Goal: Task Accomplishment & Management: Complete application form

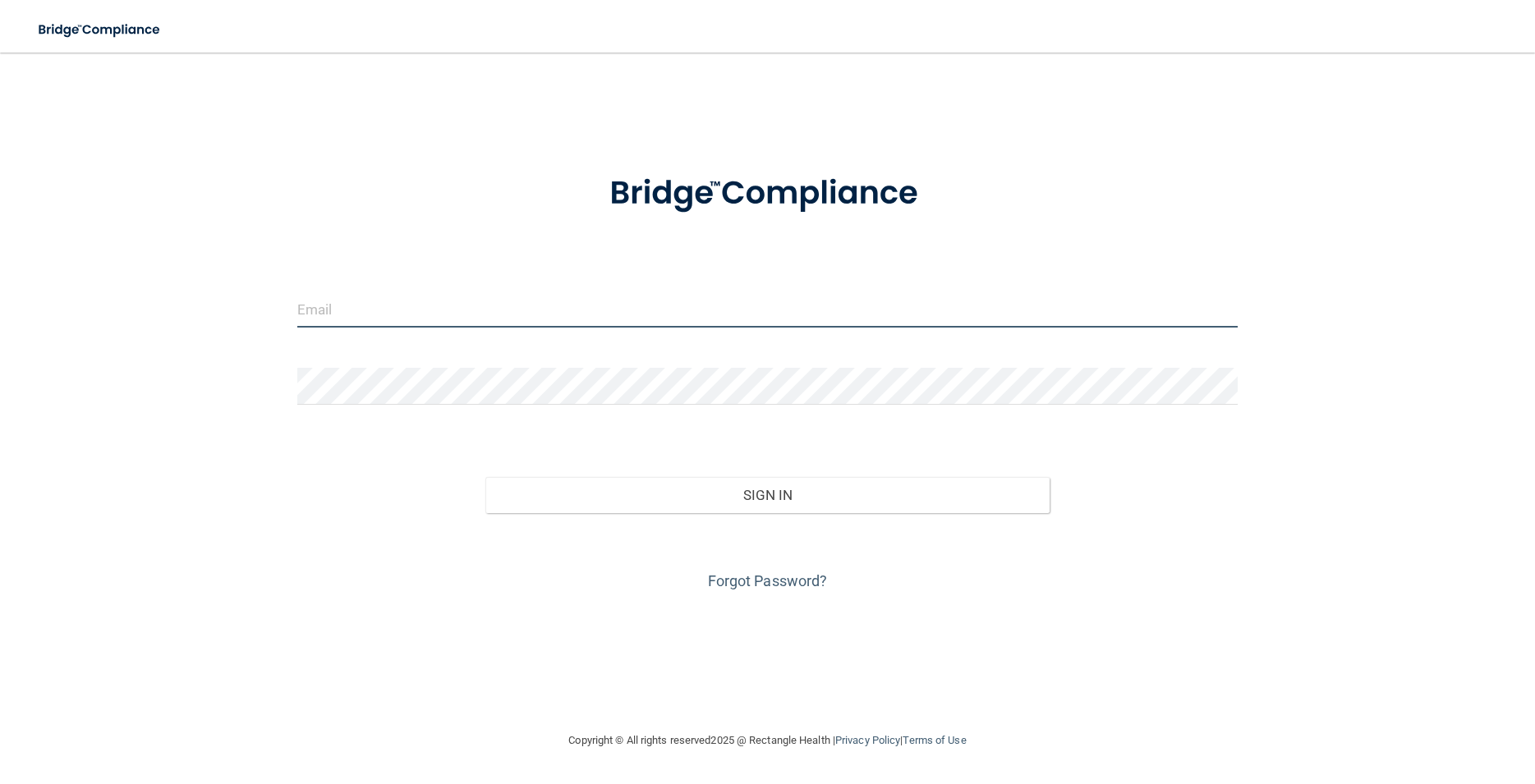
click at [447, 327] on input "email" at bounding box center [768, 309] width 941 height 37
type input "[EMAIL_ADDRESS][DOMAIN_NAME]"
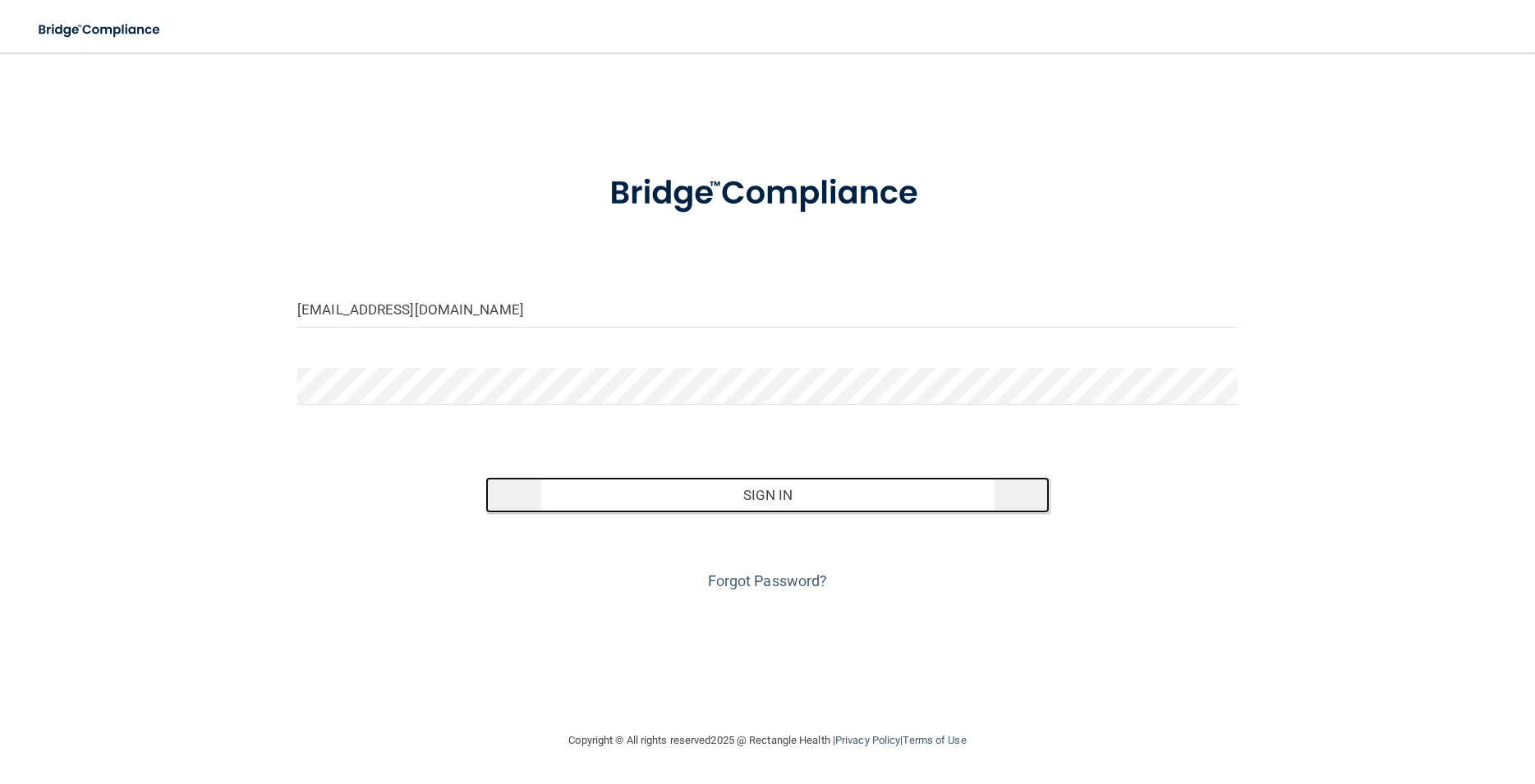
click at [869, 488] on button "Sign In" at bounding box center [768, 495] width 564 height 36
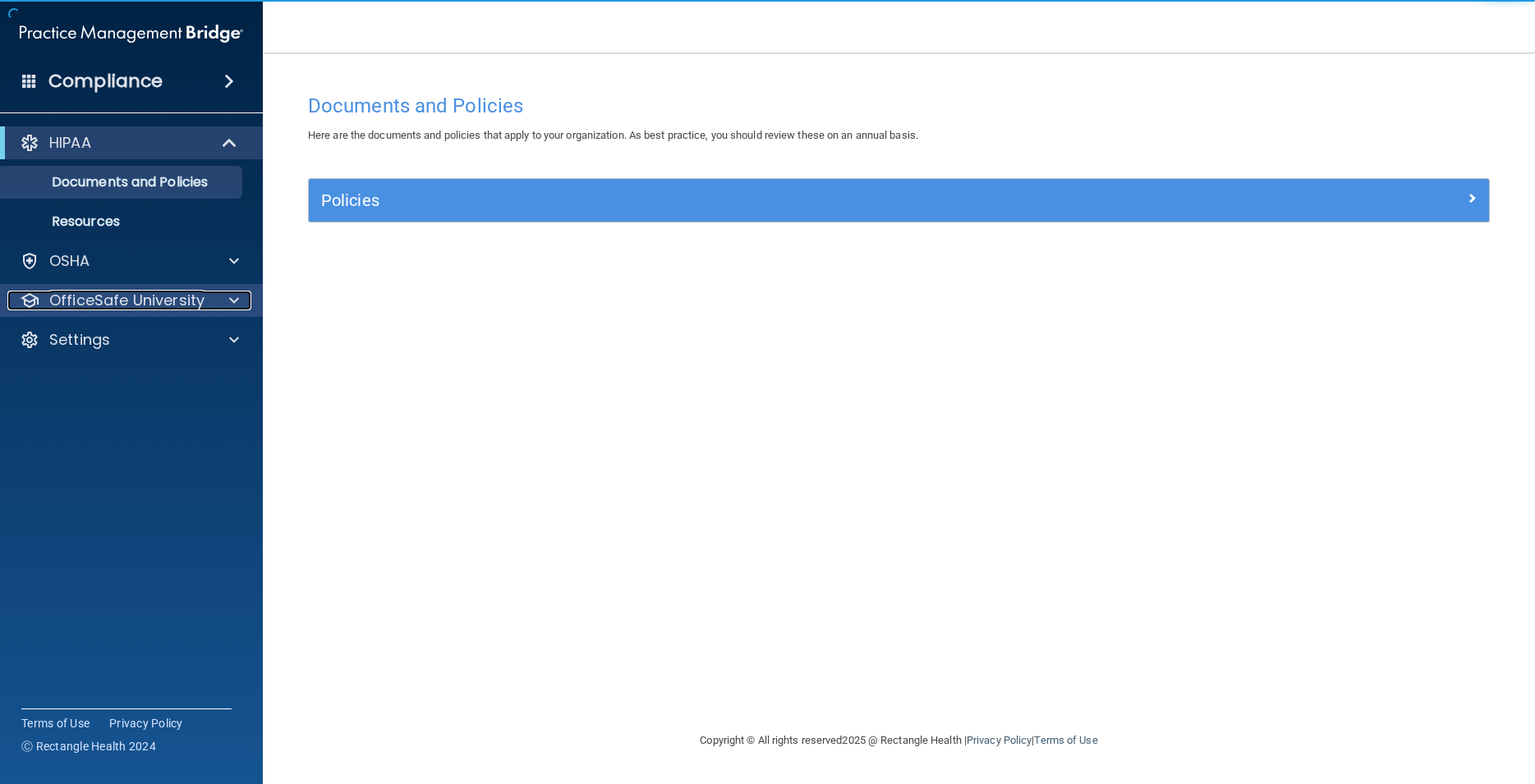
click at [109, 297] on p "OfficeSafe University" at bounding box center [127, 300] width 155 height 19
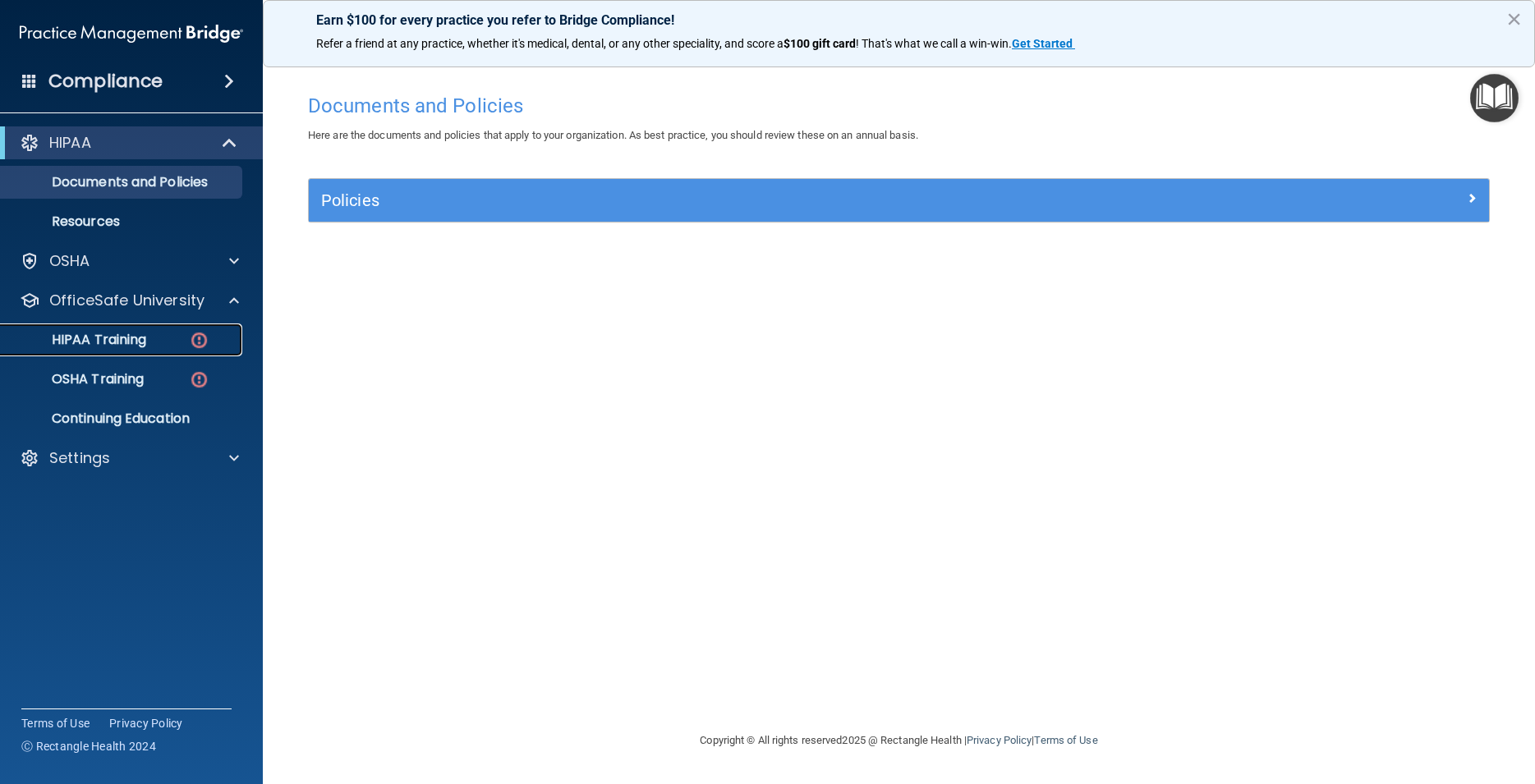
click at [119, 347] on p "HIPAA Training" at bounding box center [79, 340] width 136 height 17
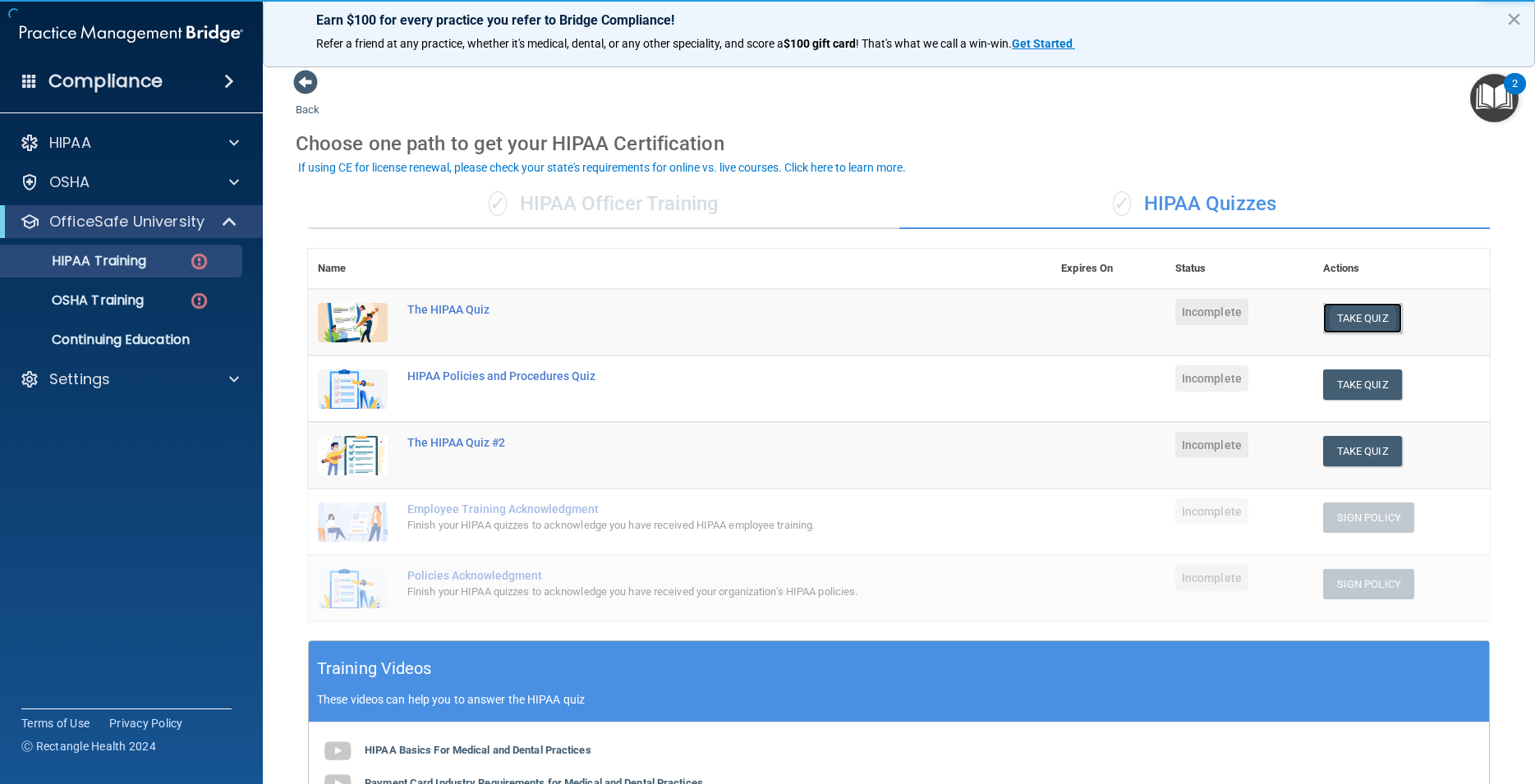
click at [1363, 324] on button "Take Quiz" at bounding box center [1363, 318] width 79 height 30
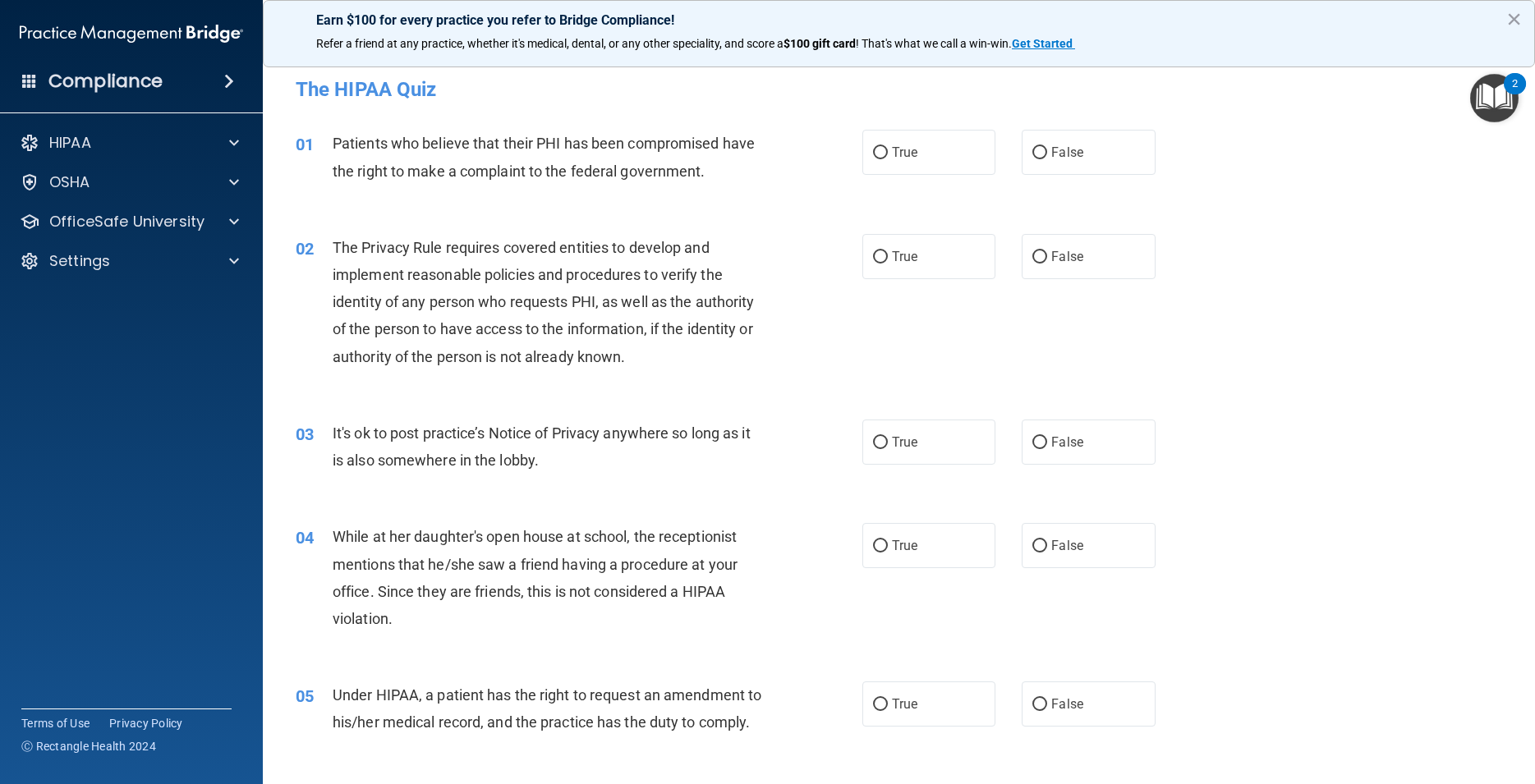
click at [906, 129] on div "01 Patients who believe that their PHI has been compromised have the right to m…" at bounding box center [899, 161] width 1232 height 104
click at [897, 143] on label "True" at bounding box center [929, 151] width 133 height 45
click at [888, 147] on input "True" at bounding box center [881, 152] width 15 height 12
radio input "true"
click at [900, 237] on label "True" at bounding box center [929, 256] width 133 height 45
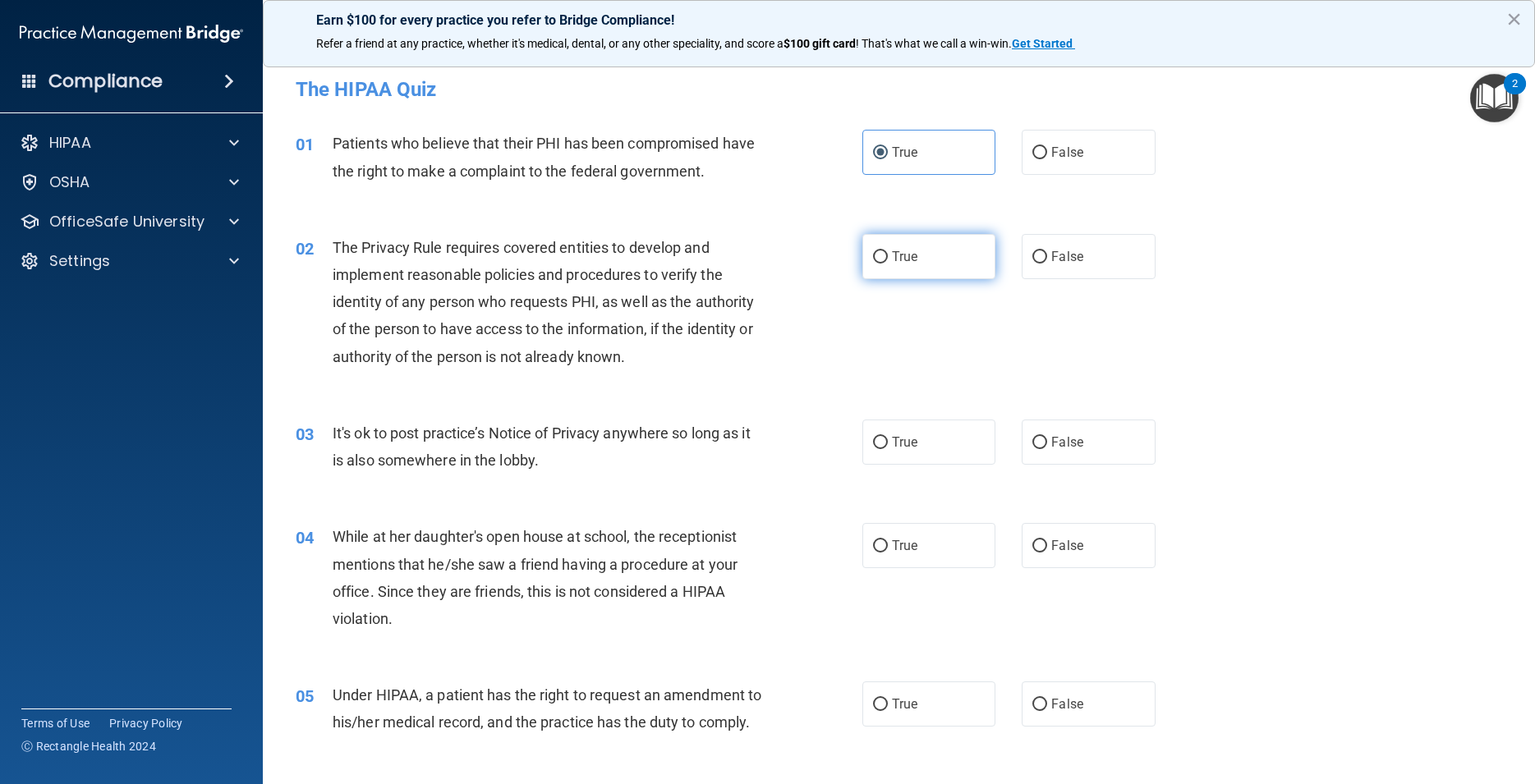
click at [888, 252] on input "True" at bounding box center [881, 257] width 15 height 12
radio input "true"
click at [1061, 438] on span "False" at bounding box center [1067, 442] width 32 height 16
click at [1047, 438] on input "False" at bounding box center [1040, 442] width 15 height 12
radio input "true"
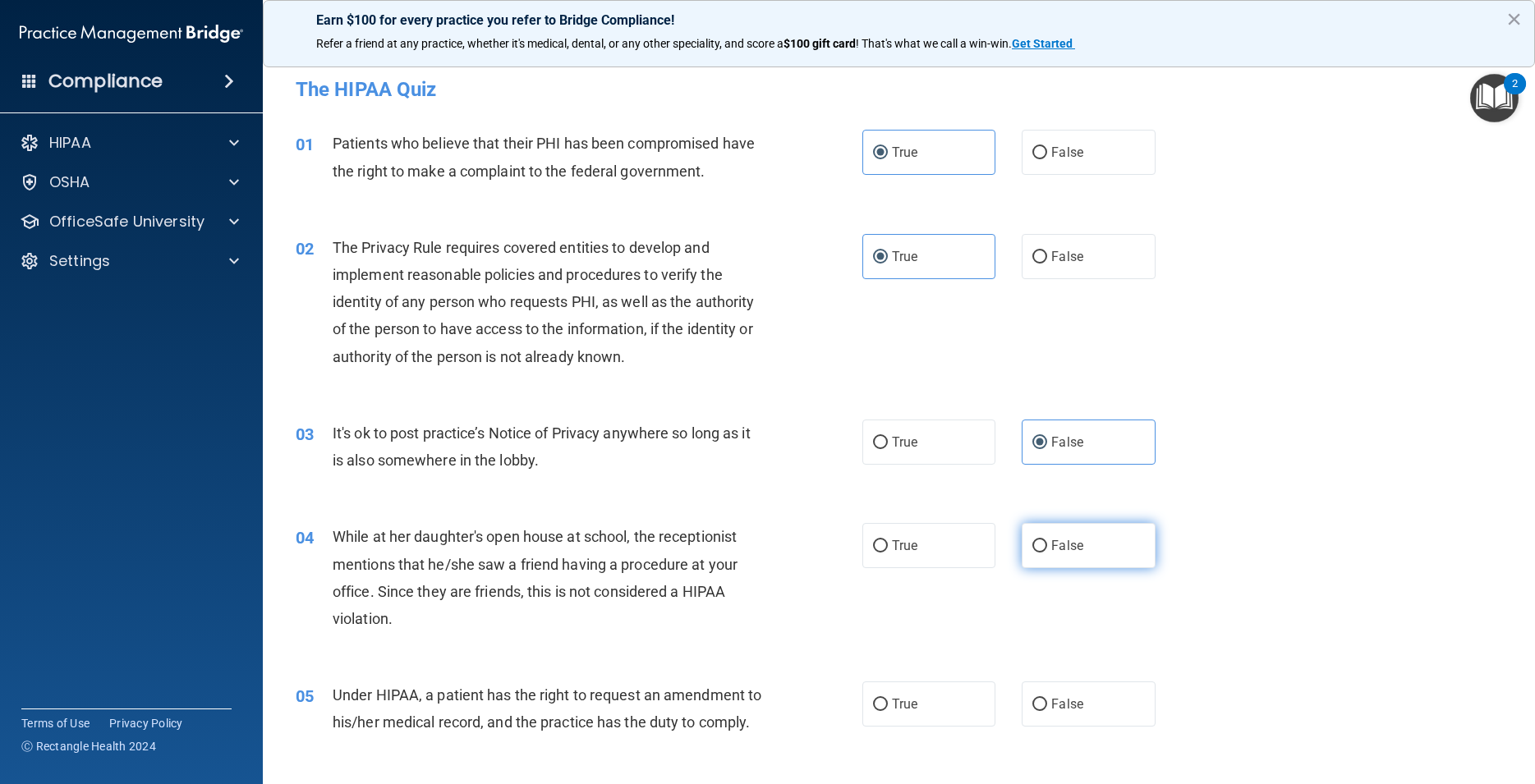
click at [1086, 543] on label "False" at bounding box center [1088, 545] width 133 height 45
click at [1047, 543] on input "False" at bounding box center [1040, 545] width 15 height 12
radio input "true"
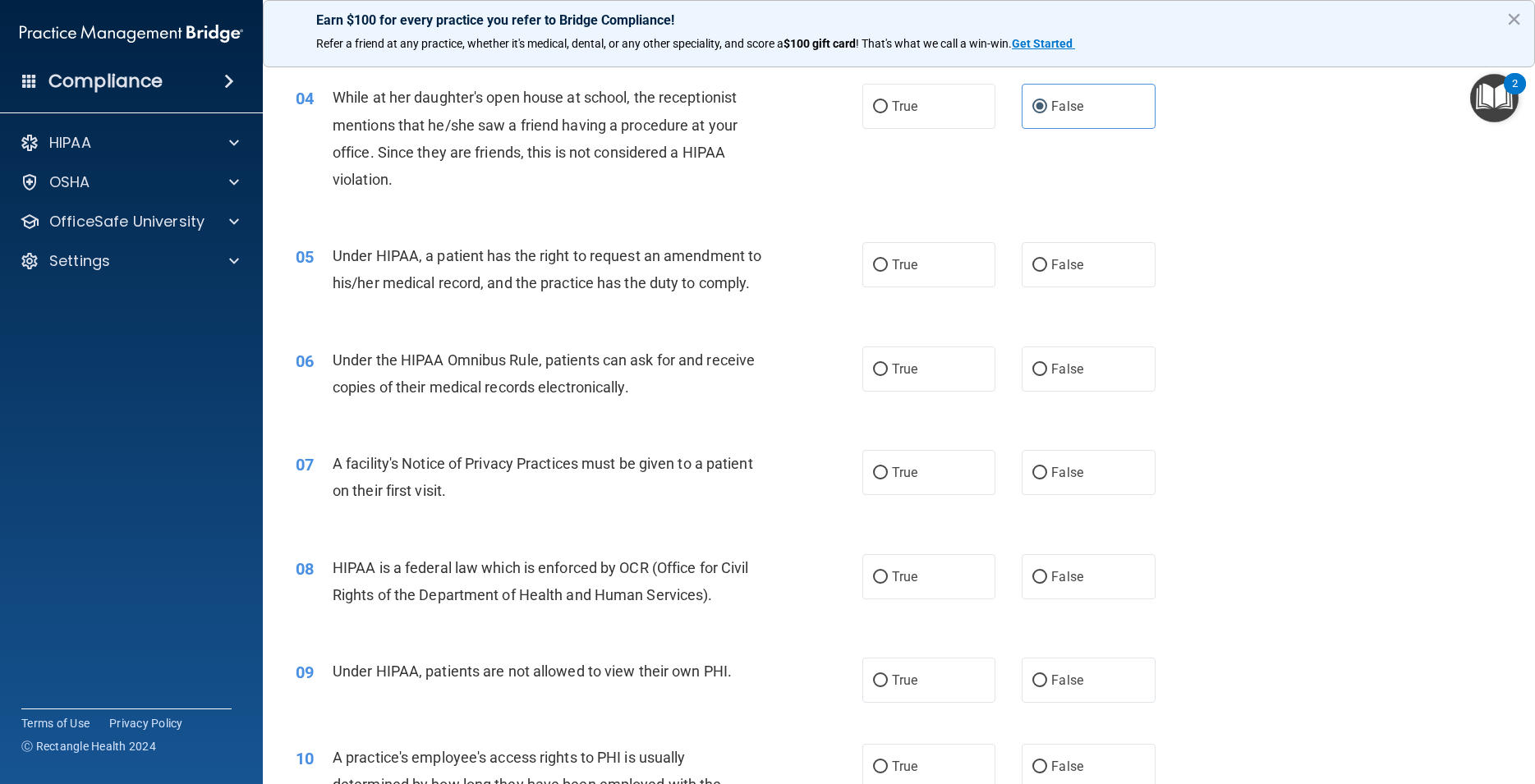
scroll to position [443, 0]
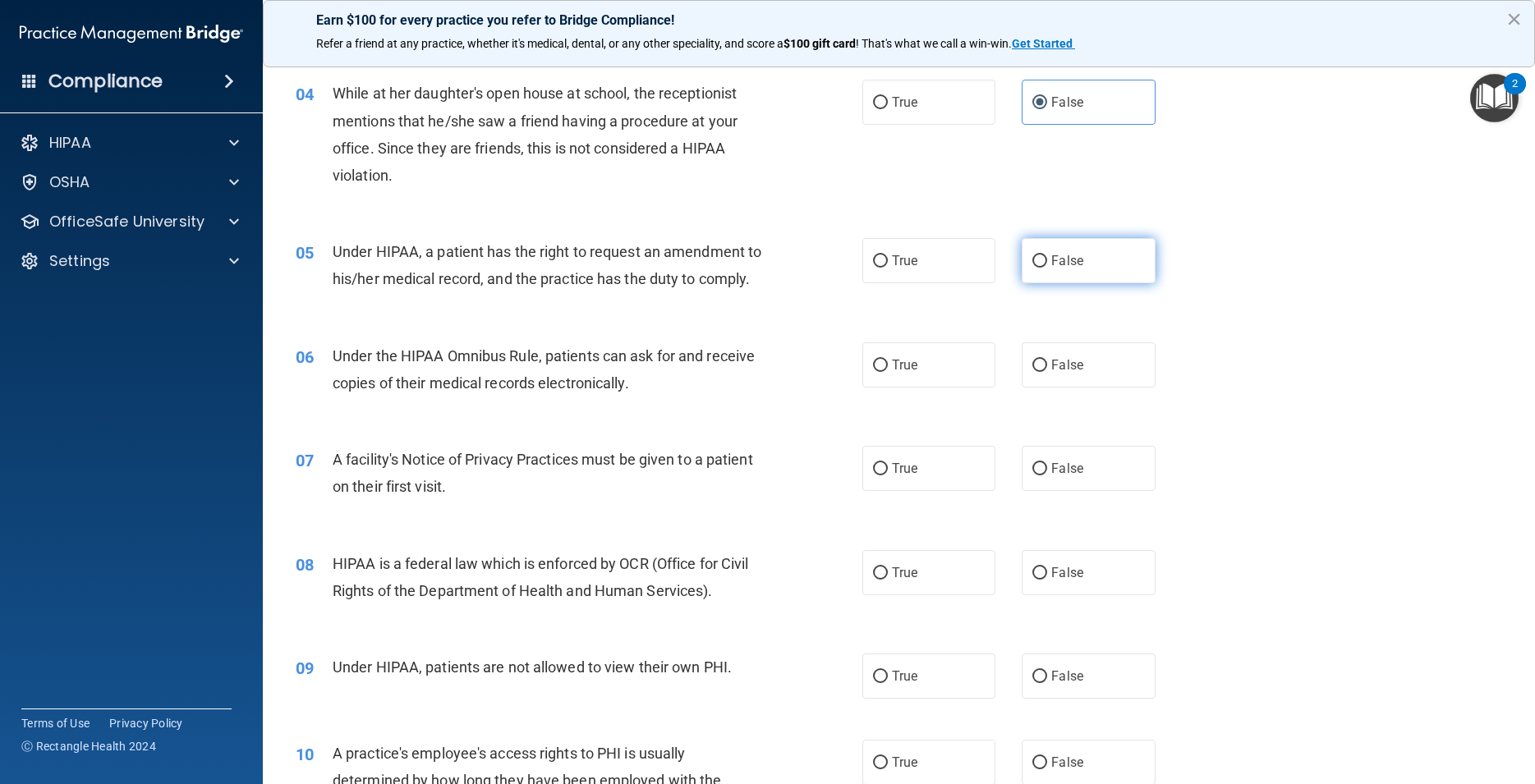
click at [1070, 263] on span "False" at bounding box center [1067, 260] width 32 height 16
click at [1047, 263] on input "False" at bounding box center [1040, 261] width 15 height 12
radio input "true"
click at [875, 387] on label "True" at bounding box center [929, 364] width 133 height 45
click at [875, 372] on input "True" at bounding box center [881, 365] width 15 height 12
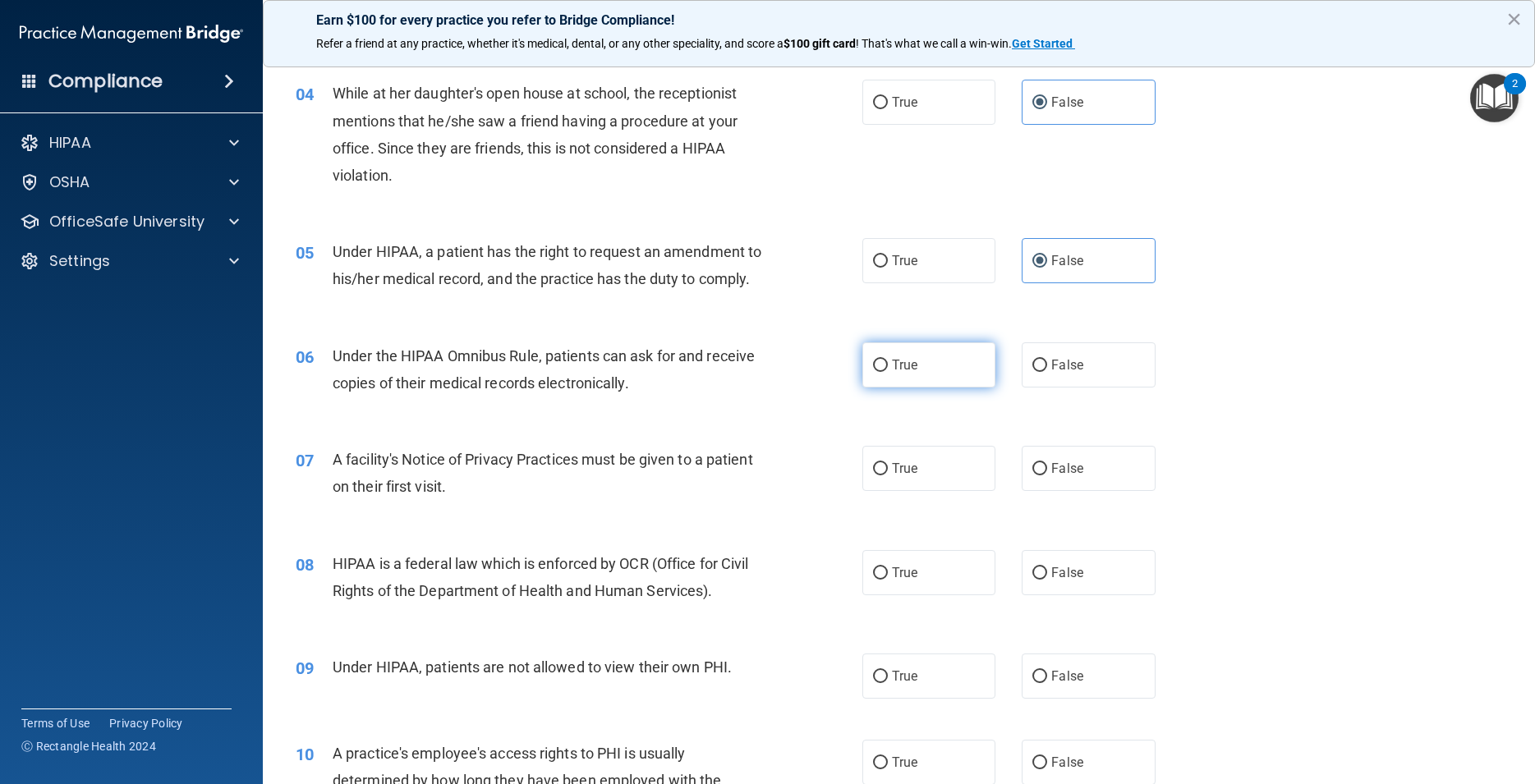
radio input "true"
click at [920, 489] on label "True" at bounding box center [929, 468] width 133 height 45
click at [888, 476] on input "True" at bounding box center [881, 468] width 15 height 12
radio input "true"
click at [907, 591] on label "True" at bounding box center [929, 572] width 133 height 45
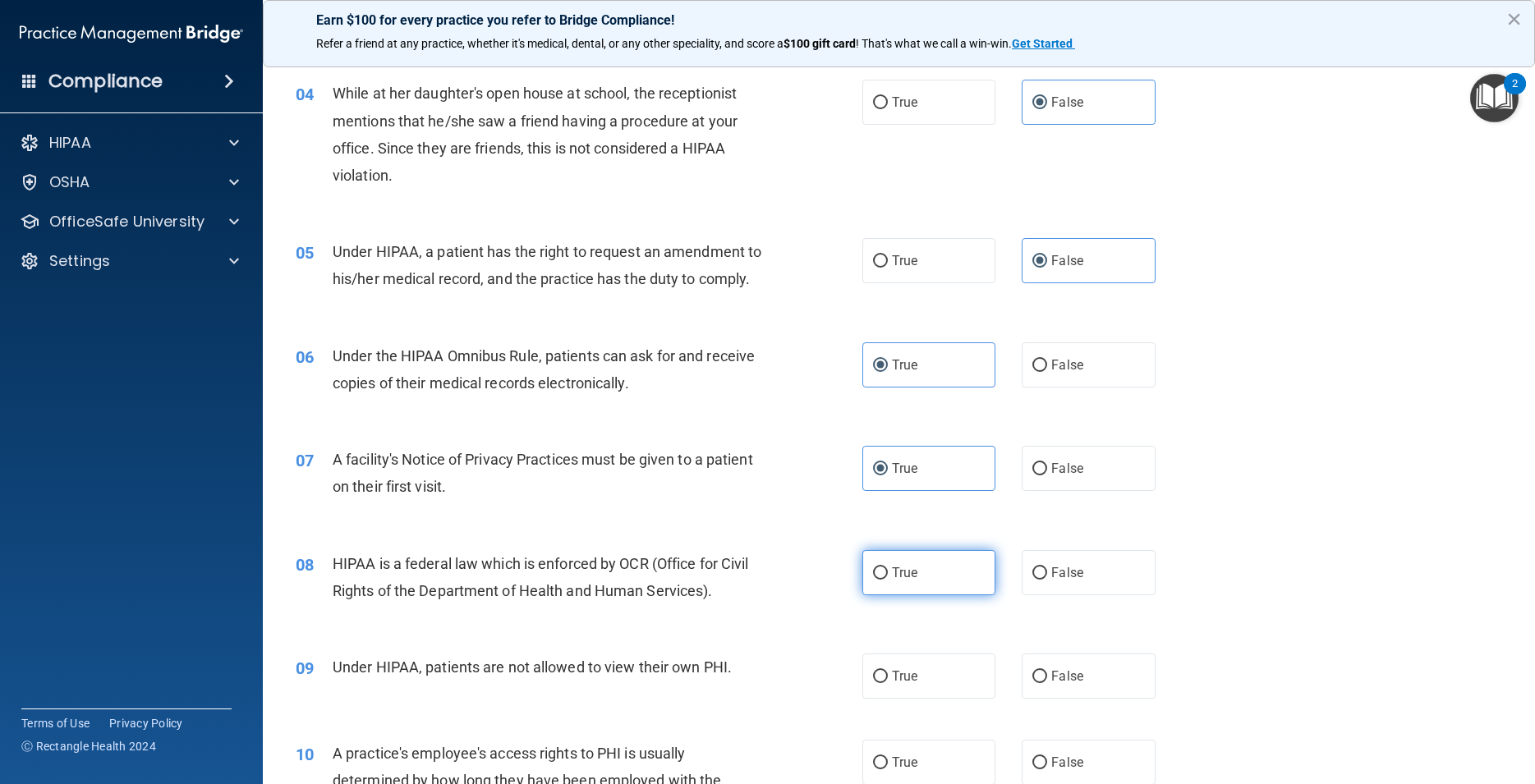
click at [920, 595] on label "True" at bounding box center [929, 572] width 133 height 45
click at [888, 579] on input "True" at bounding box center [881, 573] width 15 height 12
radio input "true"
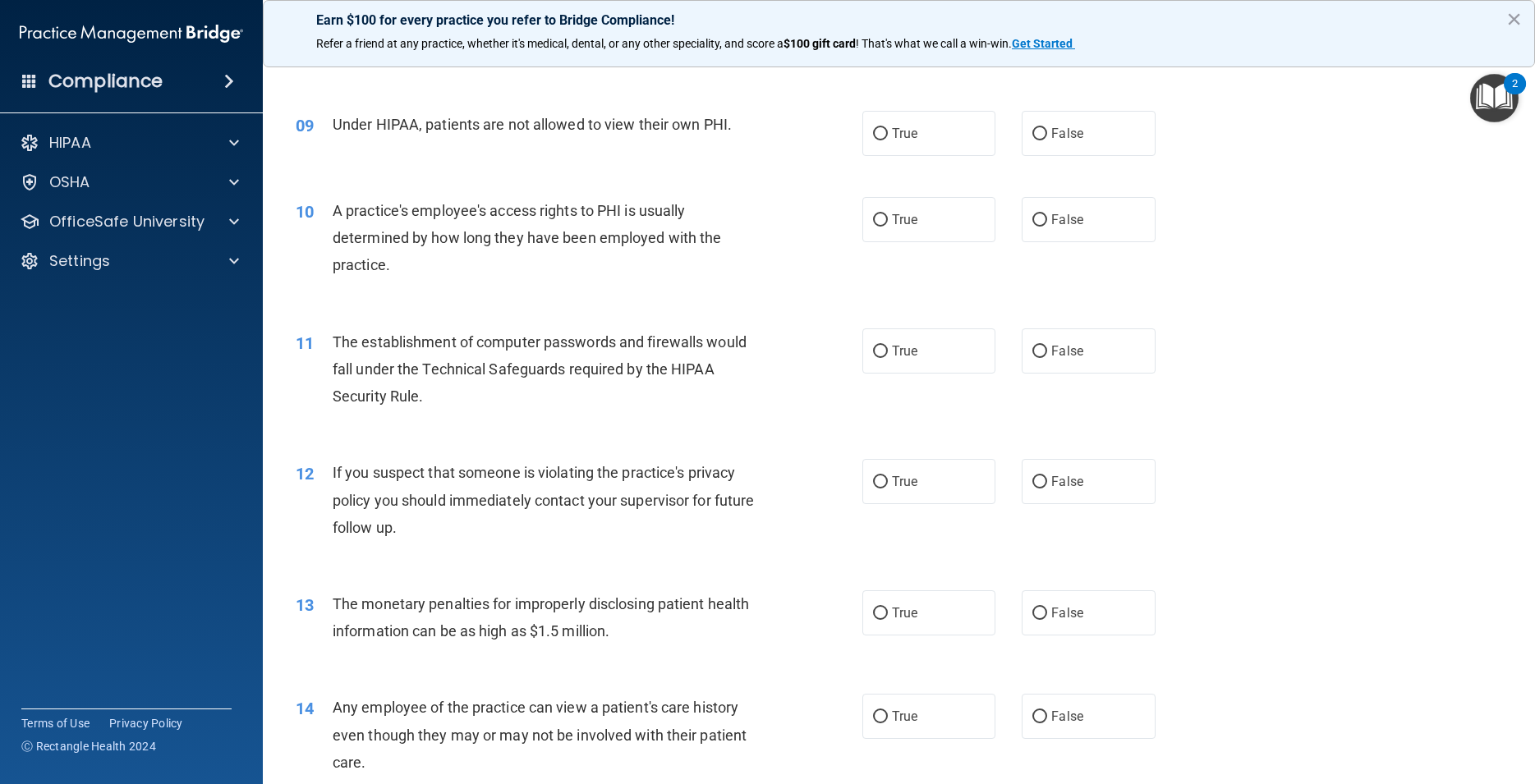
scroll to position [1035, 0]
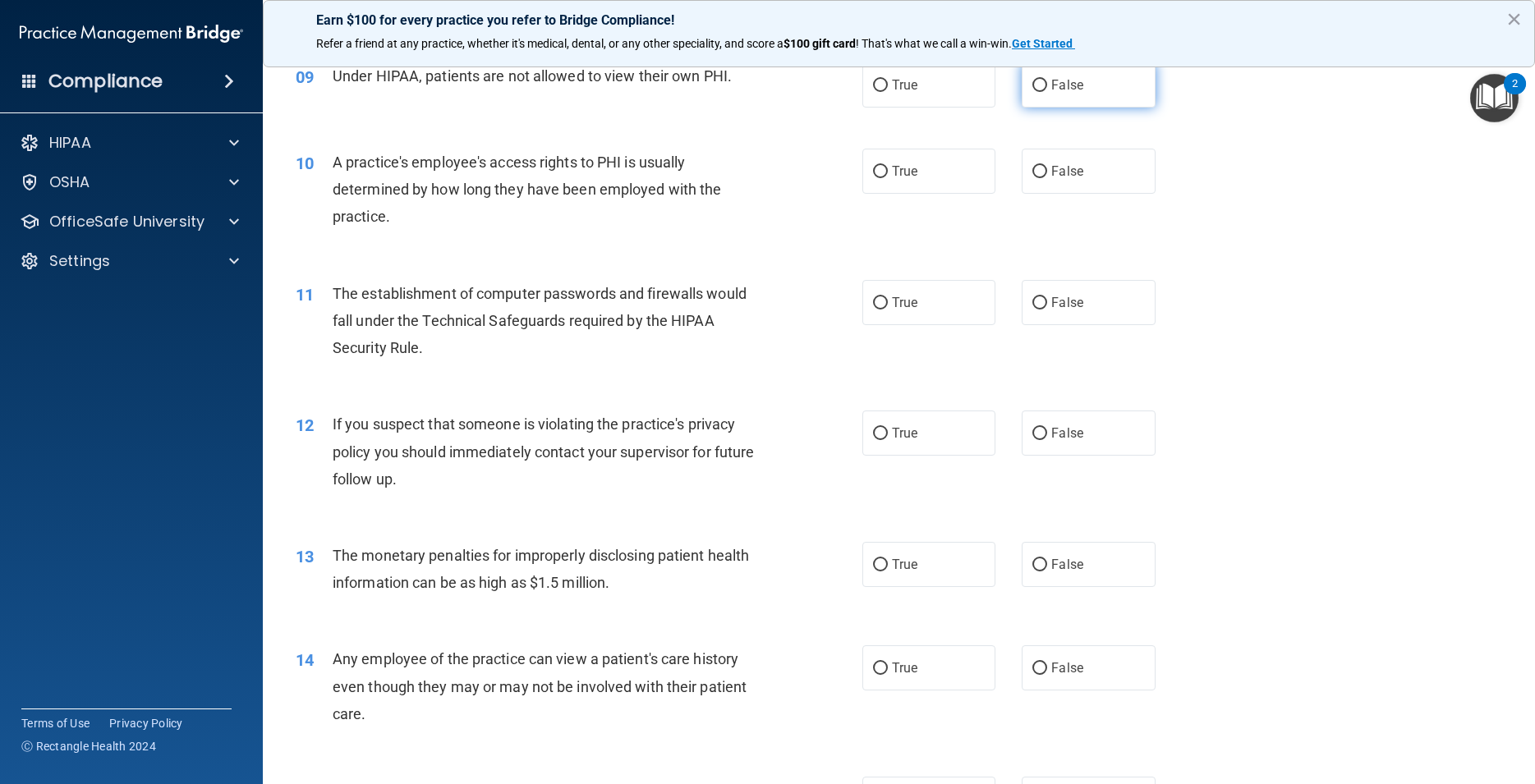
click at [1070, 107] on label "False" at bounding box center [1088, 84] width 133 height 45
click at [1047, 92] on input "False" at bounding box center [1040, 85] width 15 height 12
radio input "true"
click at [1067, 179] on span "False" at bounding box center [1067, 171] width 32 height 16
click at [1047, 178] on input "False" at bounding box center [1040, 172] width 15 height 12
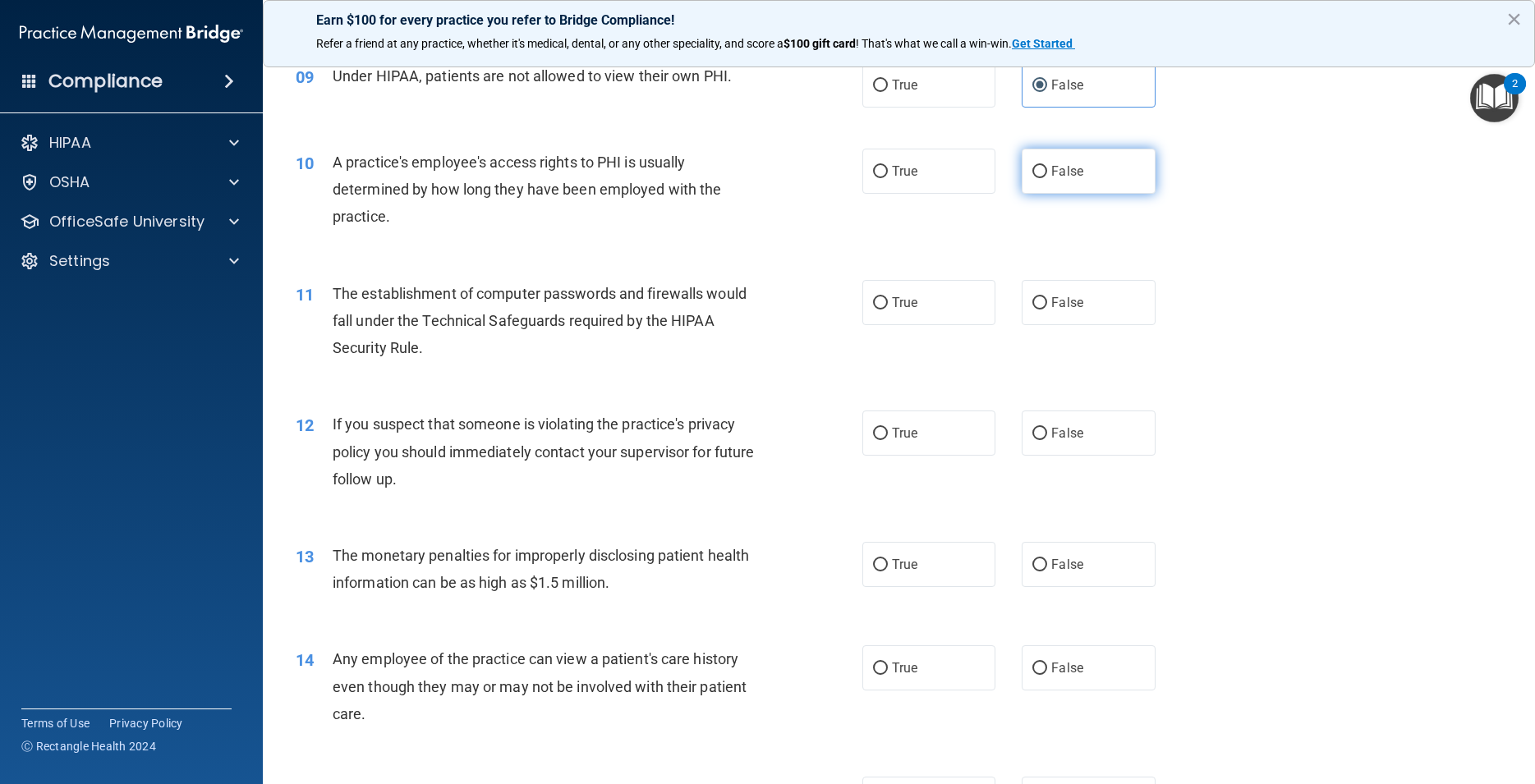
radio input "true"
click at [913, 322] on label "True" at bounding box center [929, 302] width 133 height 45
click at [888, 309] on input "True" at bounding box center [881, 303] width 15 height 12
radio input "true"
click at [892, 441] on span "True" at bounding box center [905, 432] width 26 height 16
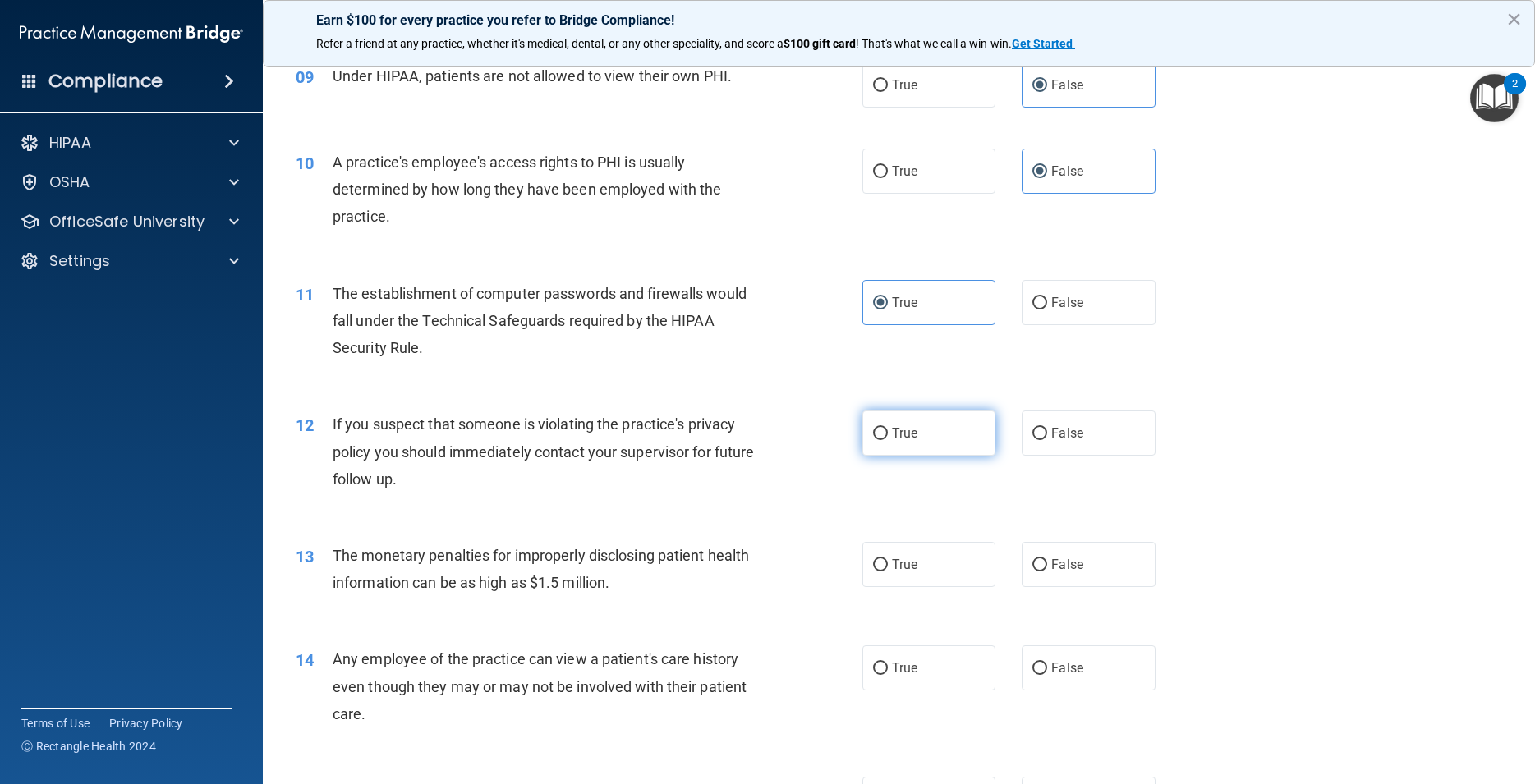
click at [888, 440] on input "True" at bounding box center [881, 433] width 15 height 12
radio input "true"
click at [908, 572] on span "True" at bounding box center [905, 564] width 26 height 16
click at [888, 571] on input "True" at bounding box center [881, 565] width 15 height 12
radio input "true"
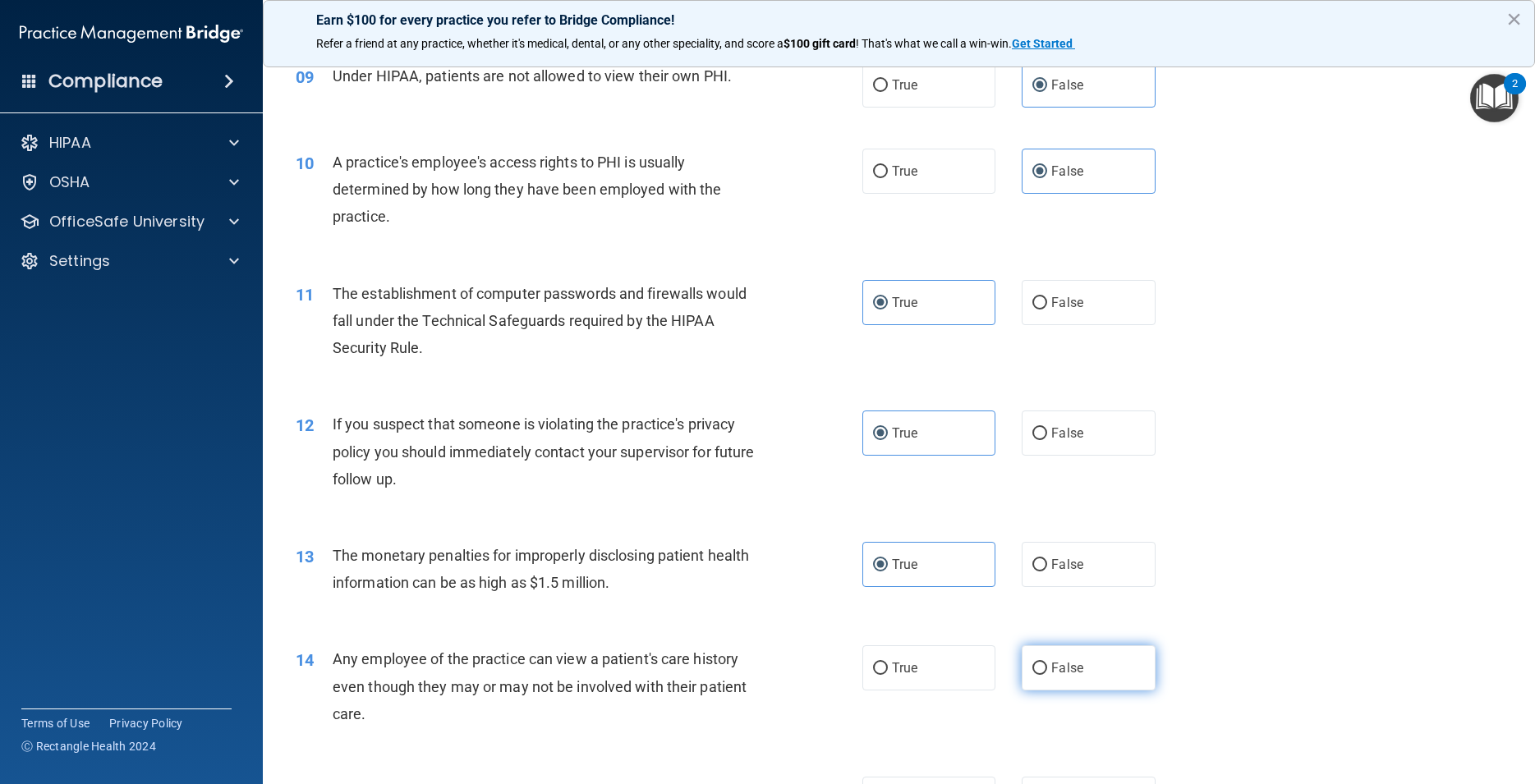
click at [1044, 690] on label "False" at bounding box center [1088, 667] width 133 height 45
click at [1044, 675] on input "False" at bounding box center [1040, 668] width 15 height 12
radio input "true"
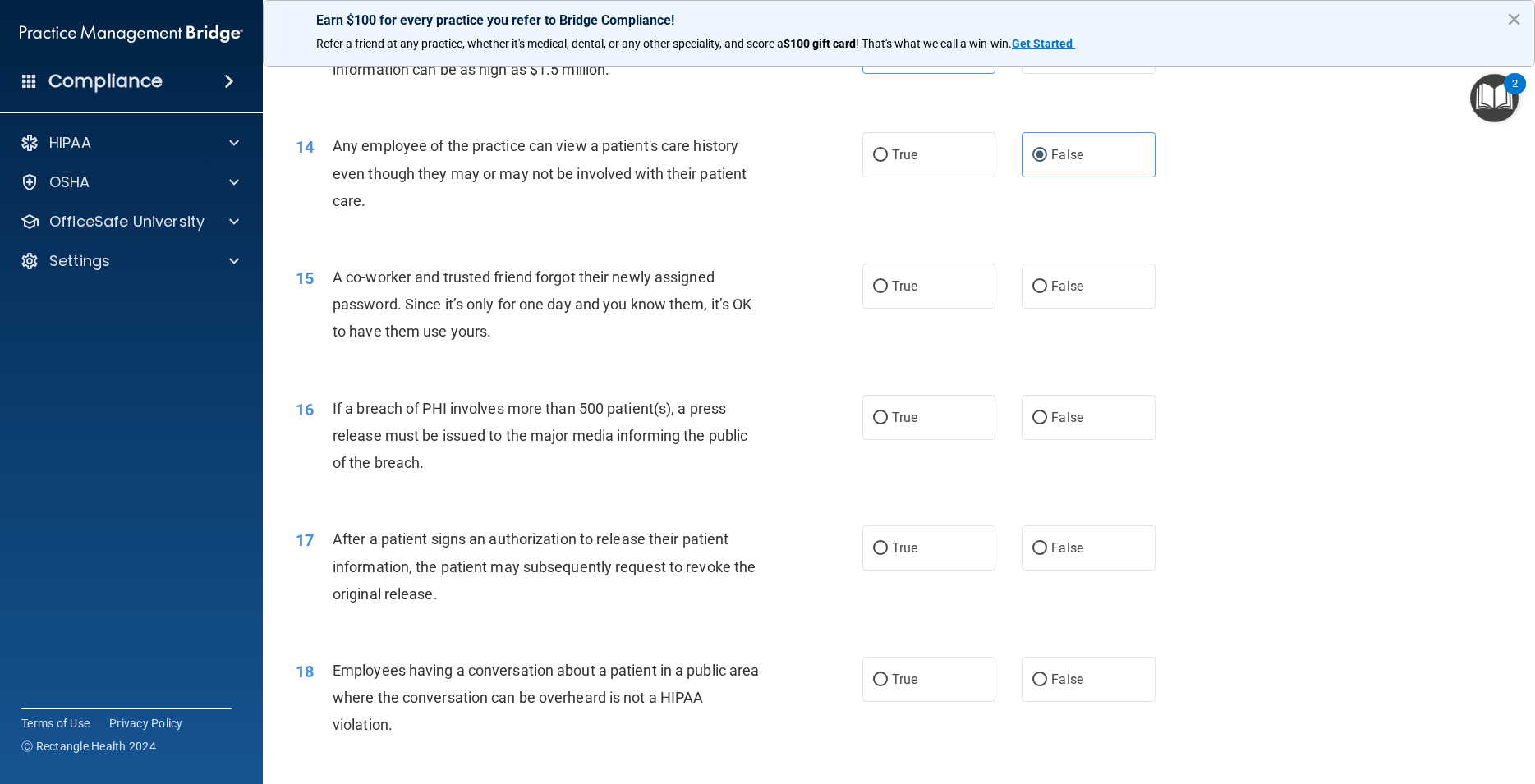
scroll to position [1551, 0]
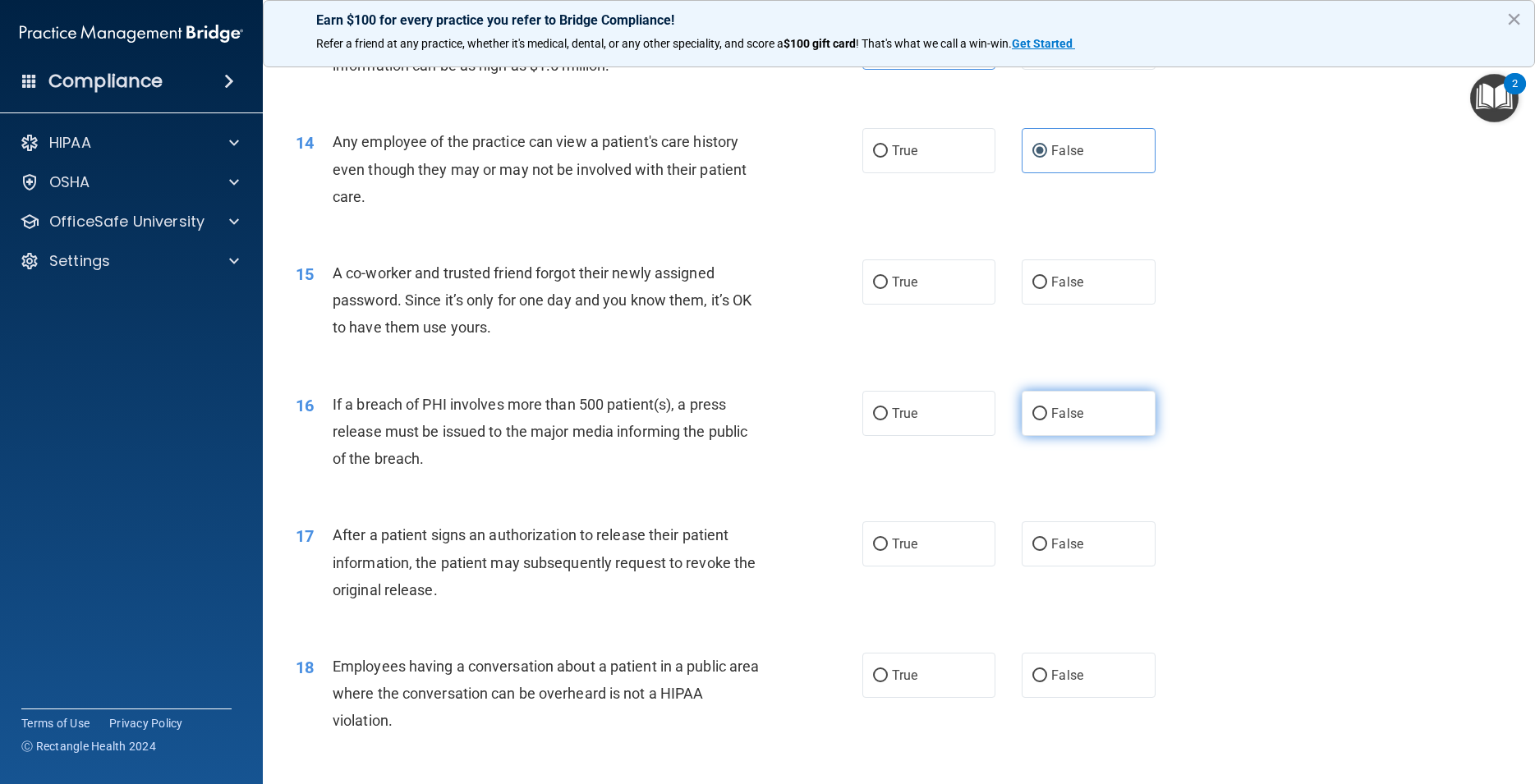
click at [1078, 436] on label "False" at bounding box center [1088, 413] width 133 height 45
click at [1047, 420] on input "False" at bounding box center [1040, 413] width 15 height 12
radio input "true"
click at [1074, 421] on span "False" at bounding box center [1067, 413] width 32 height 16
click at [1047, 420] on input "False" at bounding box center [1040, 413] width 15 height 12
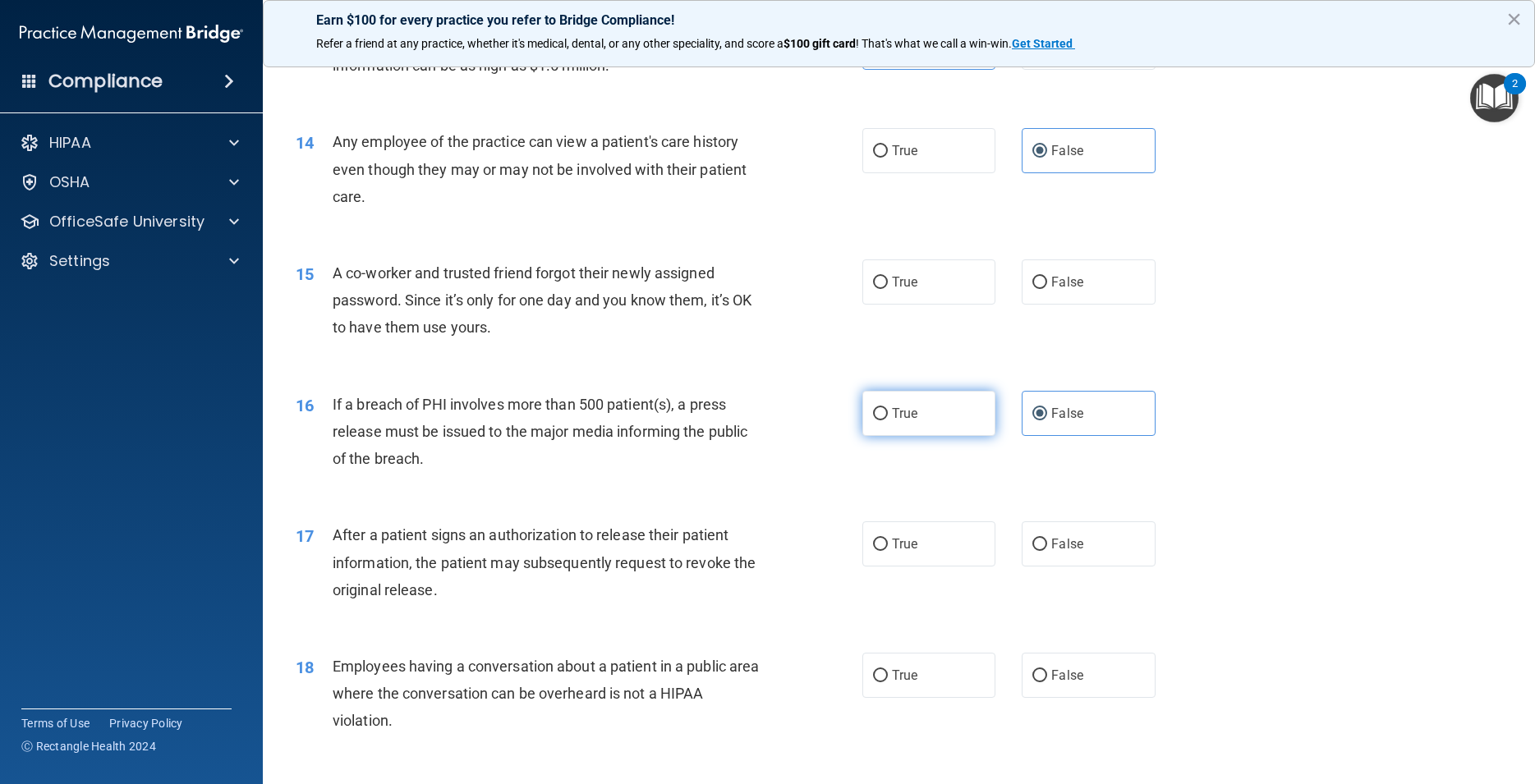
click at [952, 436] on label "True" at bounding box center [929, 413] width 133 height 45
click at [888, 420] on input "True" at bounding box center [881, 413] width 15 height 12
radio input "true"
radio input "false"
click at [1054, 299] on label "False" at bounding box center [1088, 282] width 133 height 45
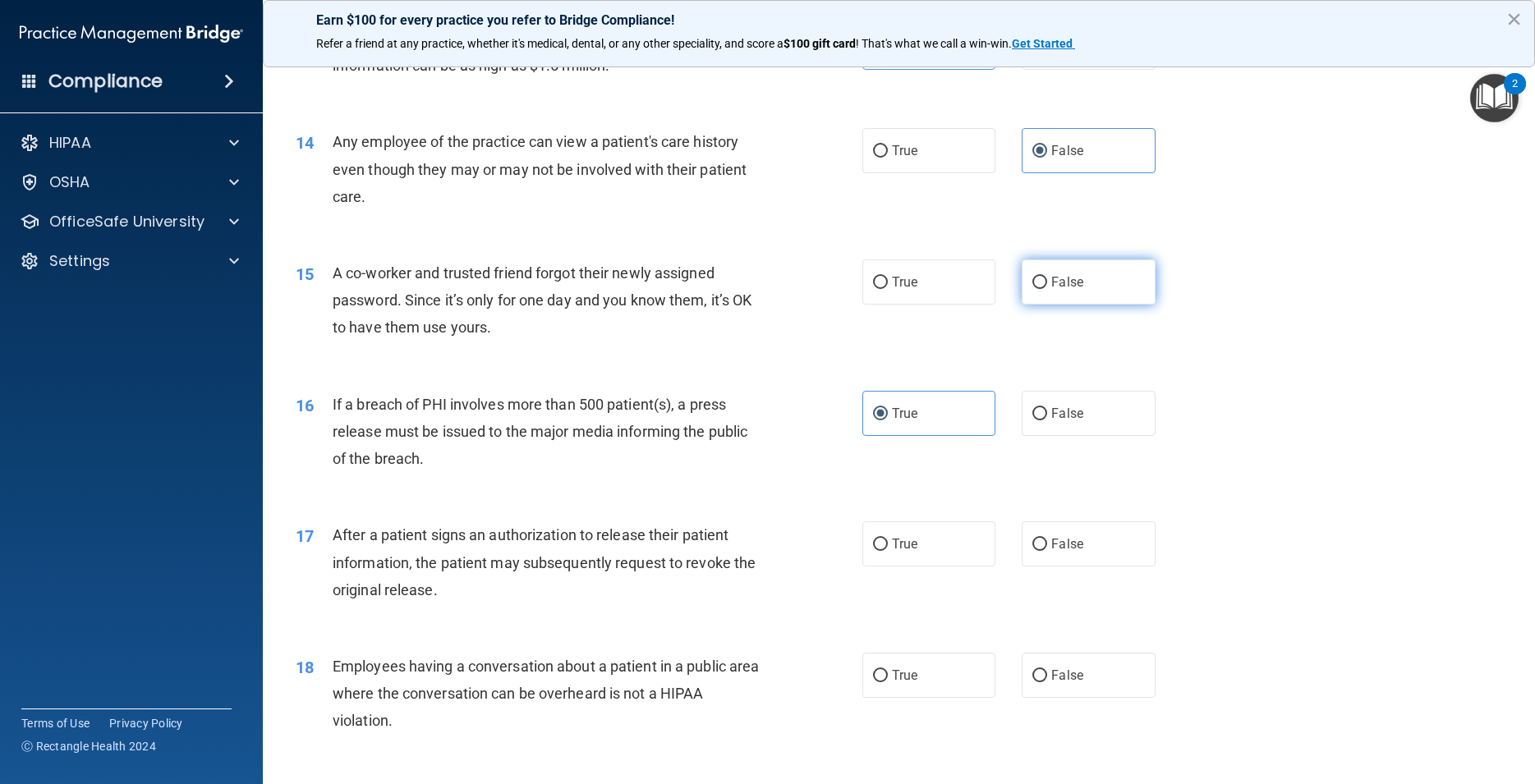
click at [1047, 289] on input "False" at bounding box center [1040, 282] width 15 height 12
radio input "true"
click at [914, 566] on label "True" at bounding box center [929, 543] width 133 height 45
click at [888, 551] on input "True" at bounding box center [881, 544] width 15 height 12
radio input "true"
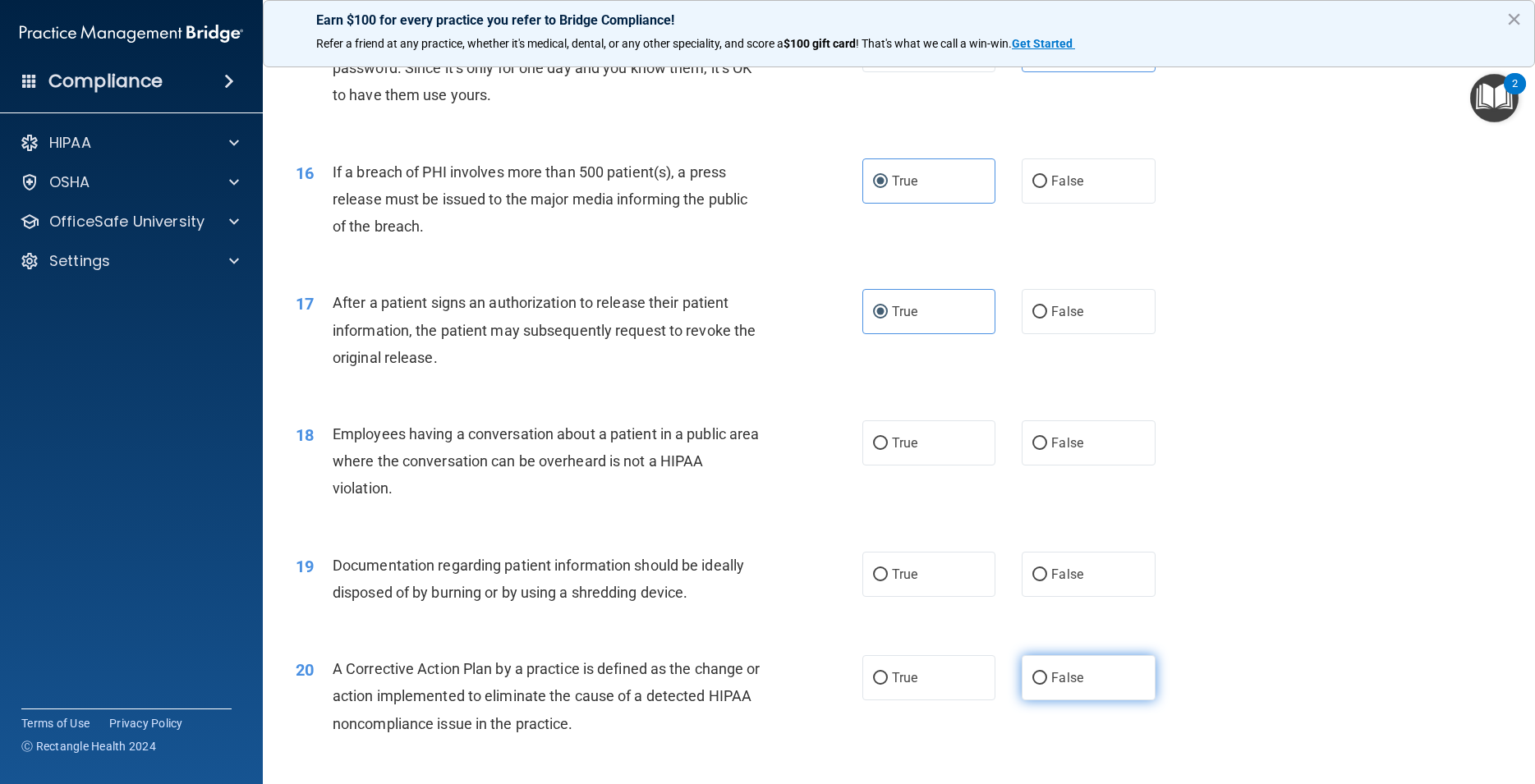
scroll to position [1847, 0]
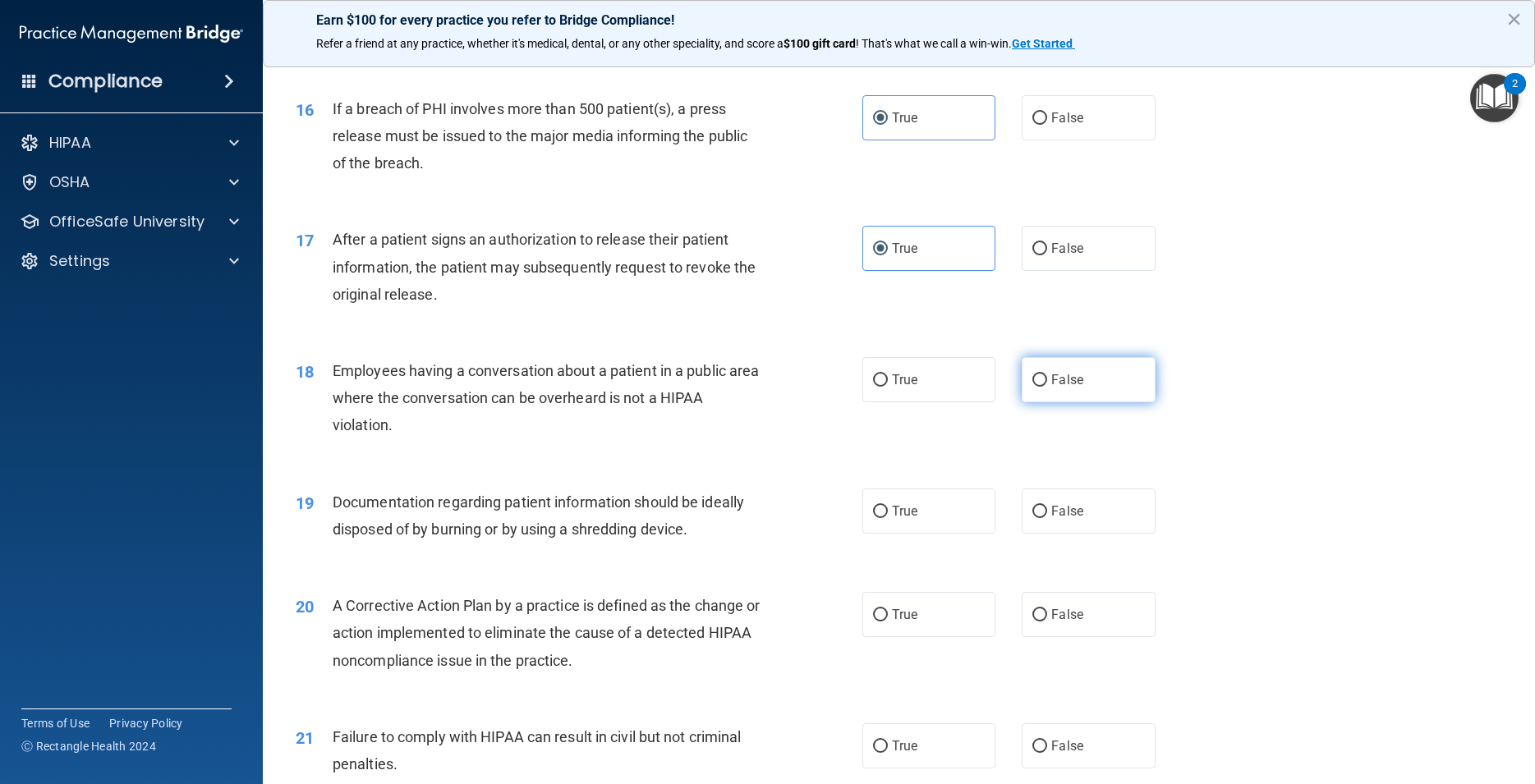
click at [1057, 387] on span "False" at bounding box center [1067, 379] width 32 height 16
click at [1047, 386] on input "False" at bounding box center [1040, 380] width 15 height 12
radio input "true"
click at [944, 533] on label "True" at bounding box center [929, 510] width 133 height 45
click at [888, 518] on input "True" at bounding box center [881, 511] width 15 height 12
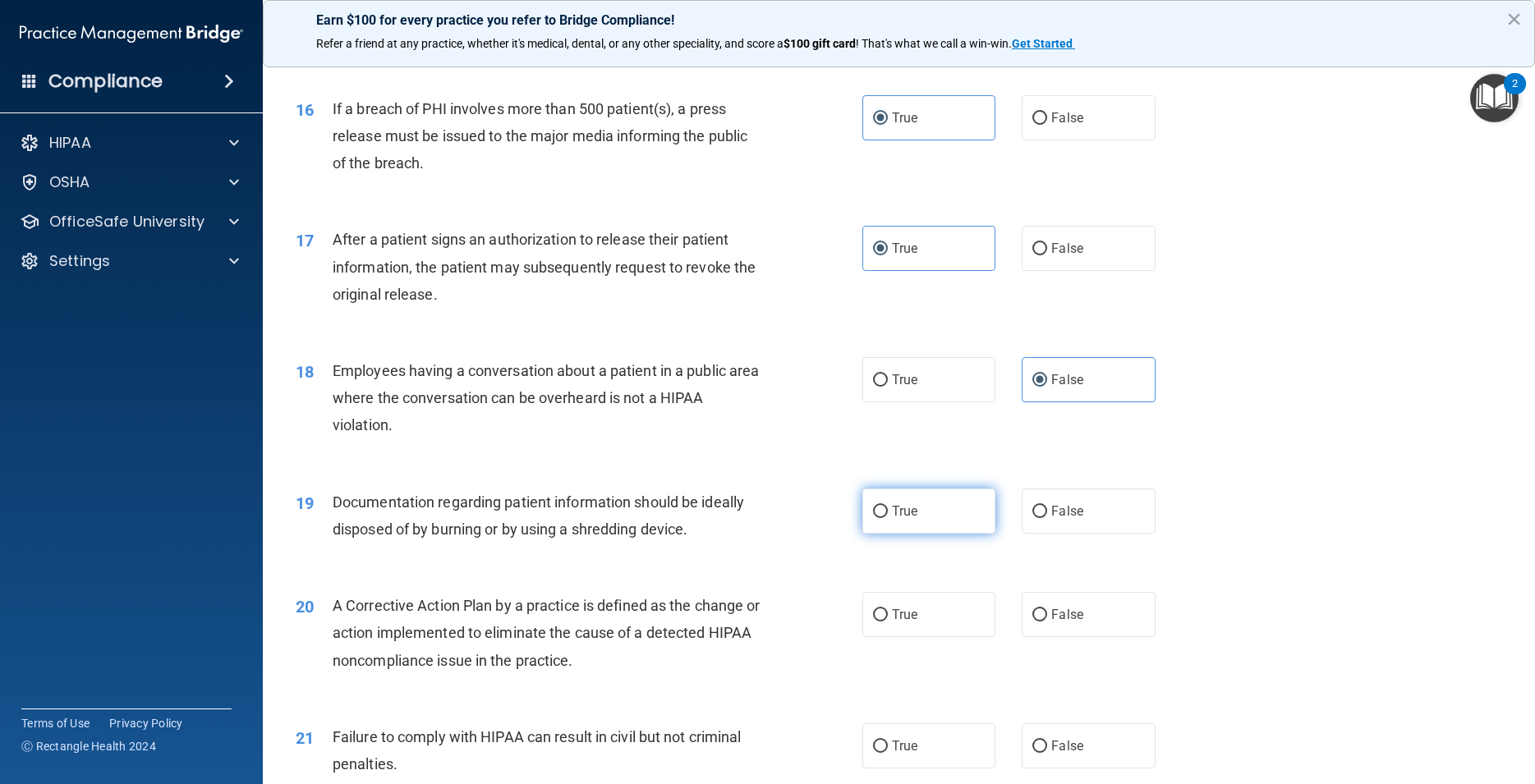
radio input "true"
click at [920, 637] on label "True" at bounding box center [929, 614] width 133 height 45
click at [888, 622] on input "True" at bounding box center [881, 615] width 15 height 12
radio input "true"
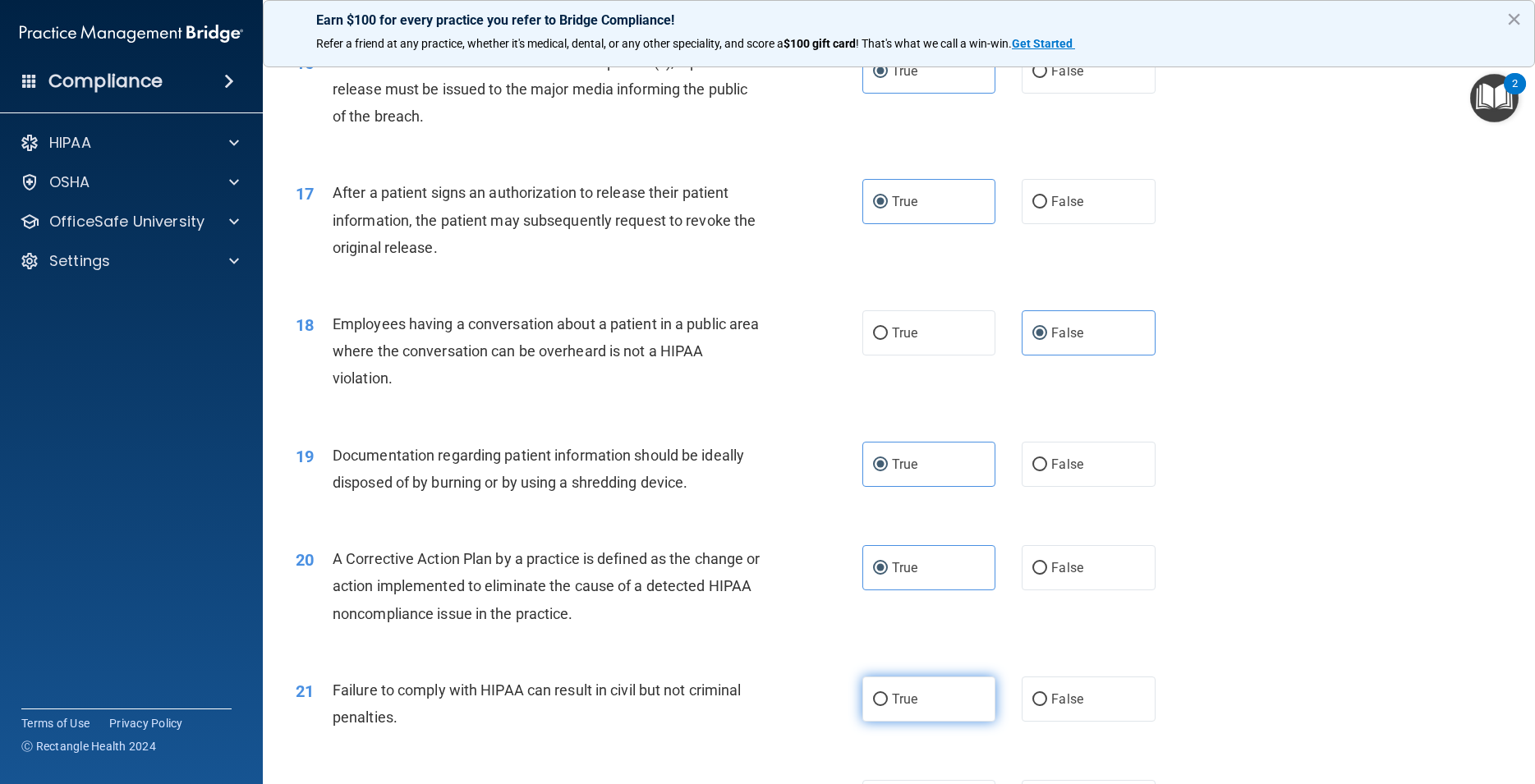
scroll to position [1921, 0]
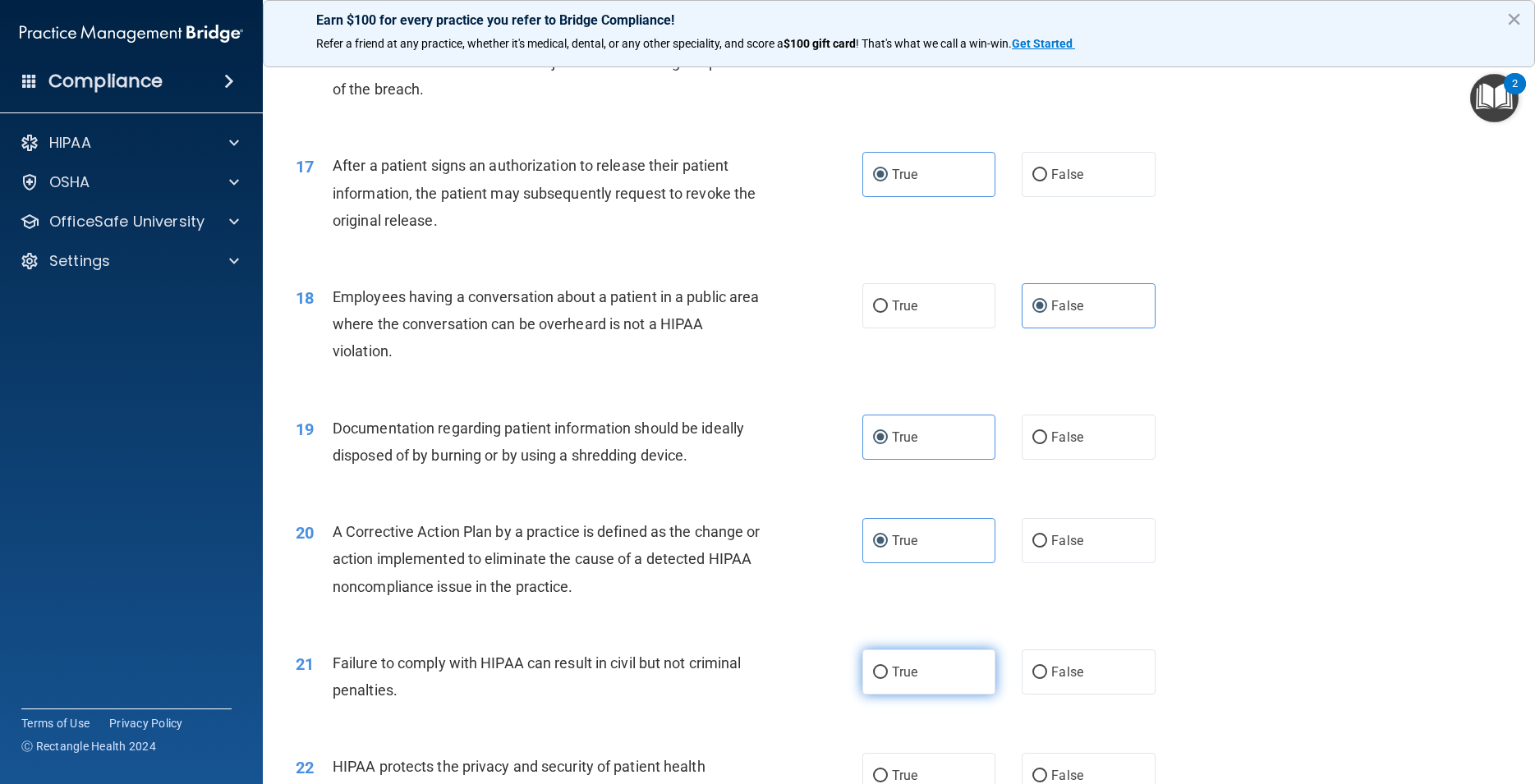
click at [907, 695] on label "True" at bounding box center [929, 671] width 133 height 45
click at [888, 679] on input "True" at bounding box center [881, 672] width 15 height 12
radio input "true"
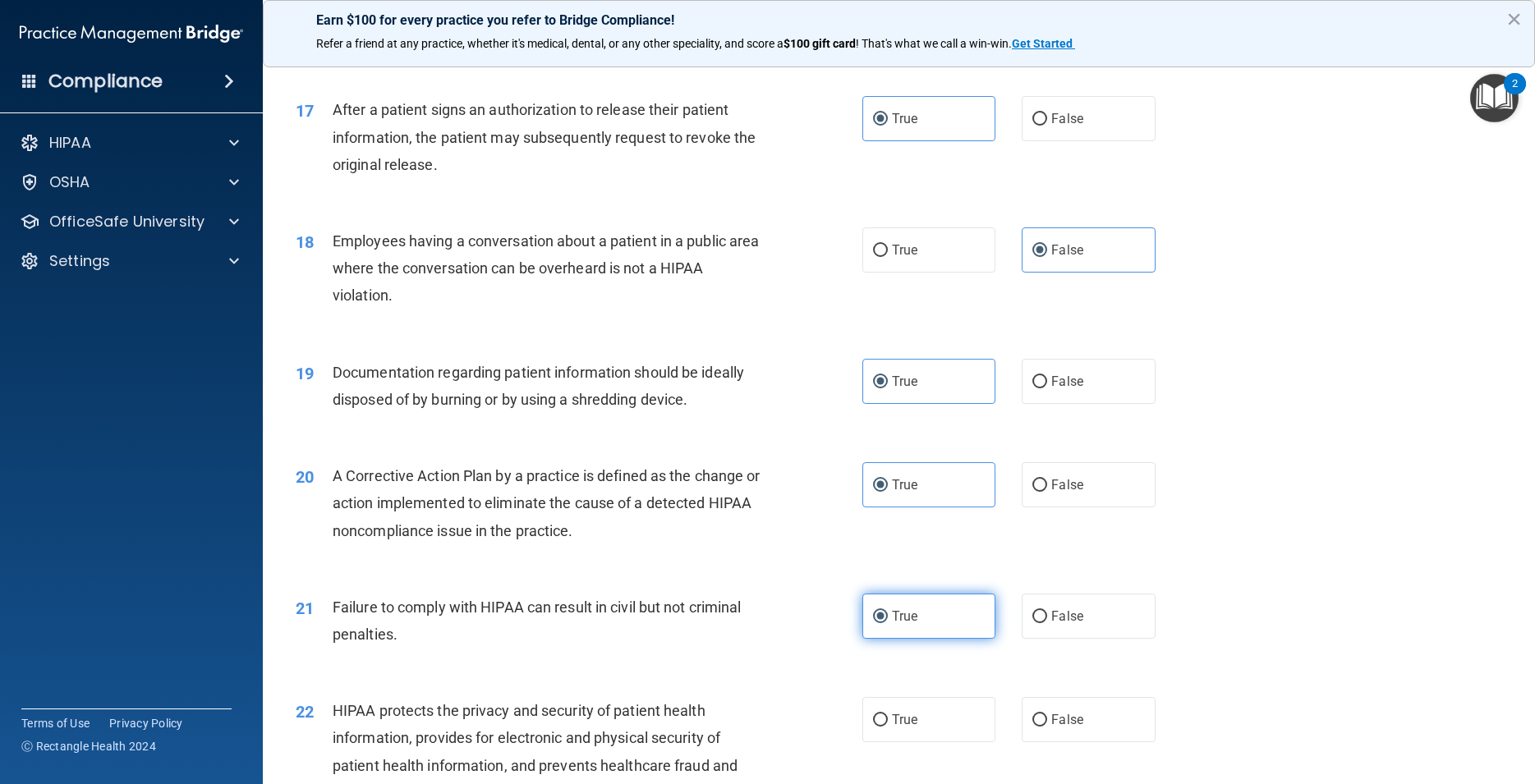
scroll to position [1995, 0]
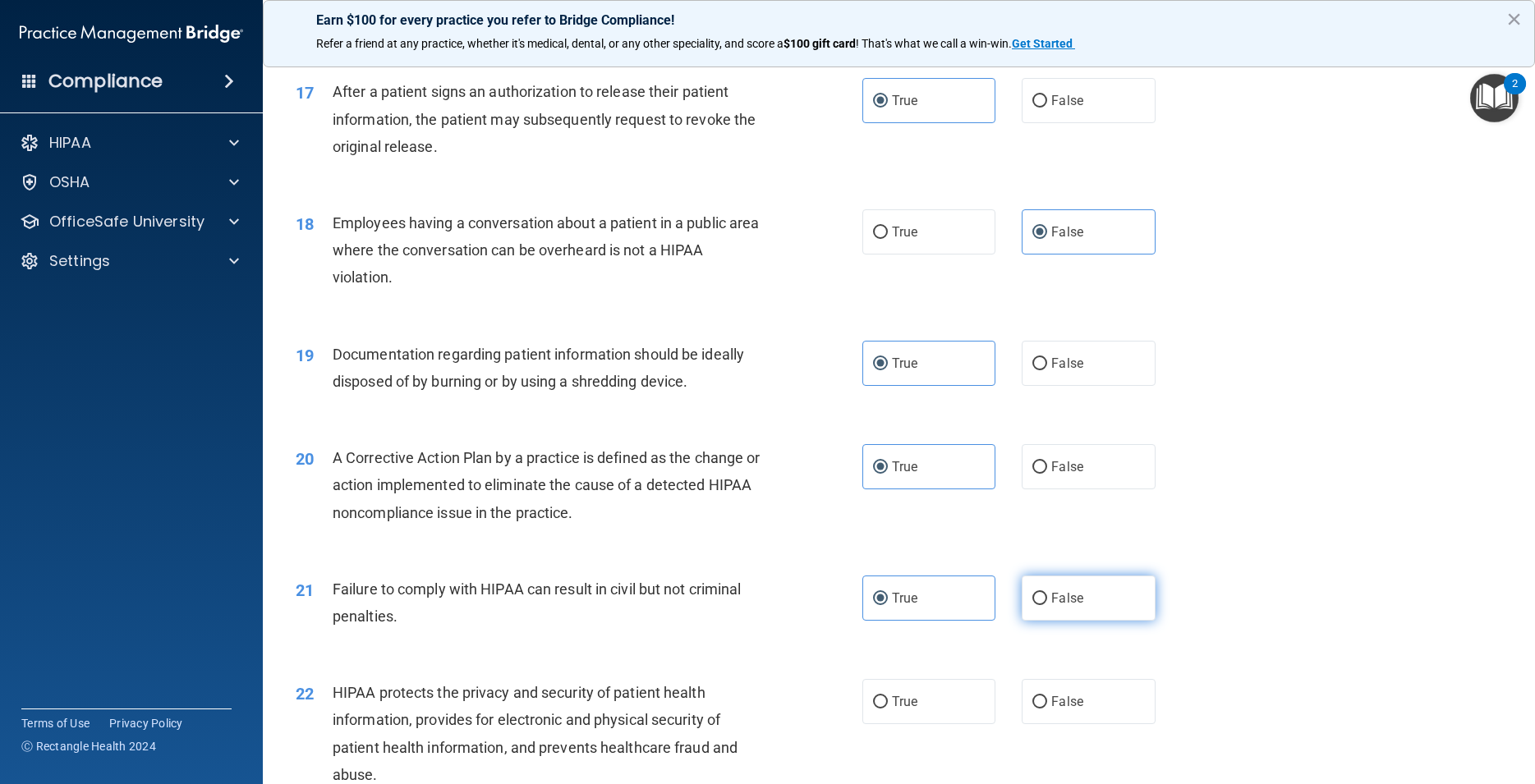
click at [1033, 605] on input "False" at bounding box center [1040, 599] width 15 height 12
radio input "true"
radio input "false"
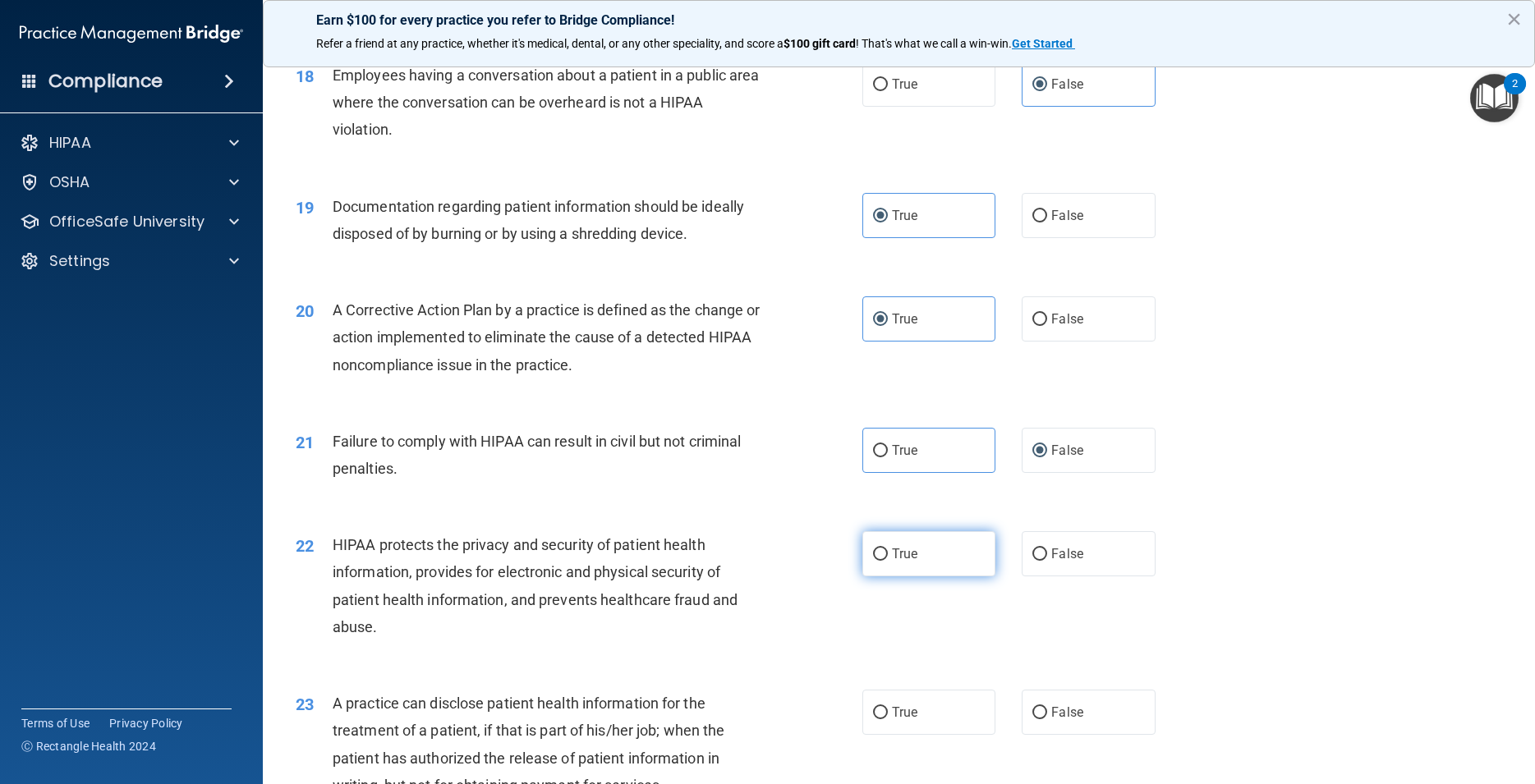
click at [941, 568] on label "True" at bounding box center [929, 554] width 133 height 45
click at [888, 561] on input "True" at bounding box center [881, 554] width 15 height 12
radio input "true"
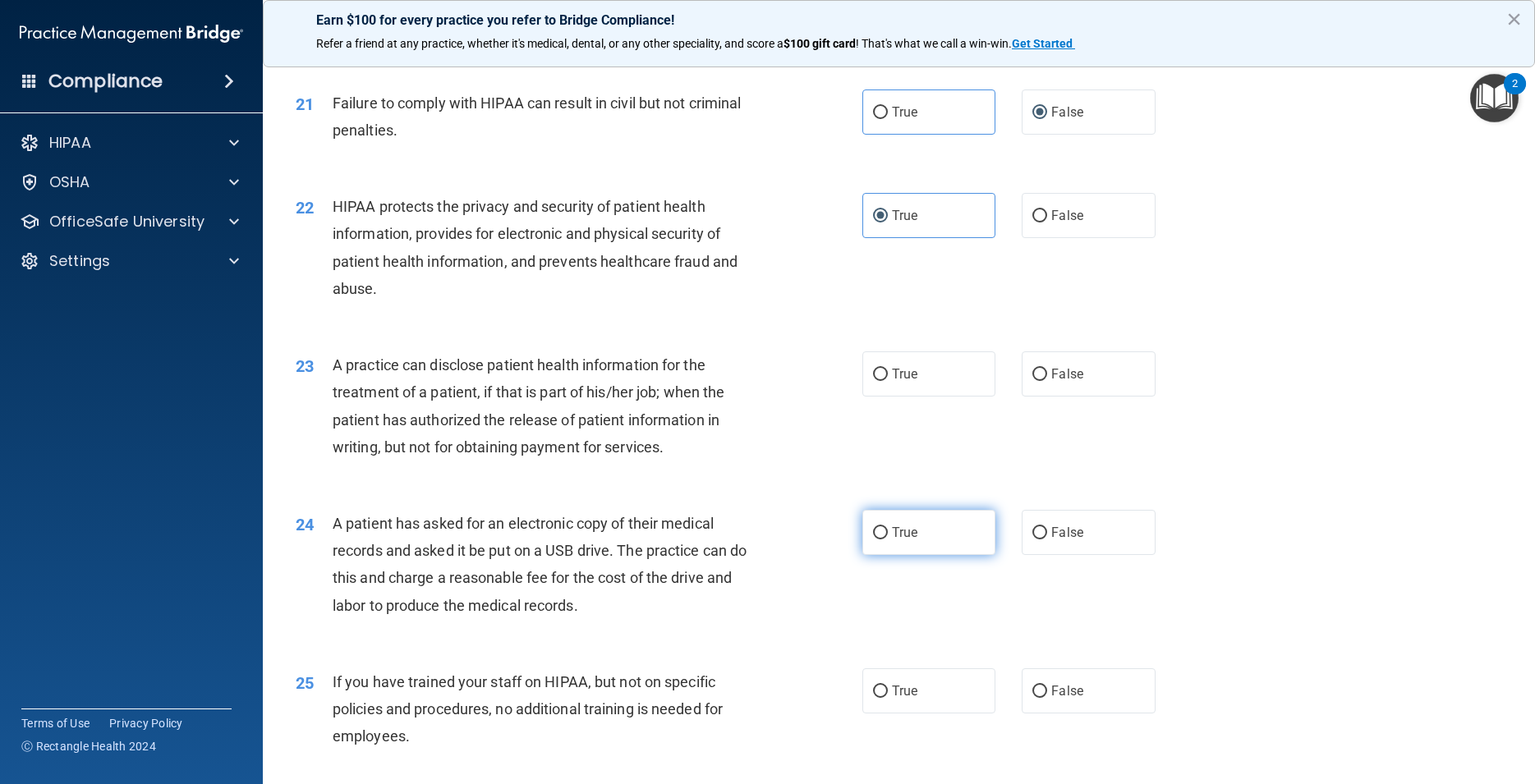
scroll to position [2586, 0]
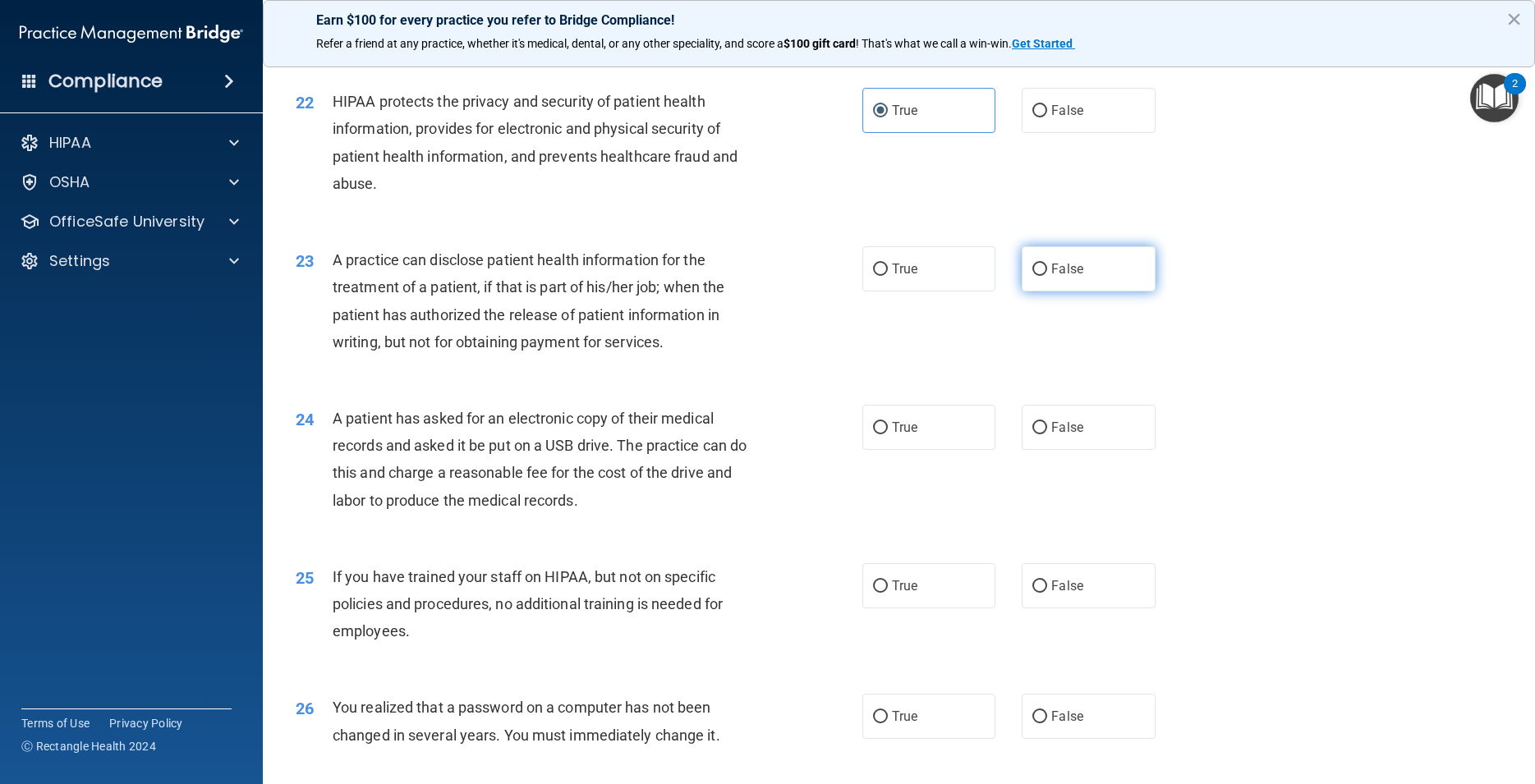
click at [1098, 275] on label "False" at bounding box center [1088, 268] width 133 height 45
click at [1047, 275] on input "False" at bounding box center [1040, 269] width 15 height 12
radio input "true"
click at [892, 435] on span "True" at bounding box center [905, 427] width 26 height 16
click at [886, 434] on input "True" at bounding box center [881, 428] width 15 height 12
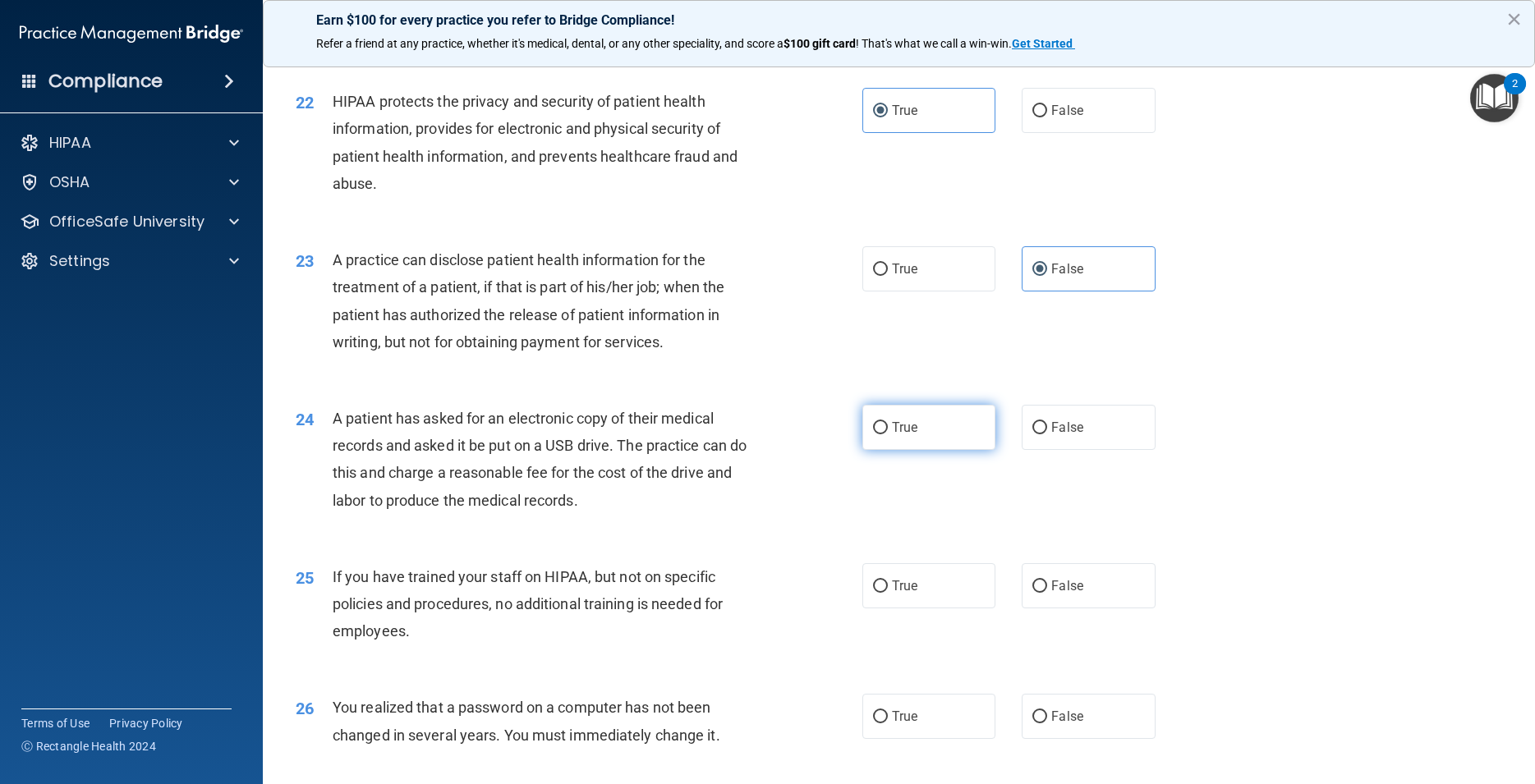
radio input "true"
click at [1073, 594] on span "False" at bounding box center [1067, 586] width 32 height 16
click at [1047, 593] on input "False" at bounding box center [1040, 586] width 15 height 12
radio input "true"
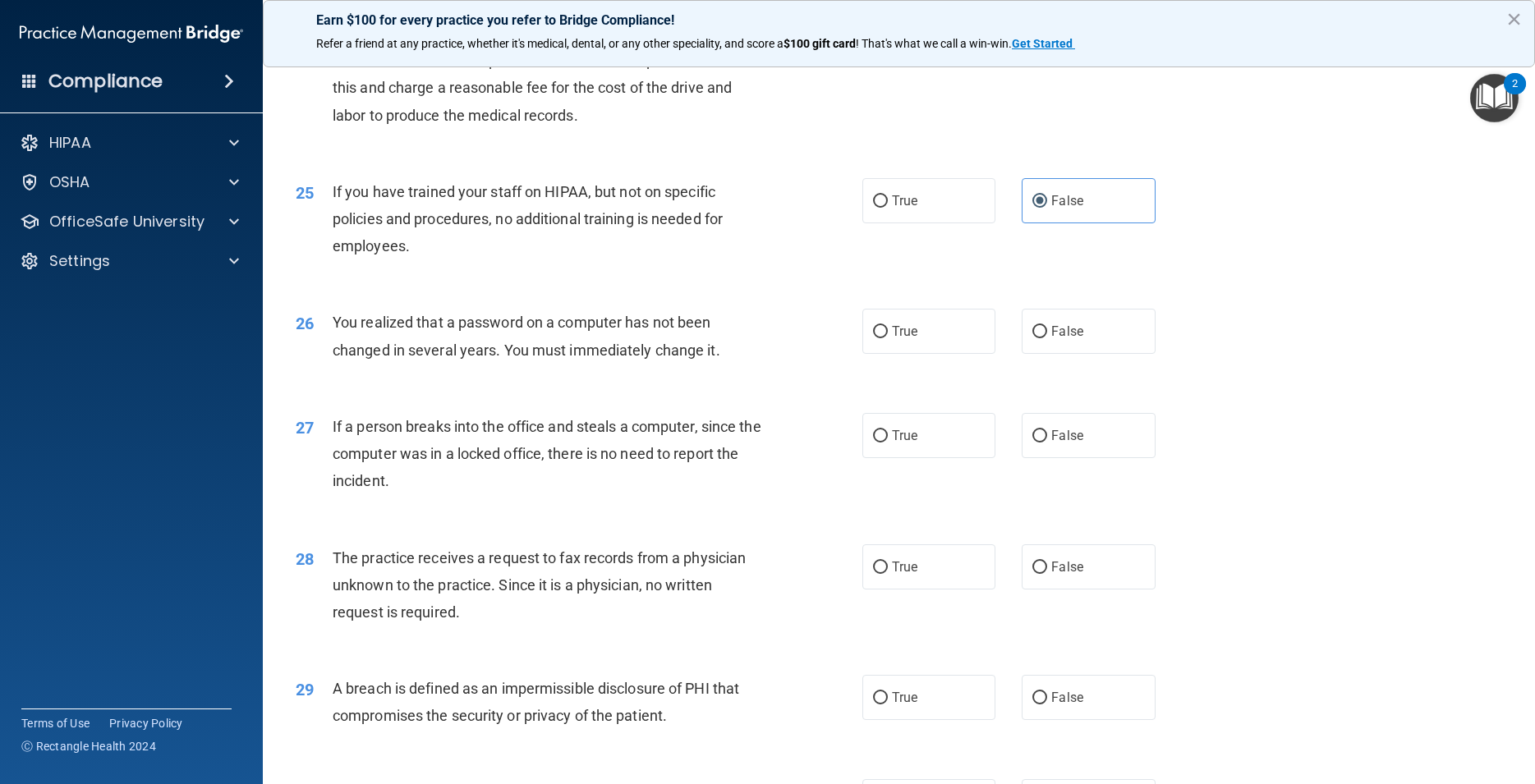
scroll to position [3030, 0]
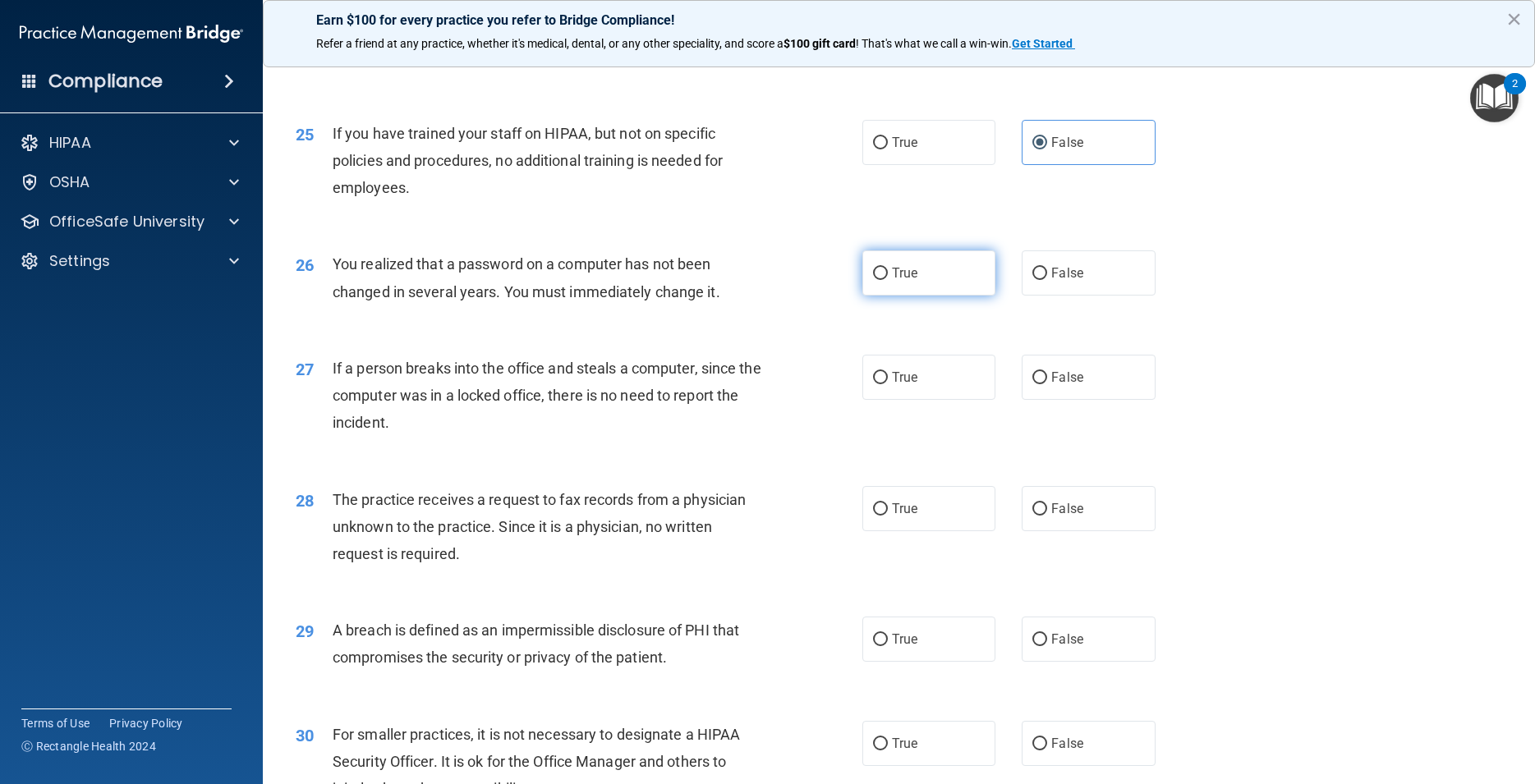
click at [938, 296] on label "True" at bounding box center [929, 273] width 133 height 45
click at [888, 280] on input "True" at bounding box center [881, 274] width 15 height 12
radio input "true"
click at [1074, 385] on span "False" at bounding box center [1067, 376] width 32 height 16
click at [1047, 385] on input "False" at bounding box center [1040, 377] width 15 height 12
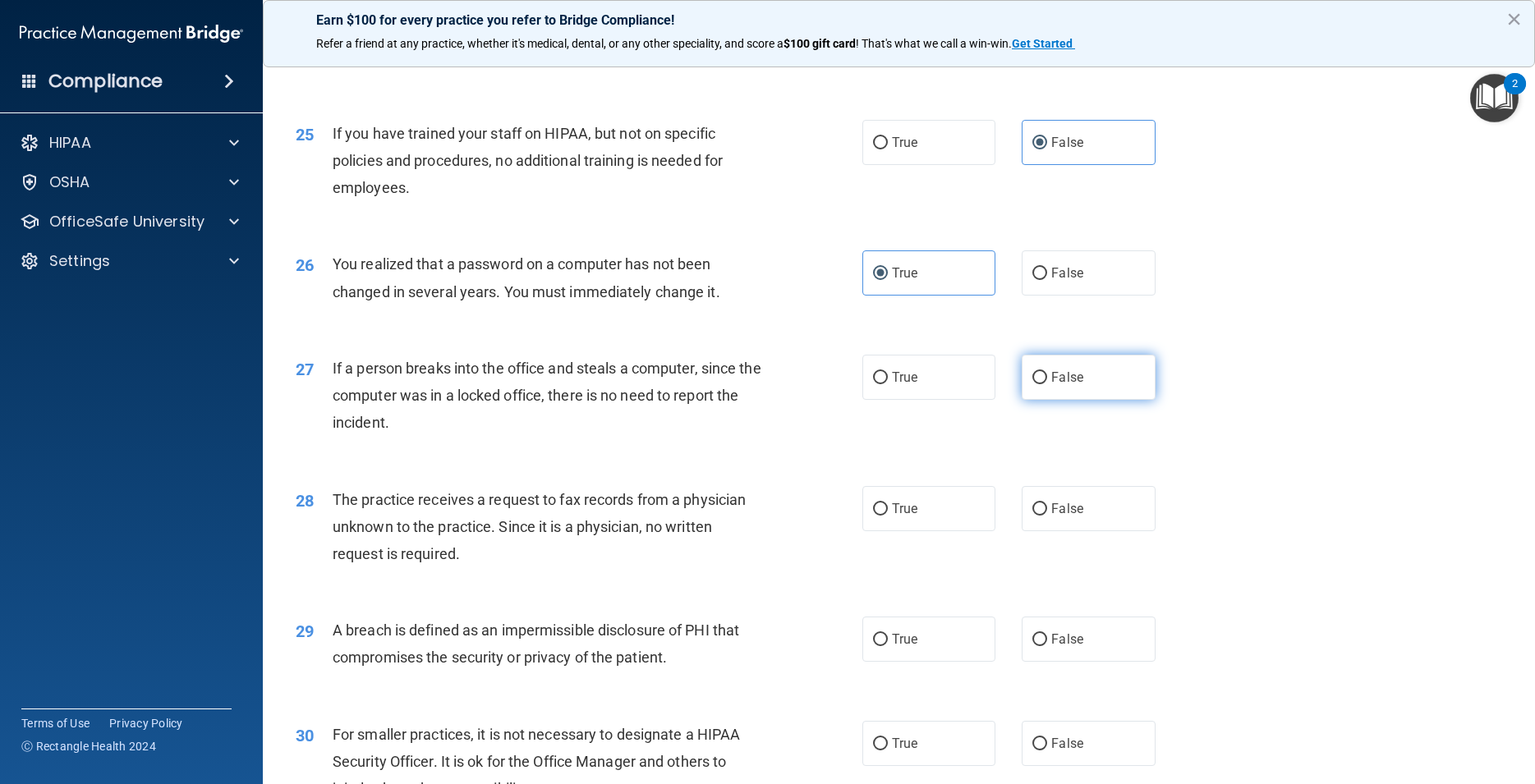
radio input "true"
click at [1054, 527] on label "False" at bounding box center [1088, 508] width 133 height 45
click at [1047, 516] on input "False" at bounding box center [1040, 509] width 15 height 12
radio input "true"
click at [899, 658] on label "True" at bounding box center [929, 639] width 133 height 45
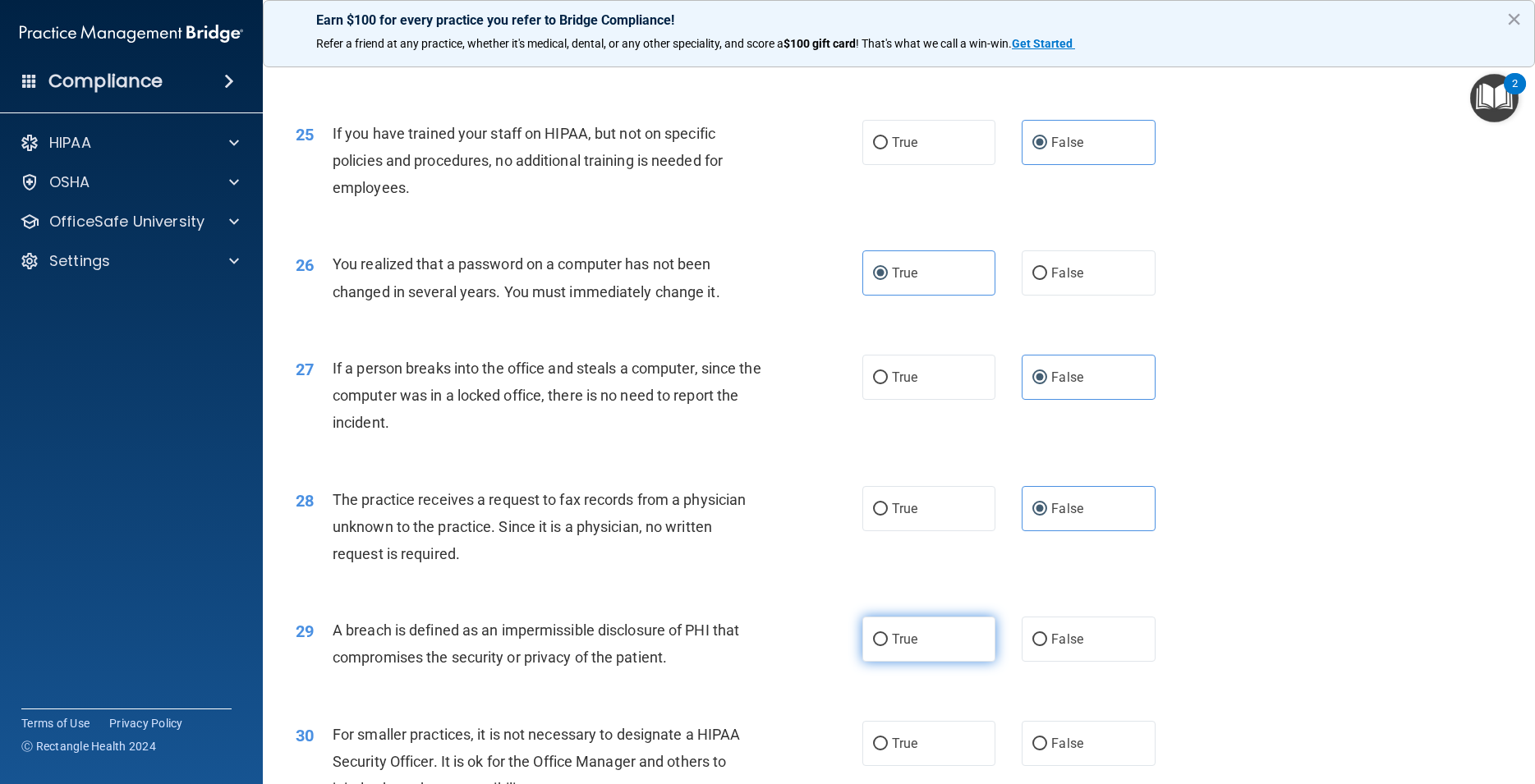
click at [888, 646] on input "True" at bounding box center [881, 639] width 15 height 12
radio input "true"
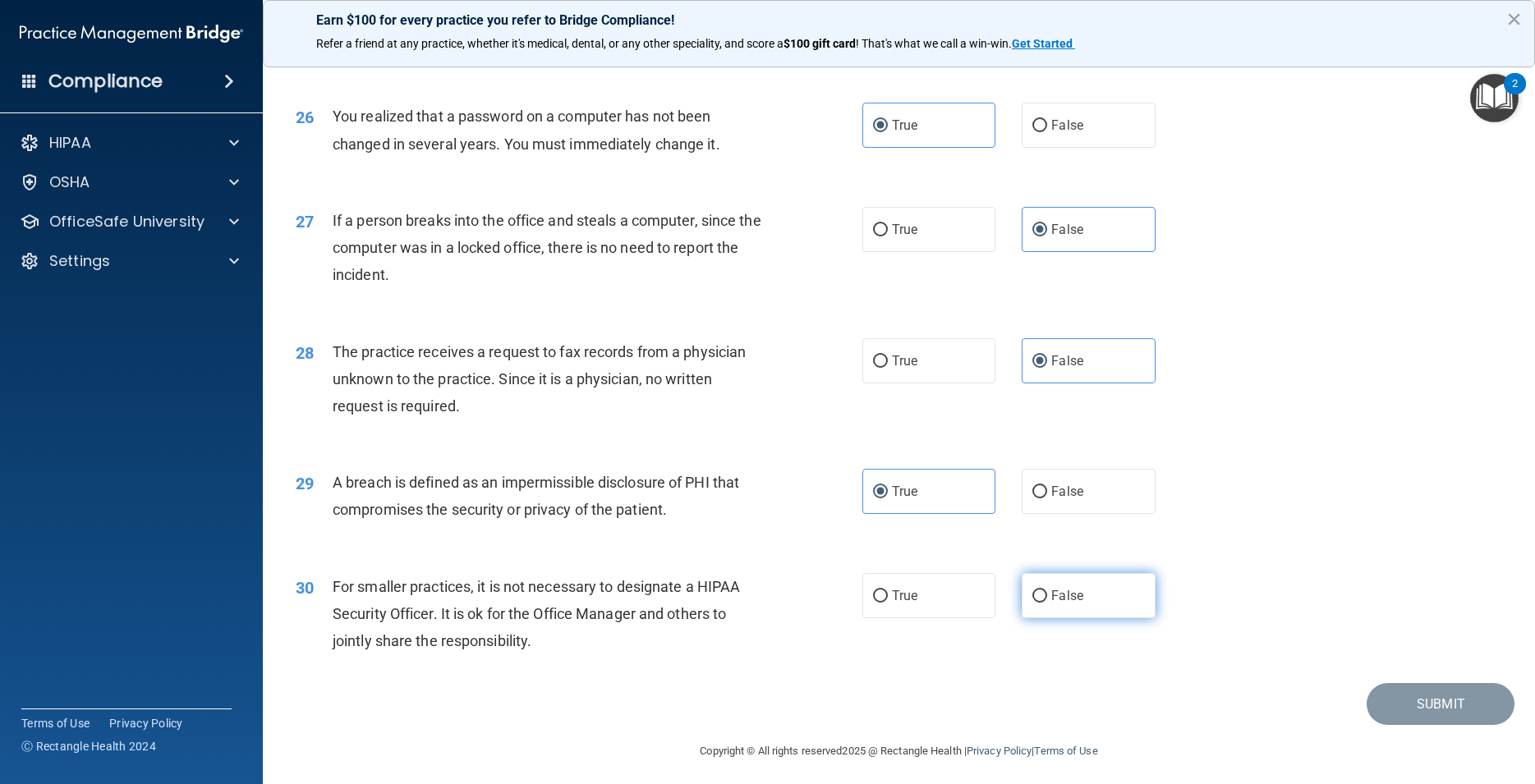
click at [1089, 618] on label "False" at bounding box center [1088, 595] width 133 height 45
click at [1047, 602] on input "False" at bounding box center [1040, 596] width 15 height 12
radio input "true"
click at [1436, 725] on button "Submit" at bounding box center [1440, 704] width 148 height 42
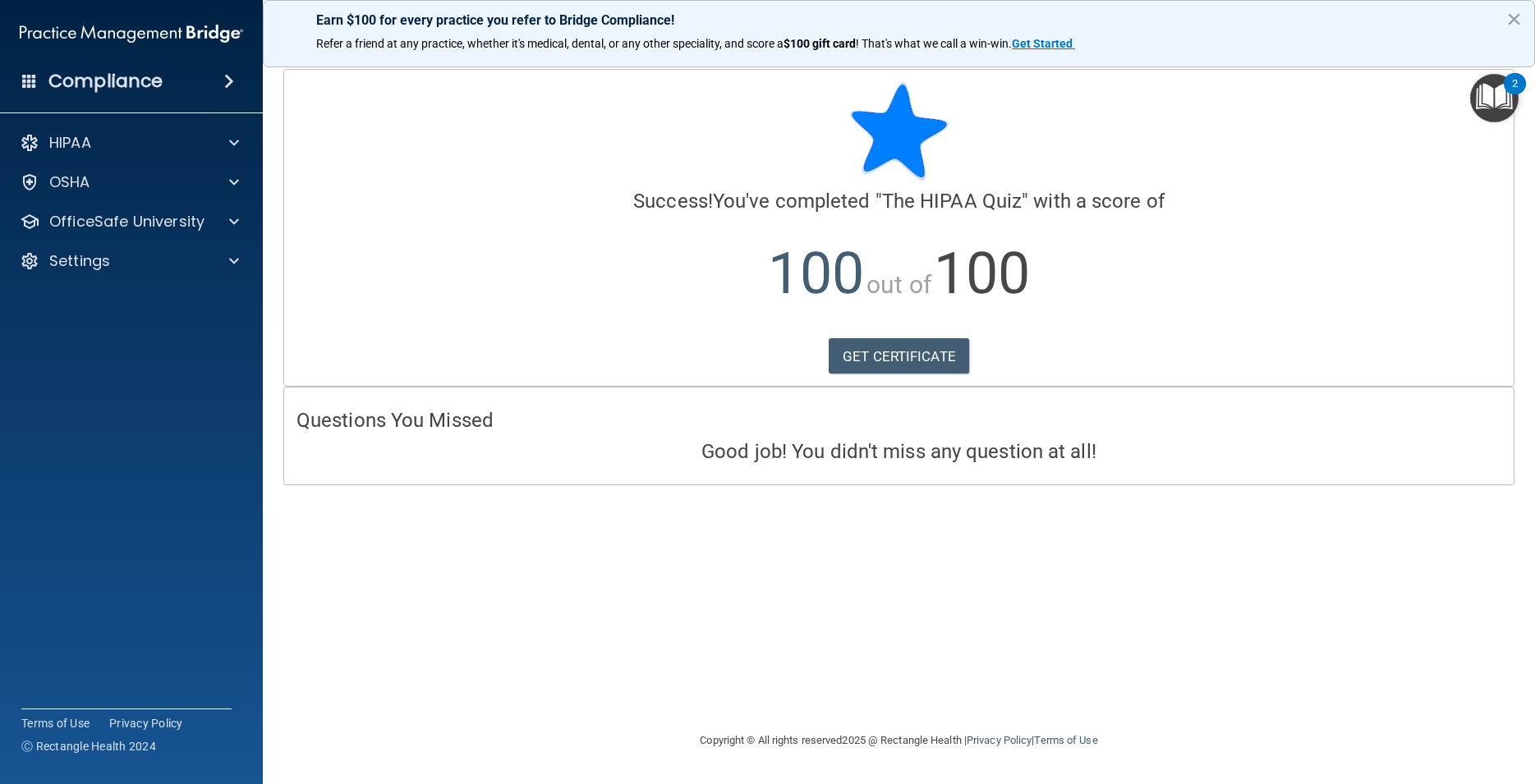
click at [141, 204] on div "HIPAA Documents and Policies Report an Incident Business Associates Emergency P…" at bounding box center [131, 206] width 264 height 171
click at [139, 218] on p "OfficeSafe University" at bounding box center [127, 221] width 155 height 19
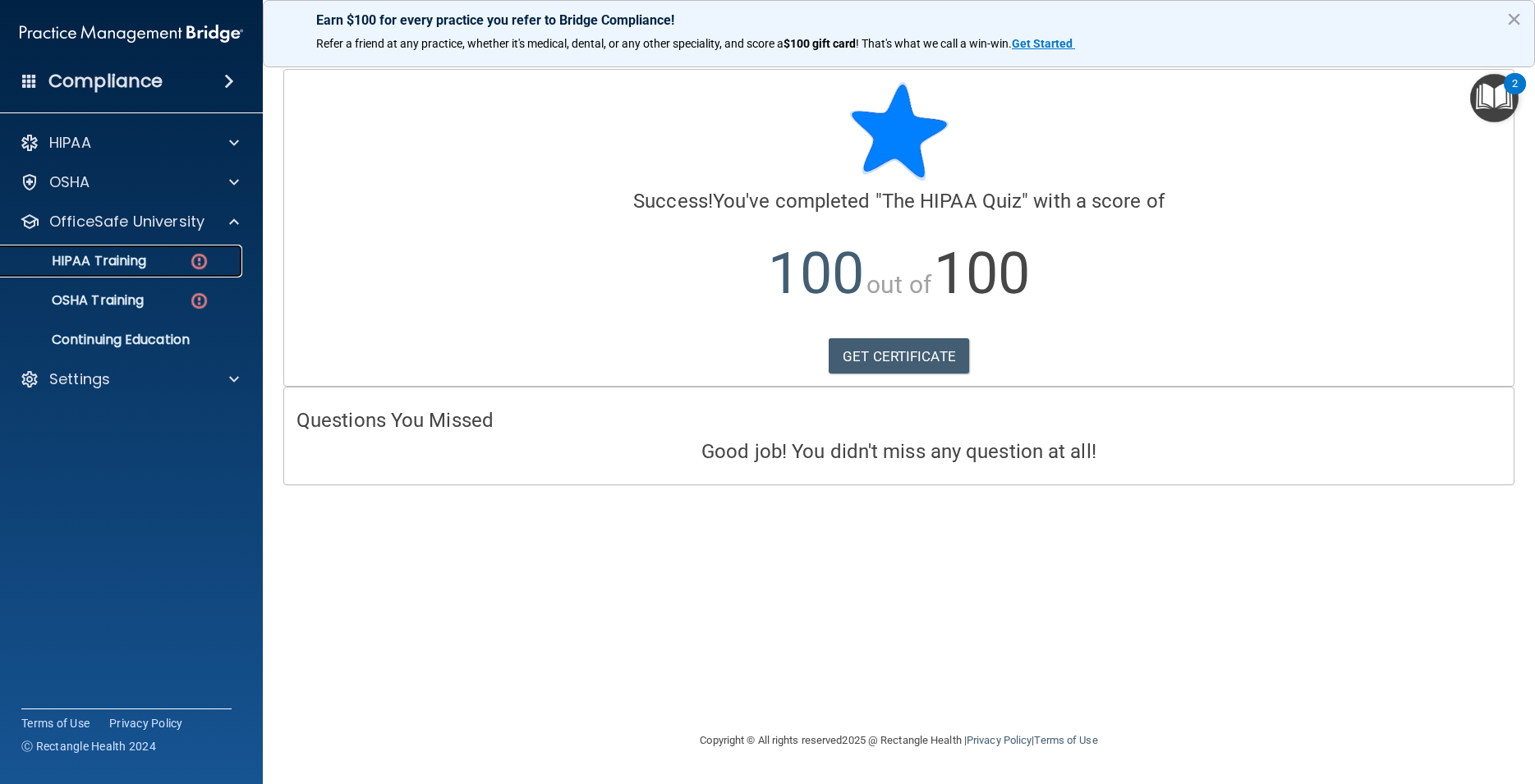
click at [144, 265] on p "HIPAA Training" at bounding box center [79, 261] width 136 height 17
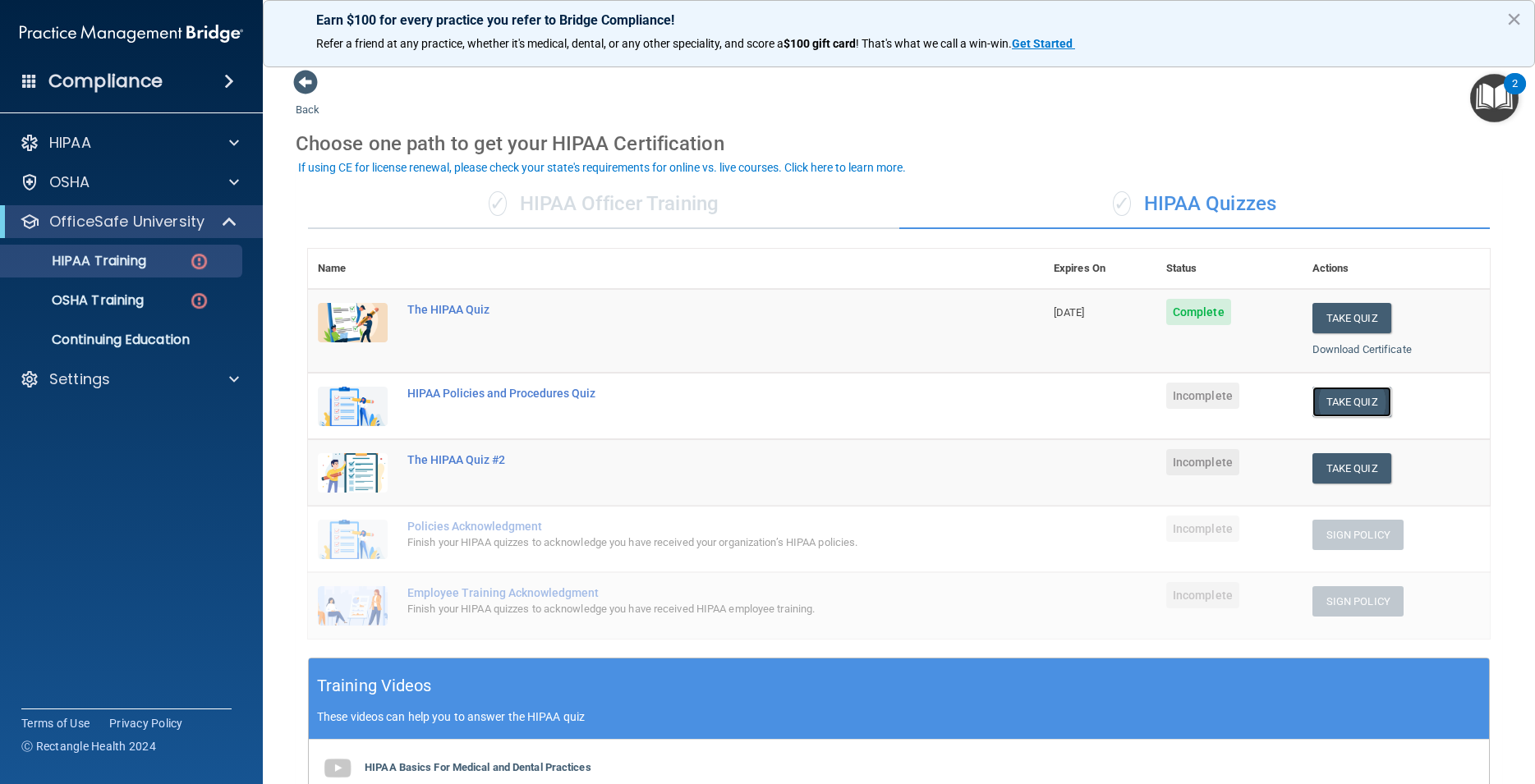
click at [1347, 408] on button "Take Quiz" at bounding box center [1352, 401] width 79 height 30
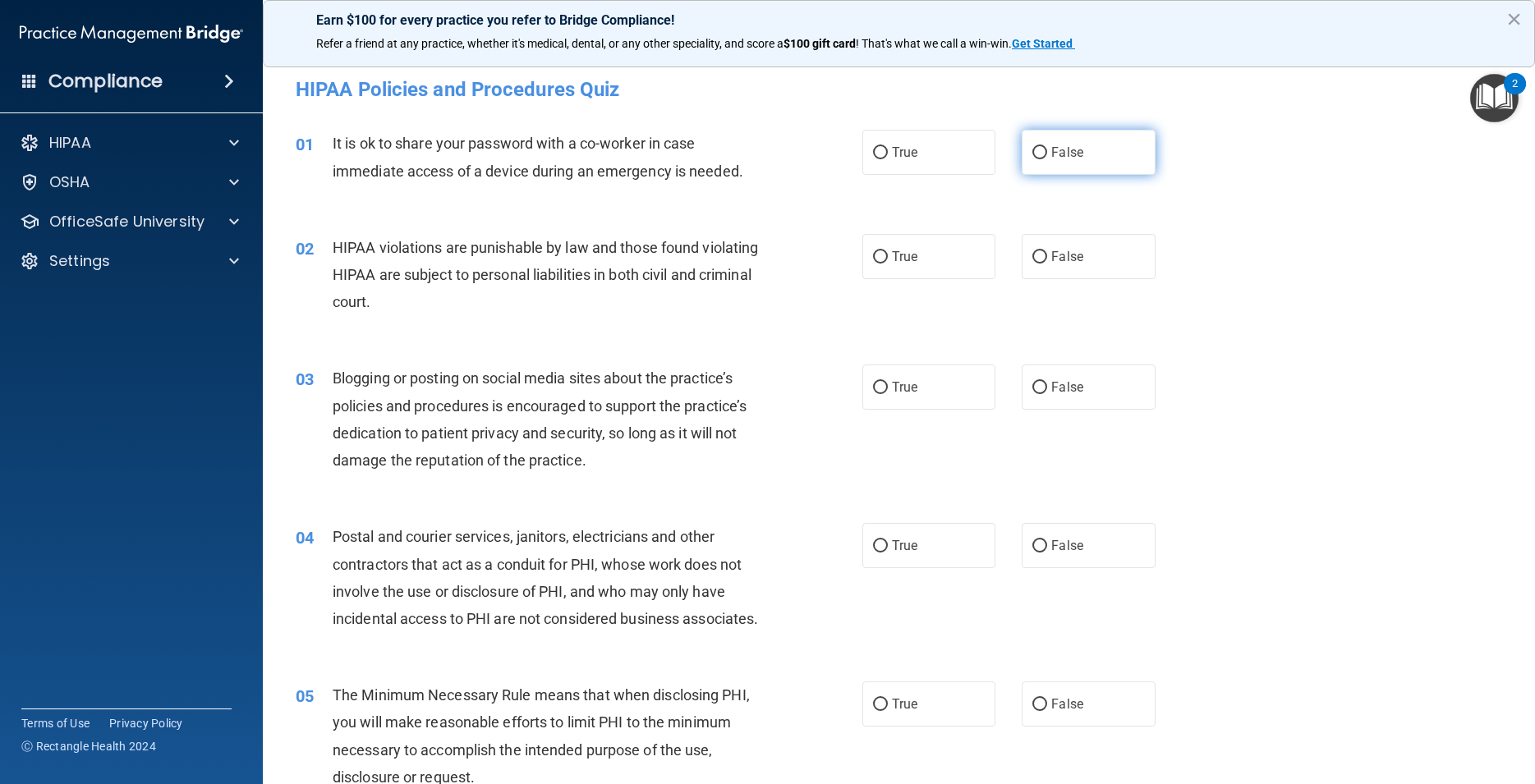
click at [1072, 154] on span "False" at bounding box center [1067, 151] width 32 height 16
click at [1047, 154] on input "False" at bounding box center [1040, 152] width 15 height 12
radio input "true"
click at [890, 247] on label "True" at bounding box center [929, 256] width 133 height 45
click at [888, 252] on input "True" at bounding box center [881, 257] width 15 height 12
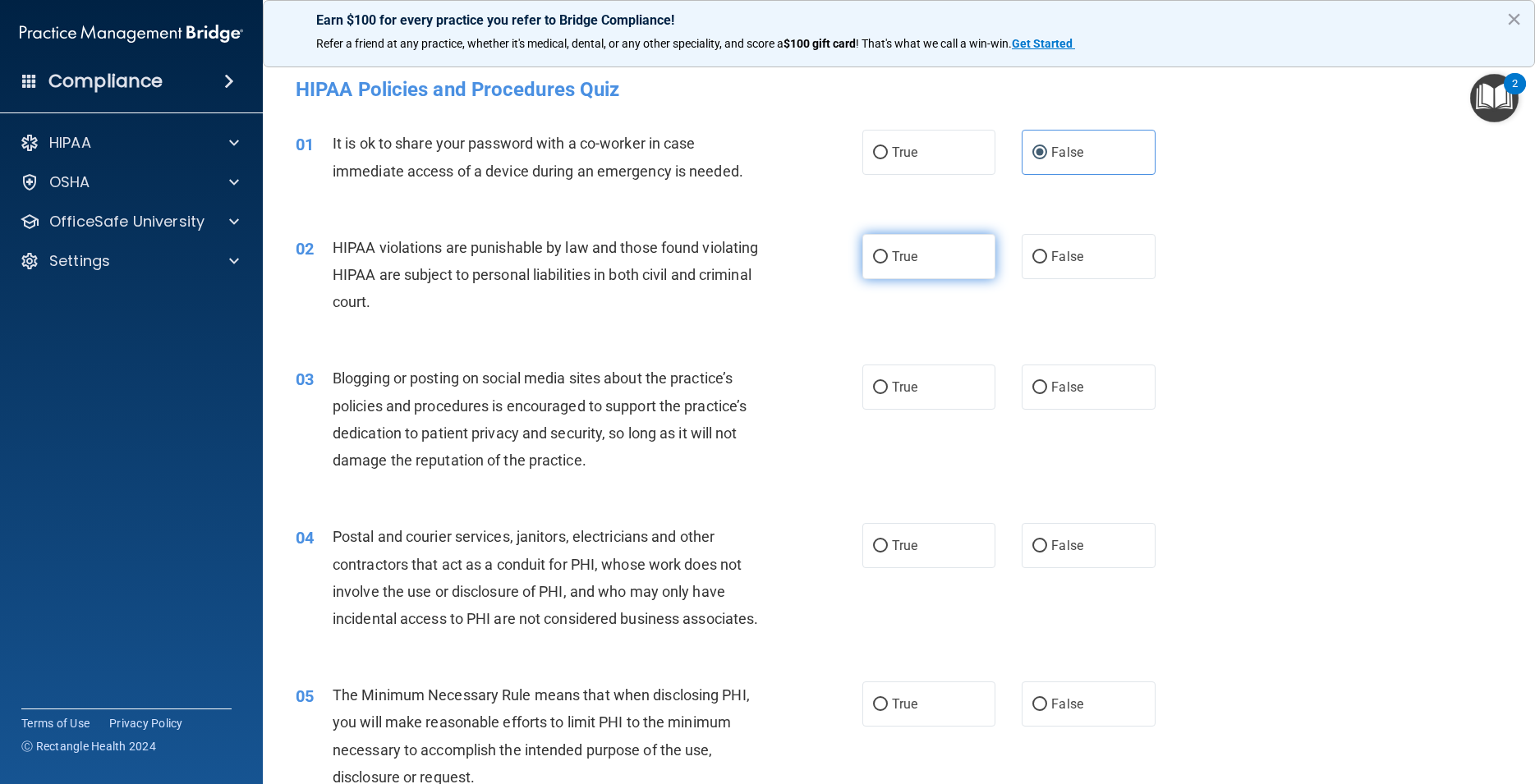
radio input "true"
click at [1057, 395] on span "False" at bounding box center [1067, 386] width 32 height 16
click at [1047, 394] on input "False" at bounding box center [1040, 387] width 15 height 12
radio input "true"
click at [871, 555] on label "True" at bounding box center [929, 545] width 133 height 45
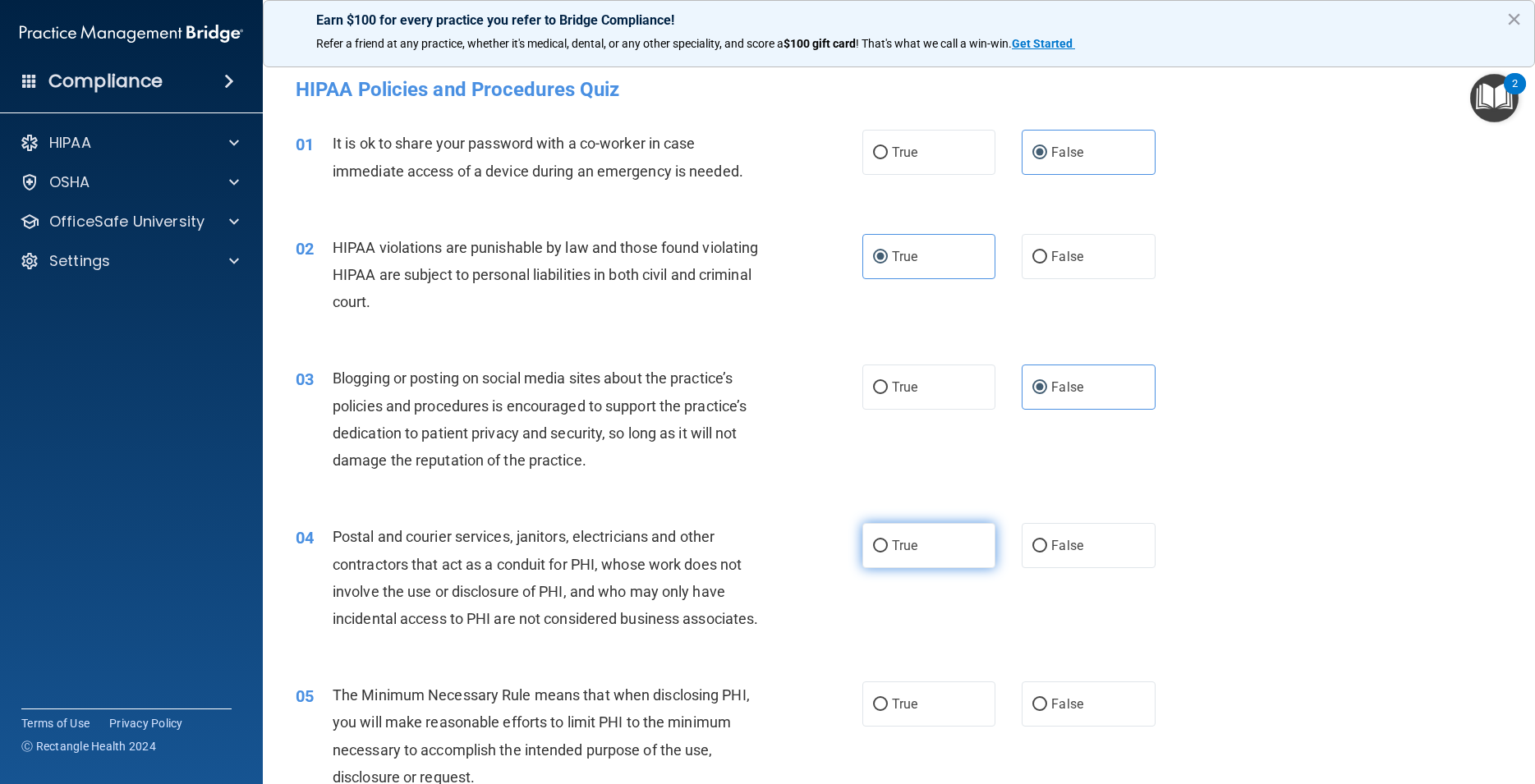
click at [874, 553] on input "True" at bounding box center [881, 545] width 15 height 12
radio input "true"
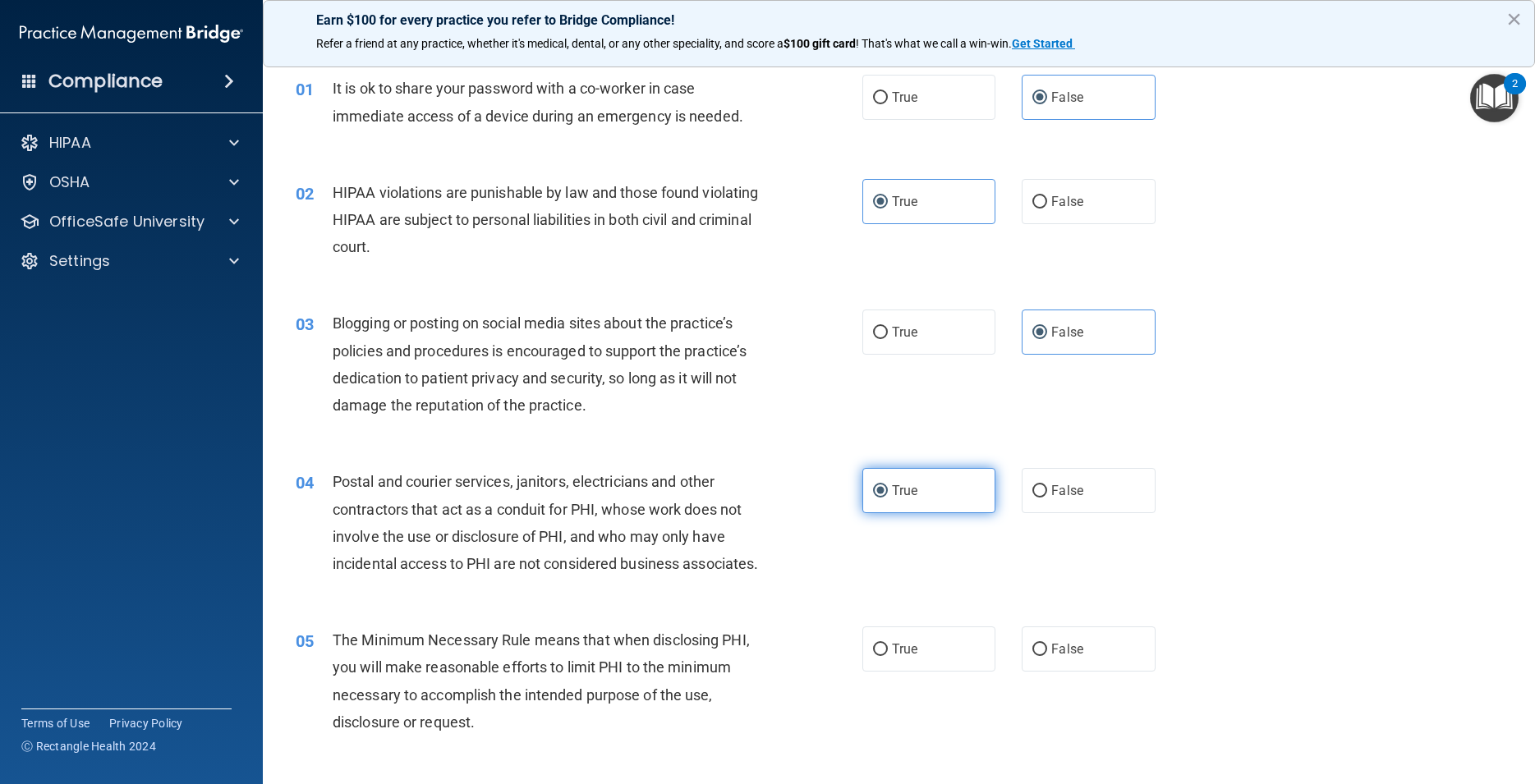
scroll to position [73, 0]
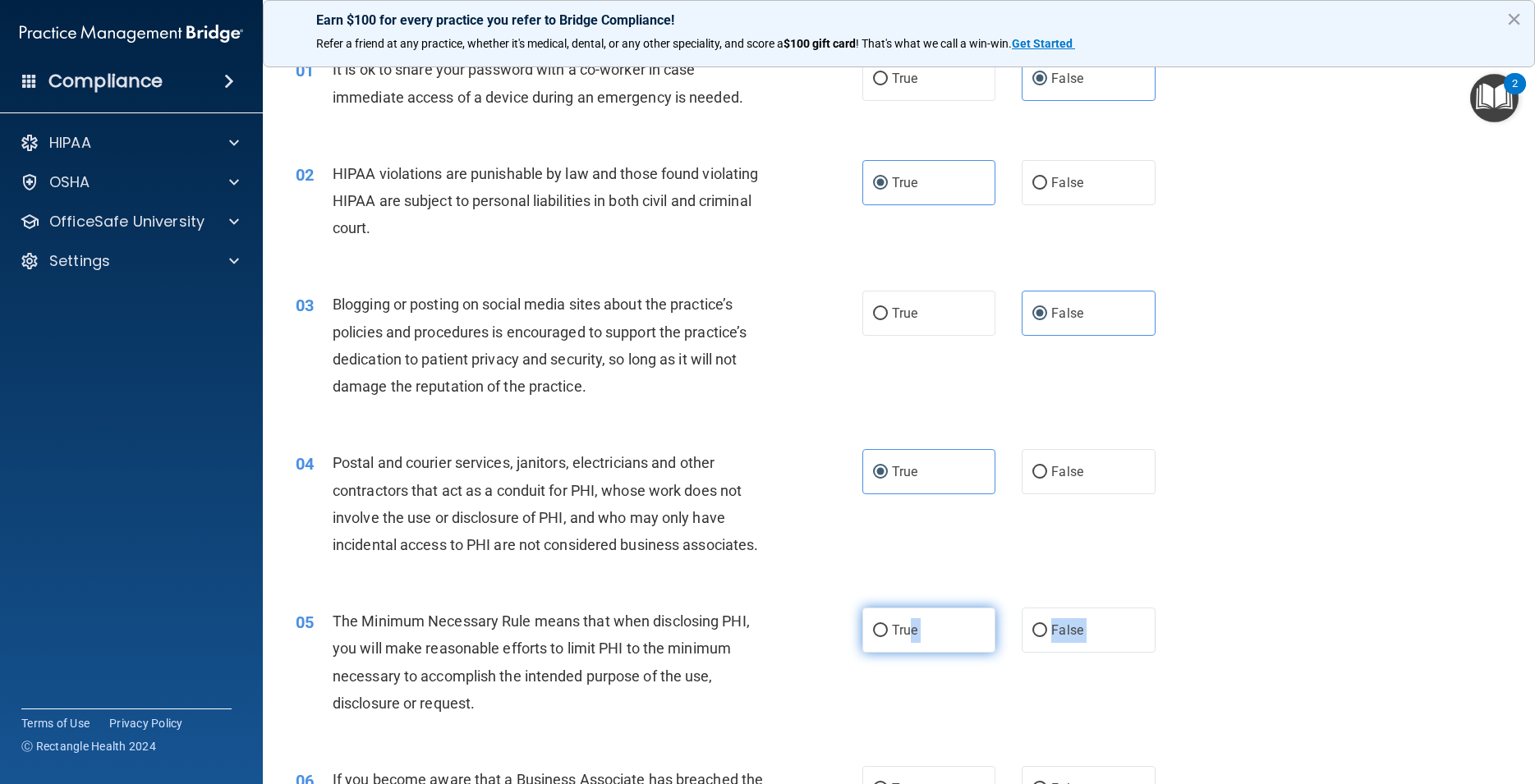
click at [905, 635] on div "05 The Minimum Necessary Rule means that when disclosing PHI, you will make rea…" at bounding box center [899, 666] width 1232 height 159
click at [885, 653] on label "True" at bounding box center [929, 630] width 133 height 45
click at [885, 637] on input "True" at bounding box center [881, 631] width 15 height 12
radio input "true"
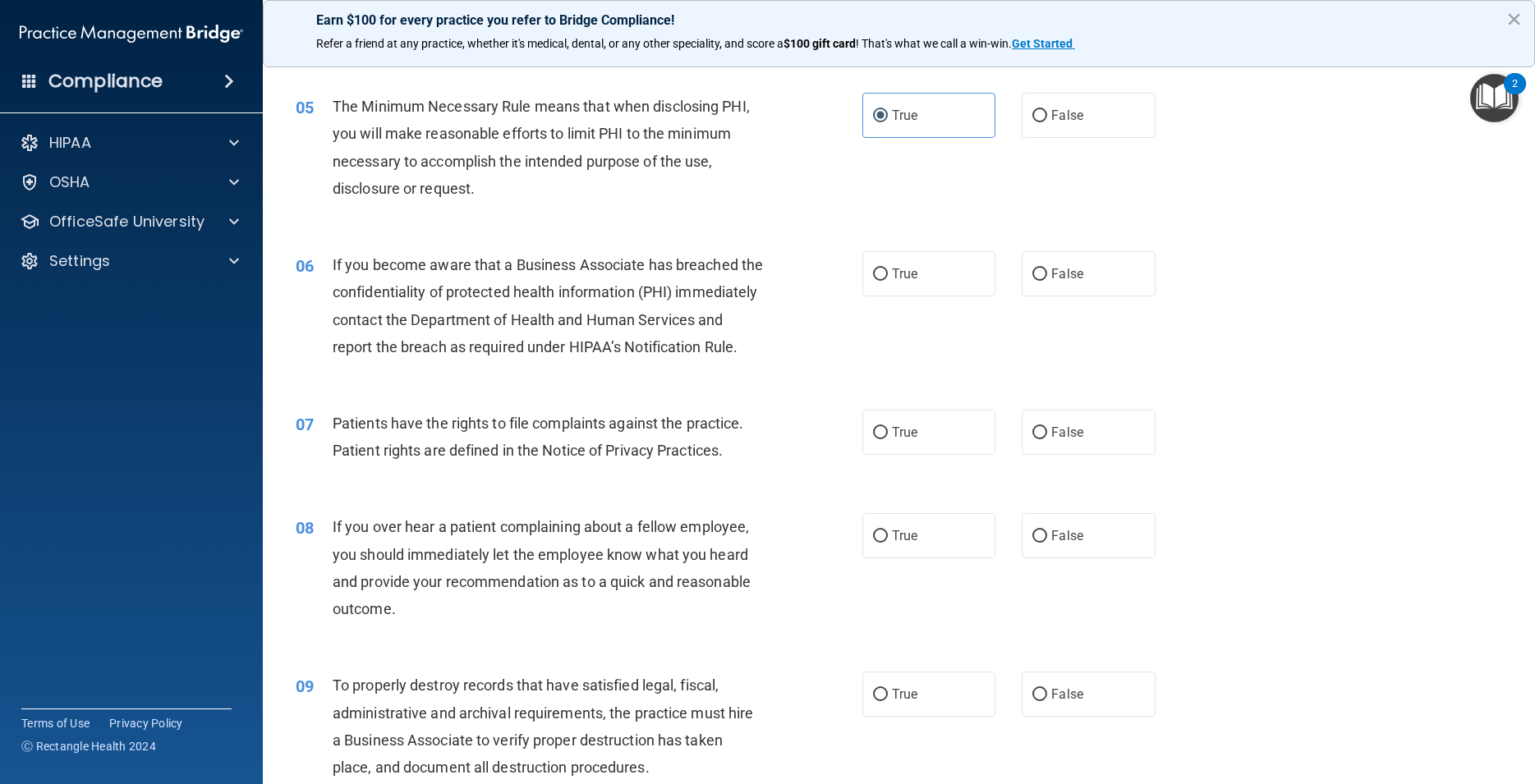
scroll to position [591, 0]
click at [1095, 294] on label "False" at bounding box center [1088, 271] width 133 height 45
click at [1047, 278] on input "False" at bounding box center [1040, 272] width 15 height 12
radio input "true"
click at [913, 453] on label "True" at bounding box center [929, 430] width 133 height 45
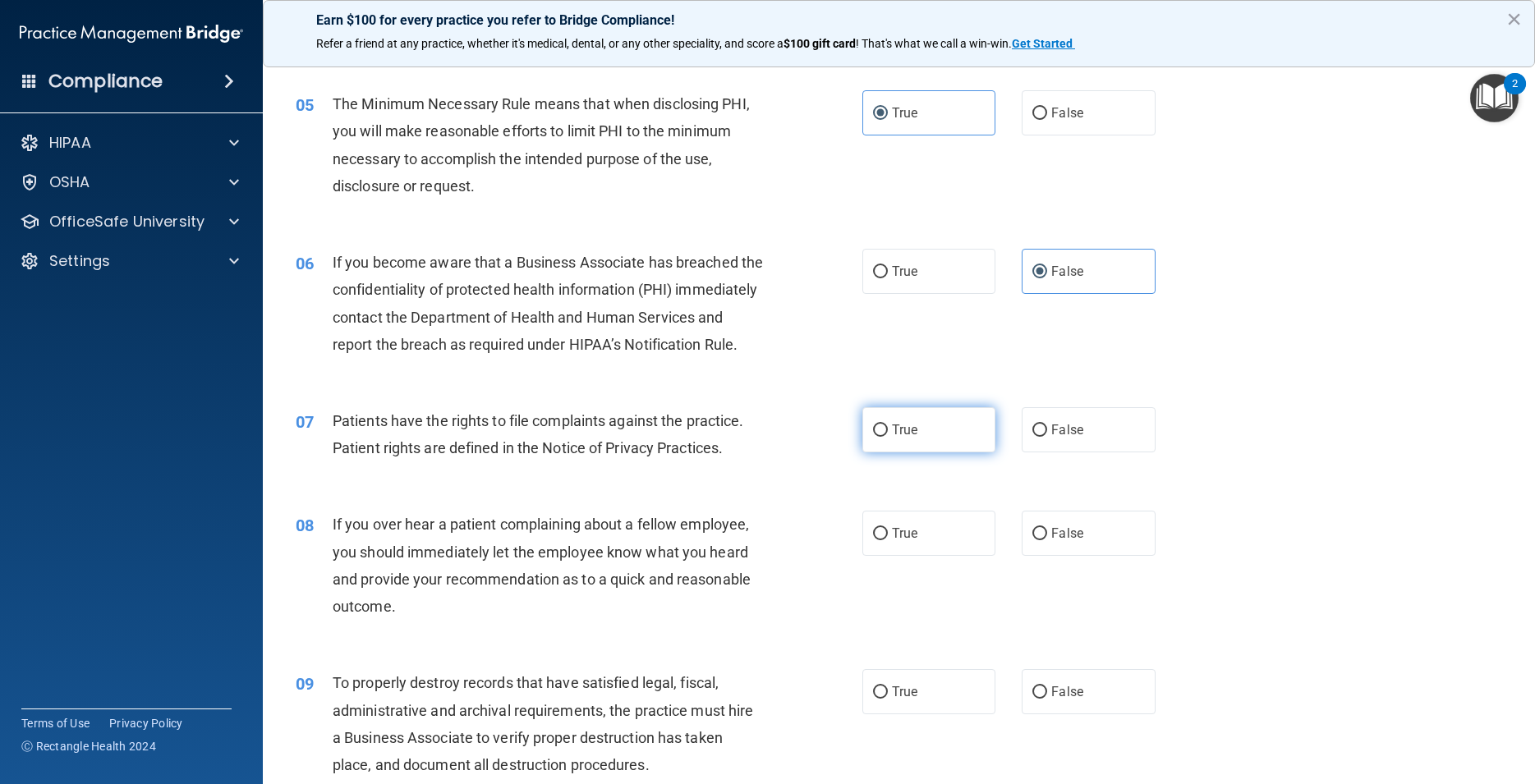
click at [888, 437] on input "True" at bounding box center [881, 430] width 15 height 12
radio input "true"
click at [1092, 555] on label "False" at bounding box center [1088, 532] width 133 height 45
click at [1047, 540] on input "False" at bounding box center [1040, 533] width 15 height 12
radio input "true"
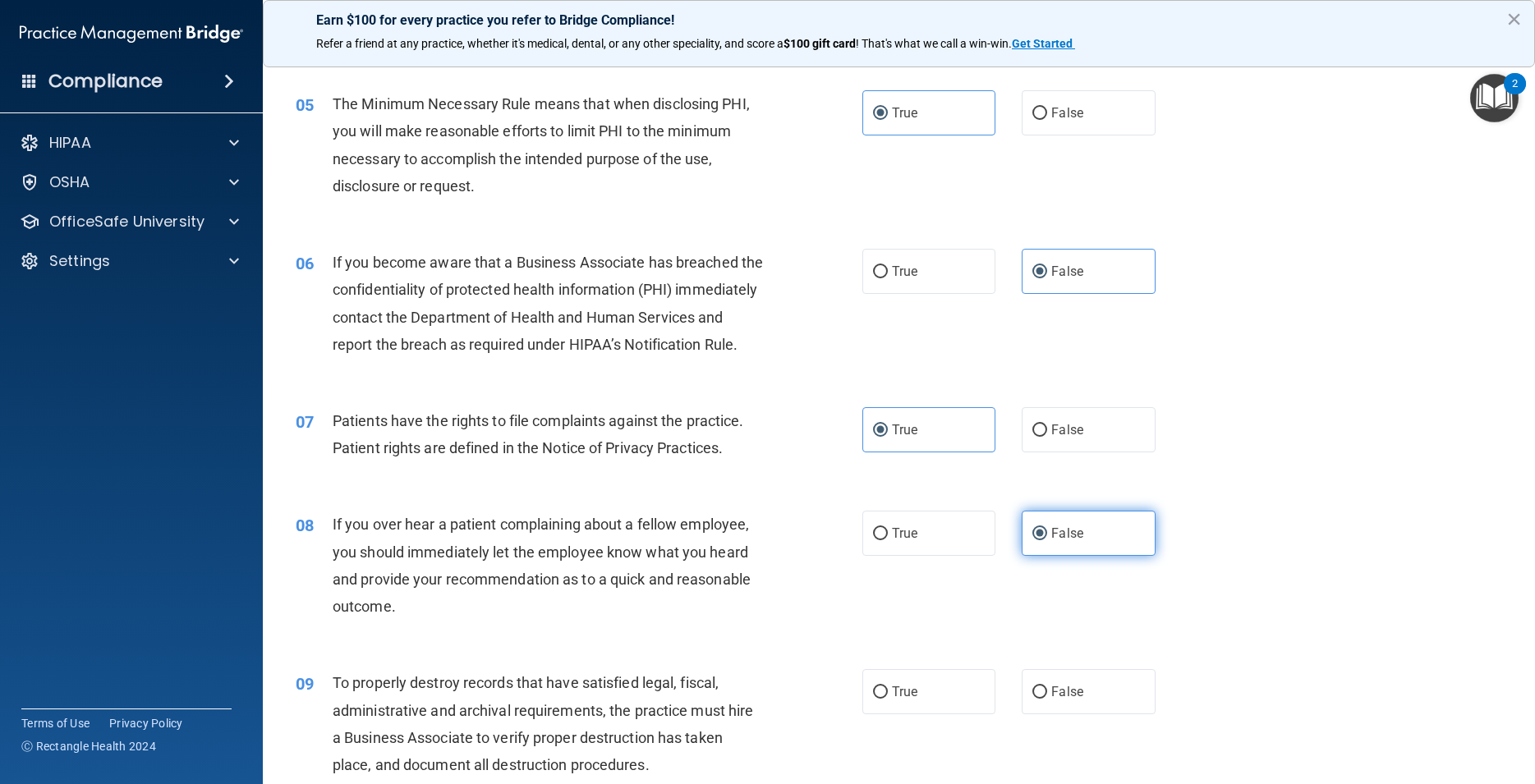
scroll to position [812, 0]
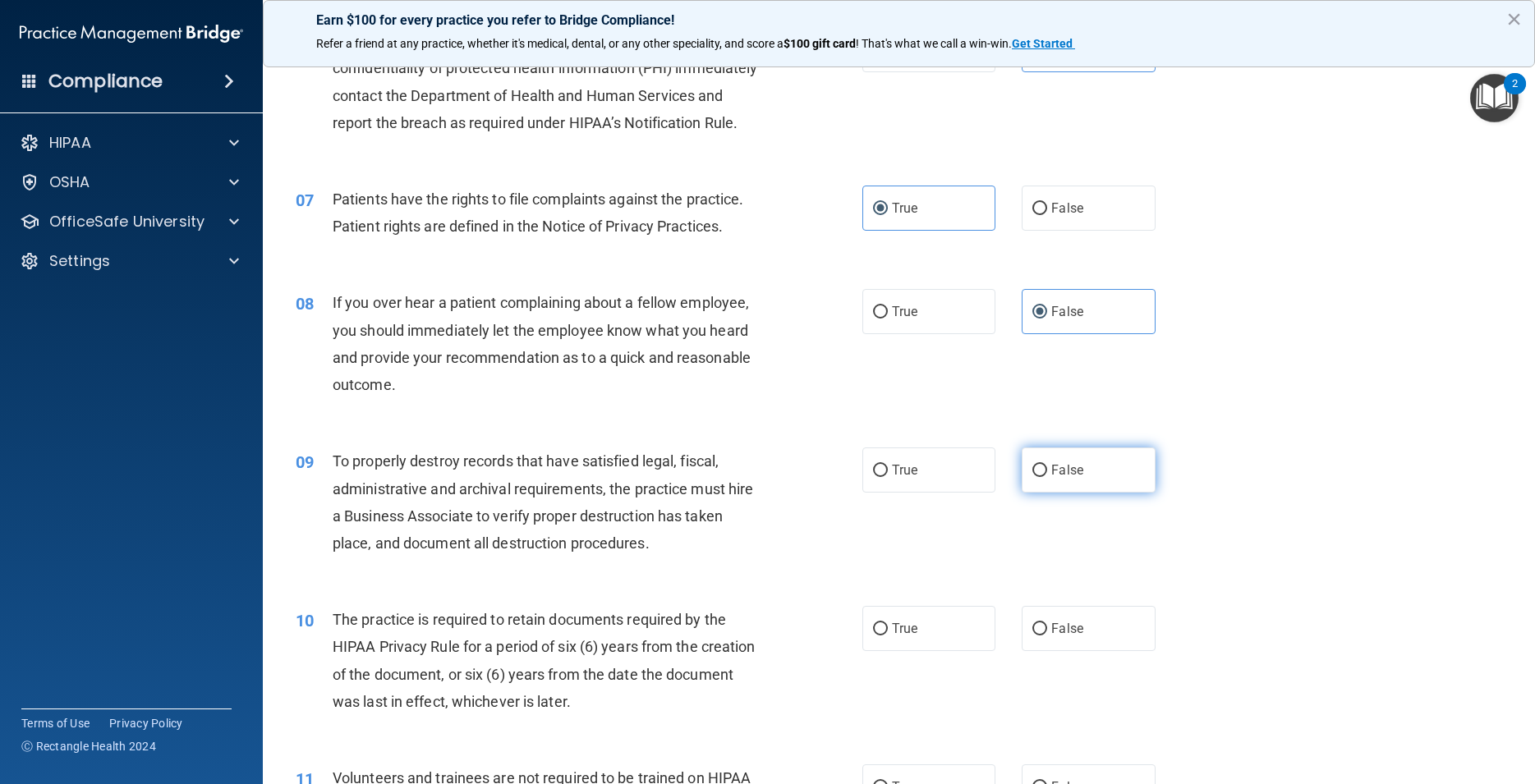
click at [1070, 477] on span "False" at bounding box center [1067, 469] width 32 height 16
click at [1047, 477] on input "False" at bounding box center [1040, 470] width 15 height 12
radio input "true"
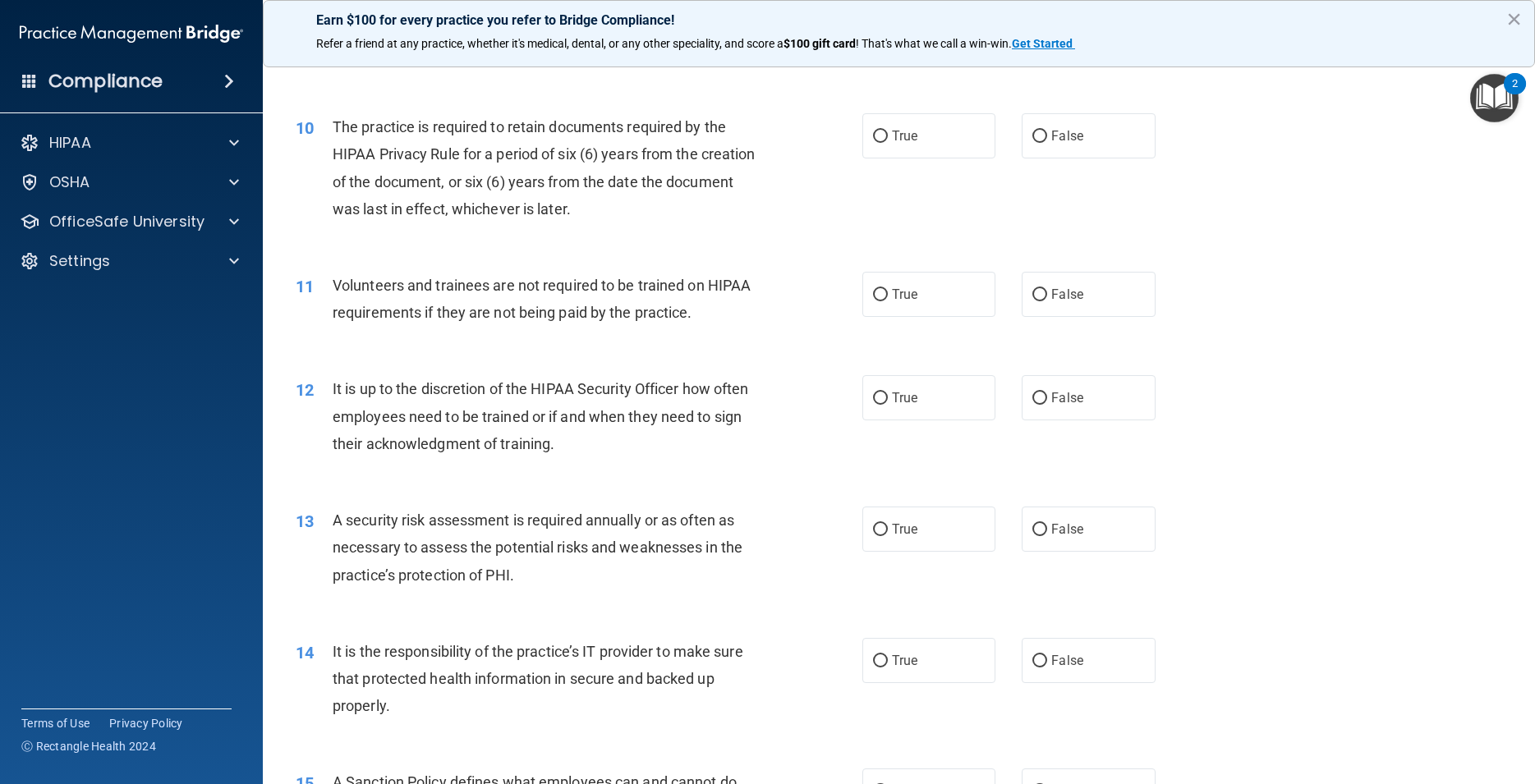
scroll to position [1330, 0]
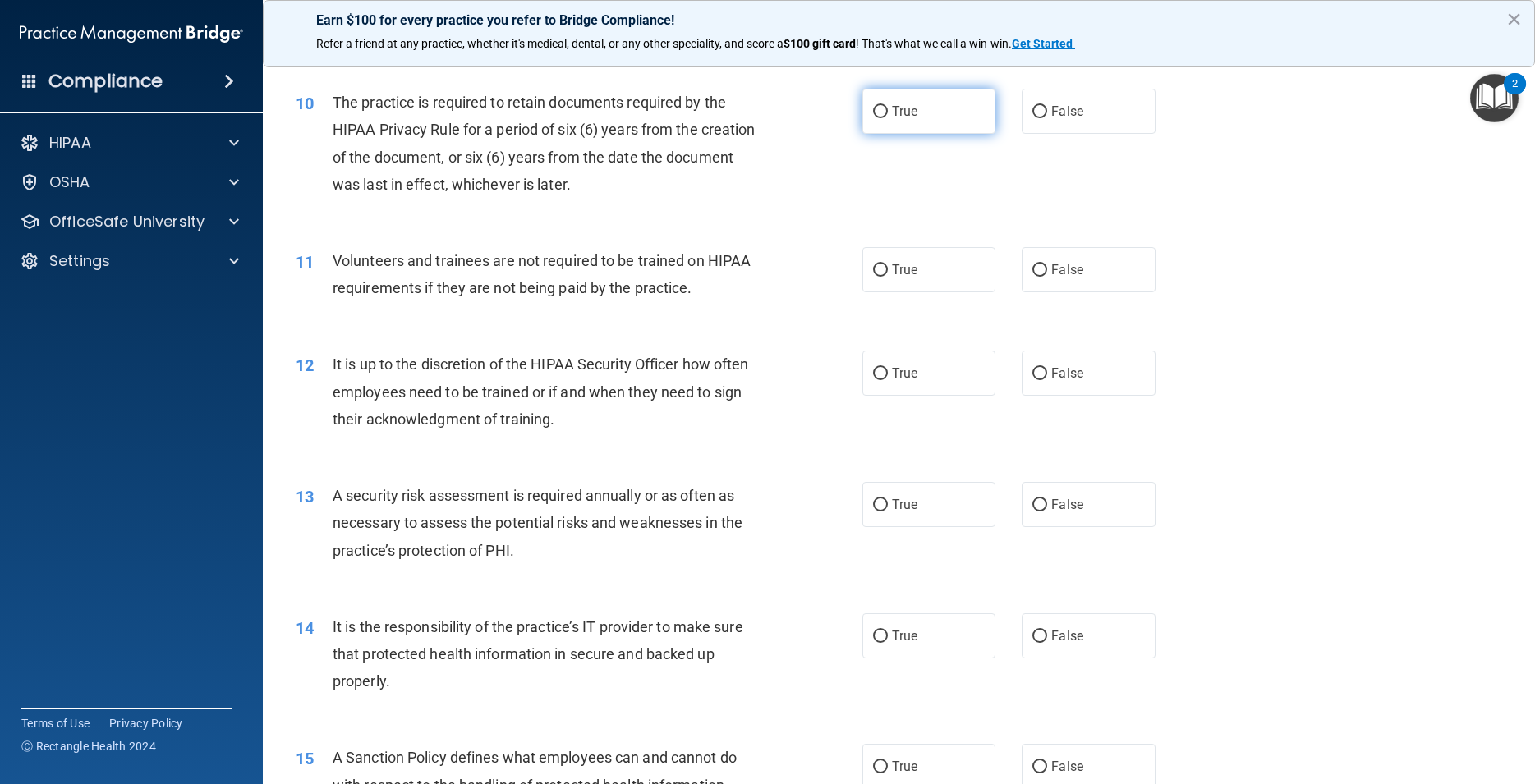
click at [887, 134] on label "True" at bounding box center [929, 111] width 133 height 45
click at [887, 118] on input "True" at bounding box center [881, 111] width 15 height 12
radio input "true"
click at [1089, 292] on label "False" at bounding box center [1088, 269] width 133 height 45
click at [1047, 276] on input "False" at bounding box center [1040, 270] width 15 height 12
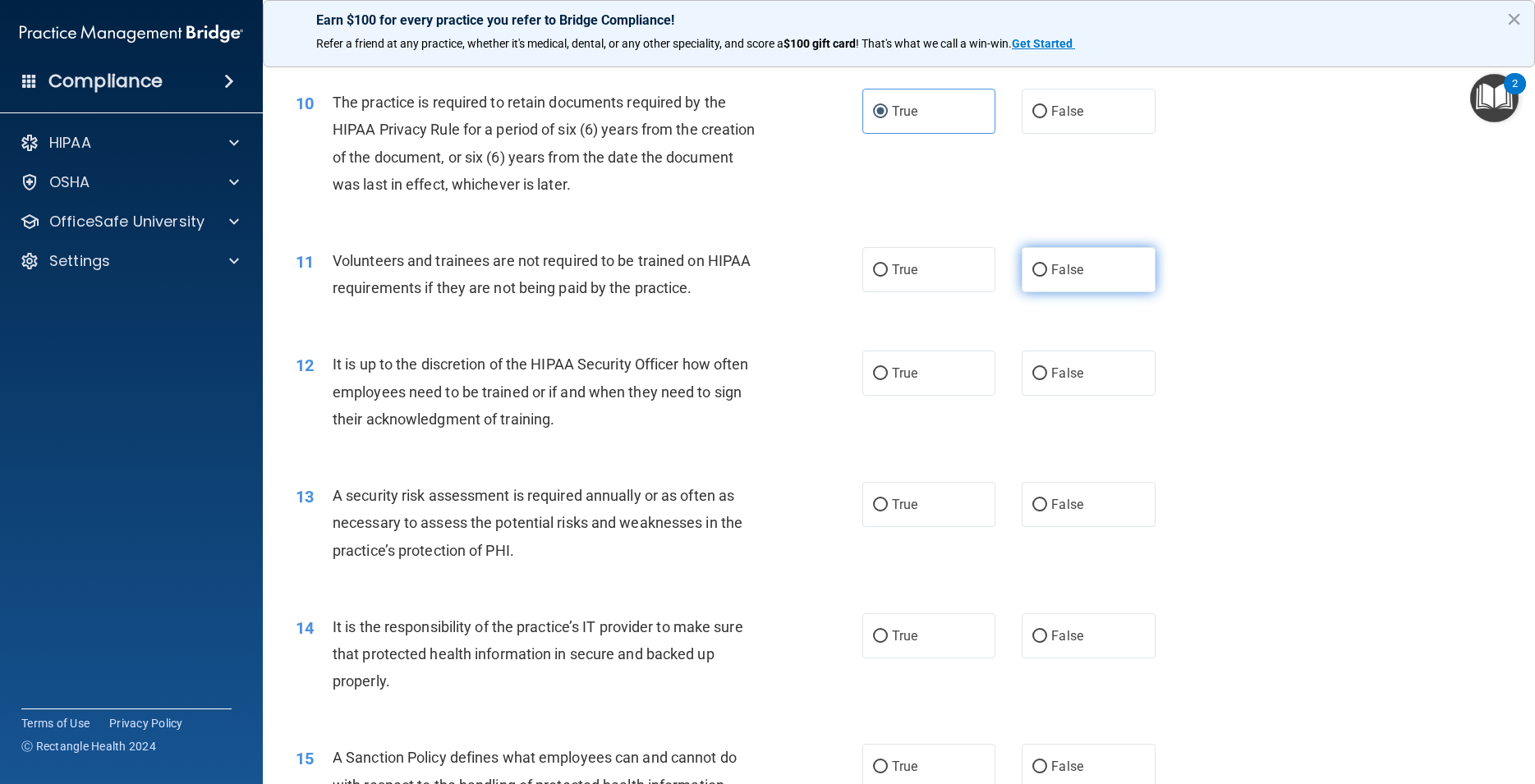
radio input "true"
click at [1084, 330] on div "11 Volunteers and trainees are not required to be trained on HIPAA requirements…" at bounding box center [899, 278] width 1232 height 104
click at [1085, 396] on label "False" at bounding box center [1088, 373] width 133 height 45
click at [1047, 380] on input "False" at bounding box center [1040, 374] width 15 height 12
radio input "true"
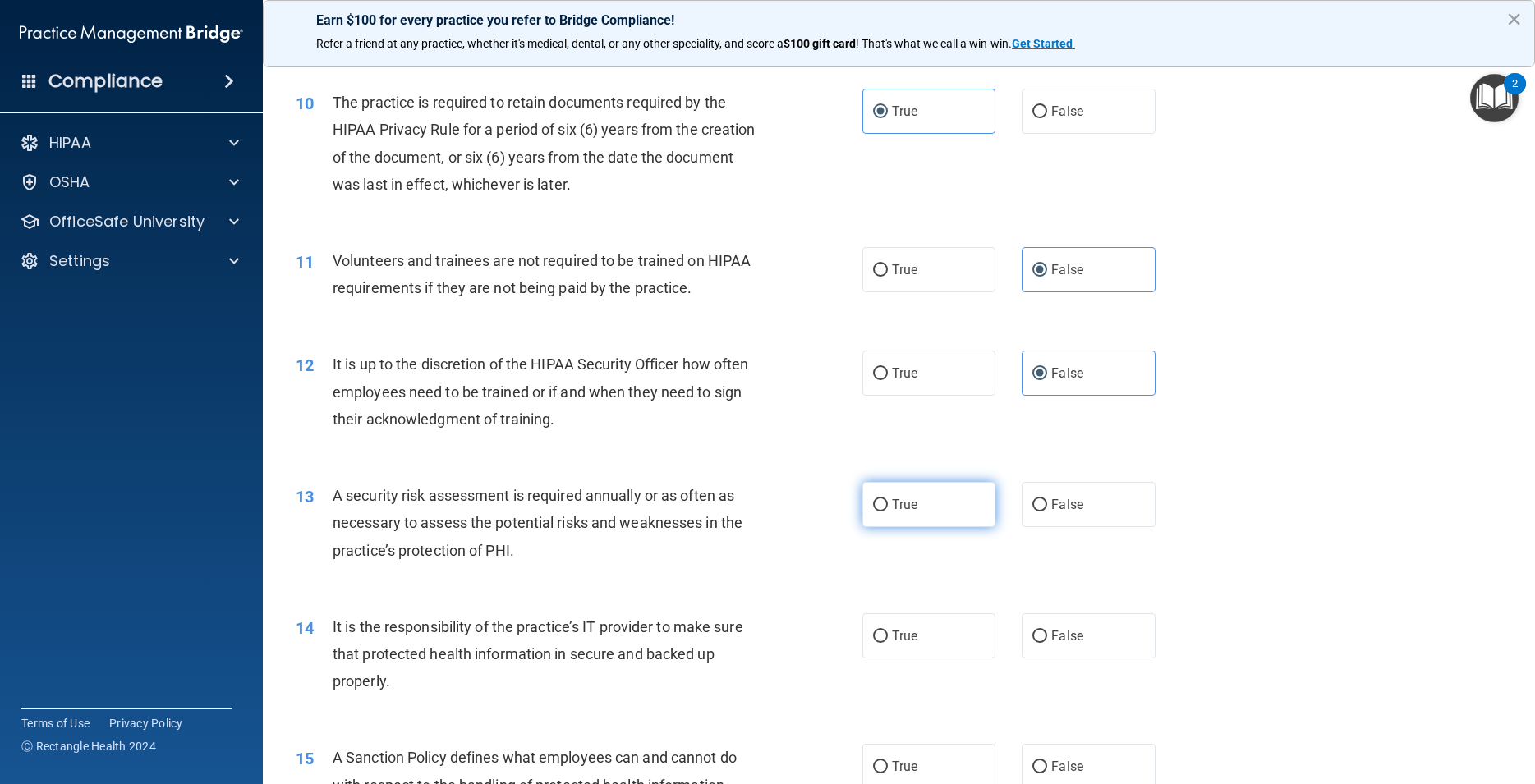
click at [892, 512] on span "True" at bounding box center [905, 504] width 26 height 16
click at [888, 511] on input "True" at bounding box center [881, 505] width 15 height 12
radio input "true"
click at [1084, 658] on label "False" at bounding box center [1088, 635] width 133 height 45
click at [1047, 643] on input "False" at bounding box center [1040, 636] width 15 height 12
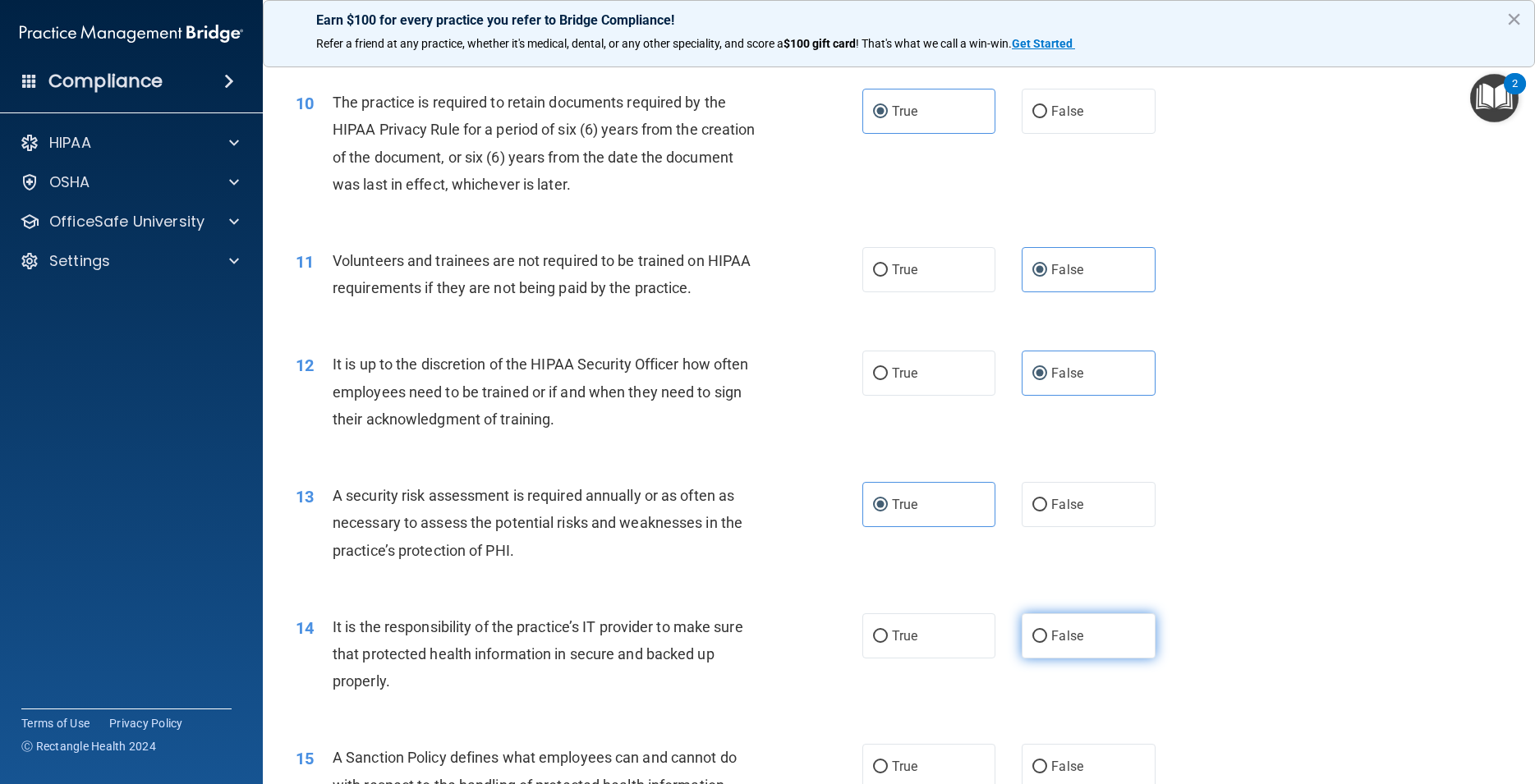
radio input "true"
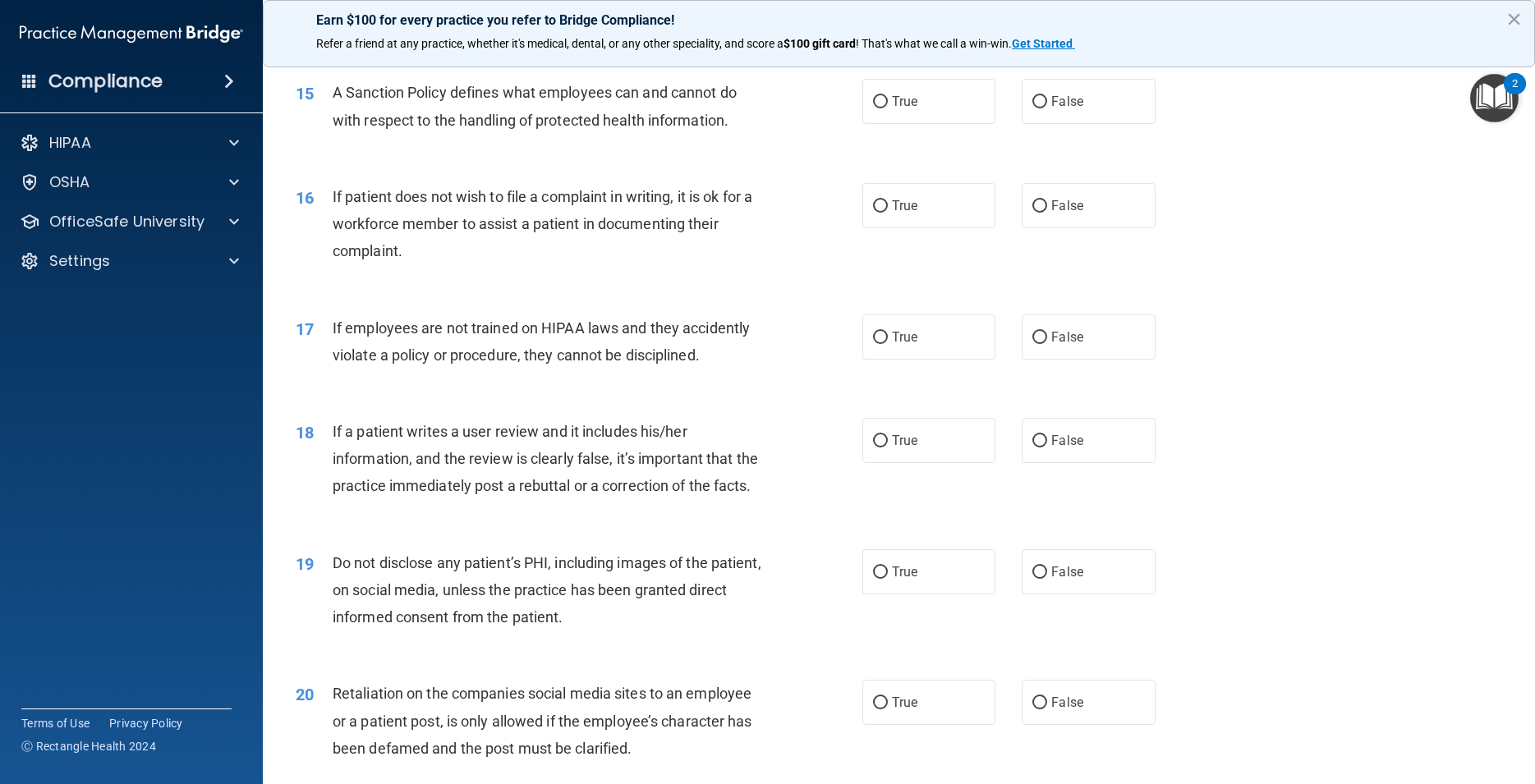
scroll to position [2069, 0]
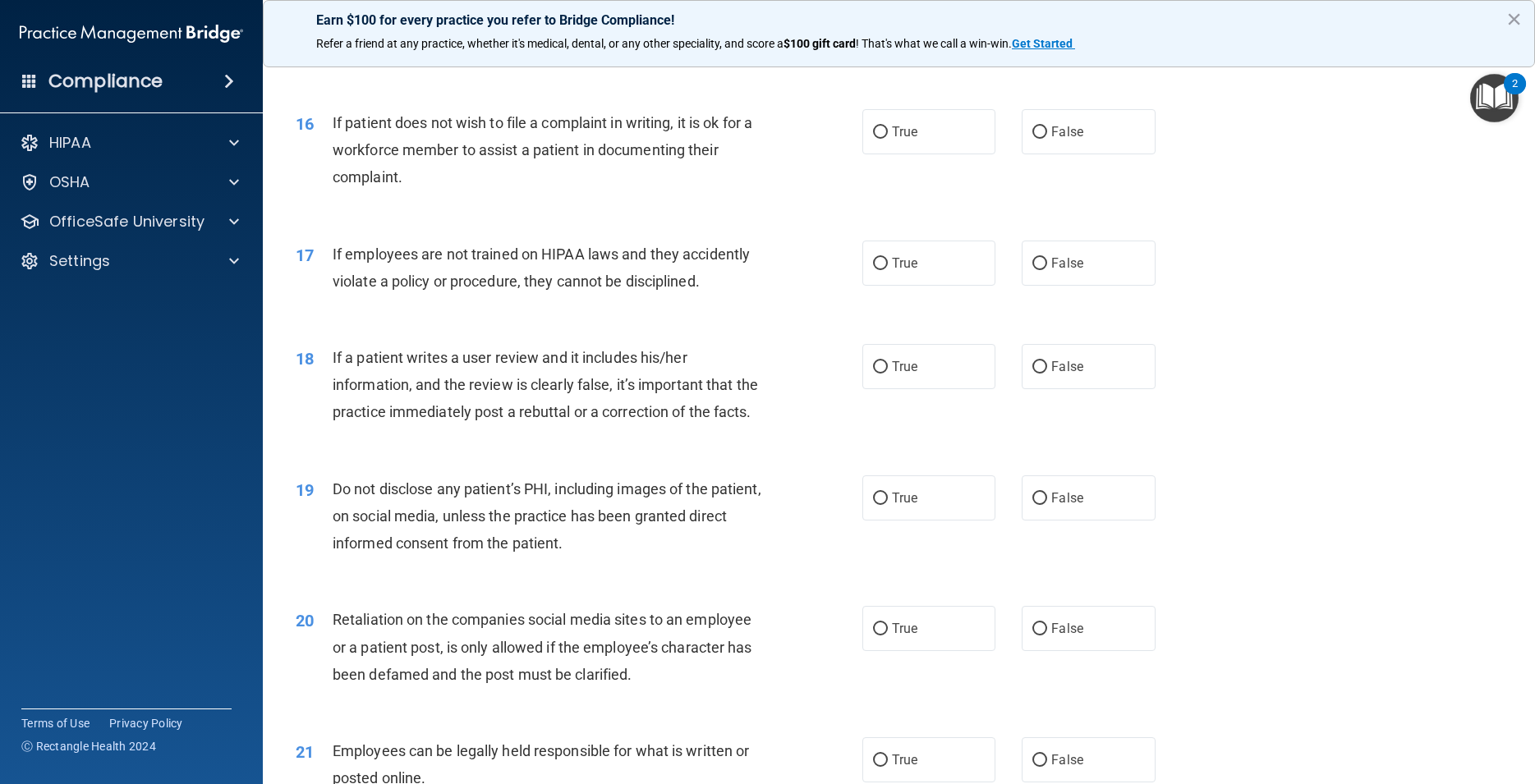
click at [1063, 50] on label "False" at bounding box center [1088, 27] width 133 height 45
click at [1047, 35] on input "False" at bounding box center [1040, 28] width 15 height 12
radio input "true"
click at [892, 140] on span "True" at bounding box center [905, 131] width 26 height 16
click at [887, 139] on input "True" at bounding box center [881, 132] width 15 height 12
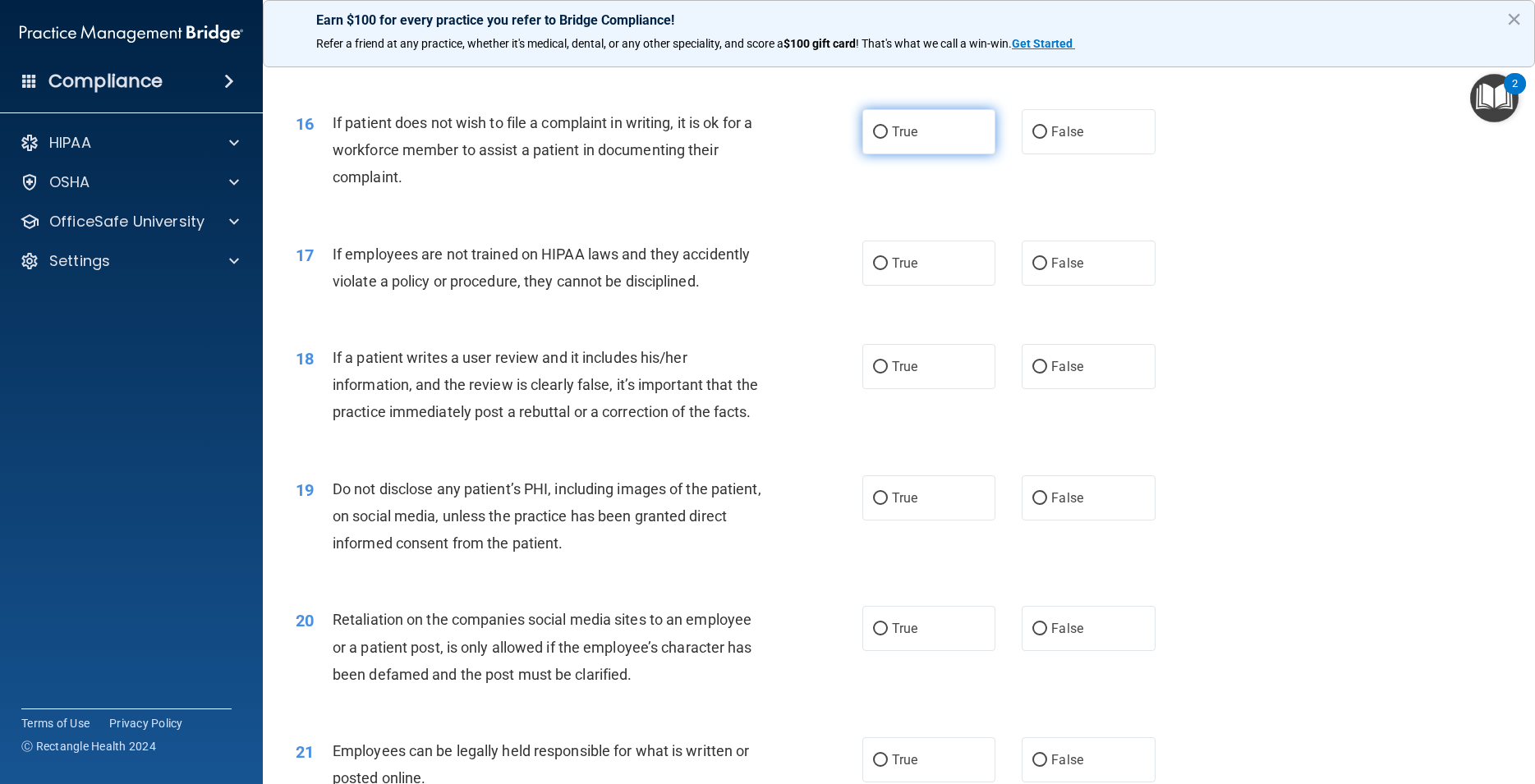
radio input "true"
click at [1110, 286] on label "False" at bounding box center [1088, 263] width 133 height 45
click at [1047, 270] on input "False" at bounding box center [1040, 263] width 15 height 12
radio input "true"
click at [1100, 389] on label "False" at bounding box center [1088, 366] width 133 height 45
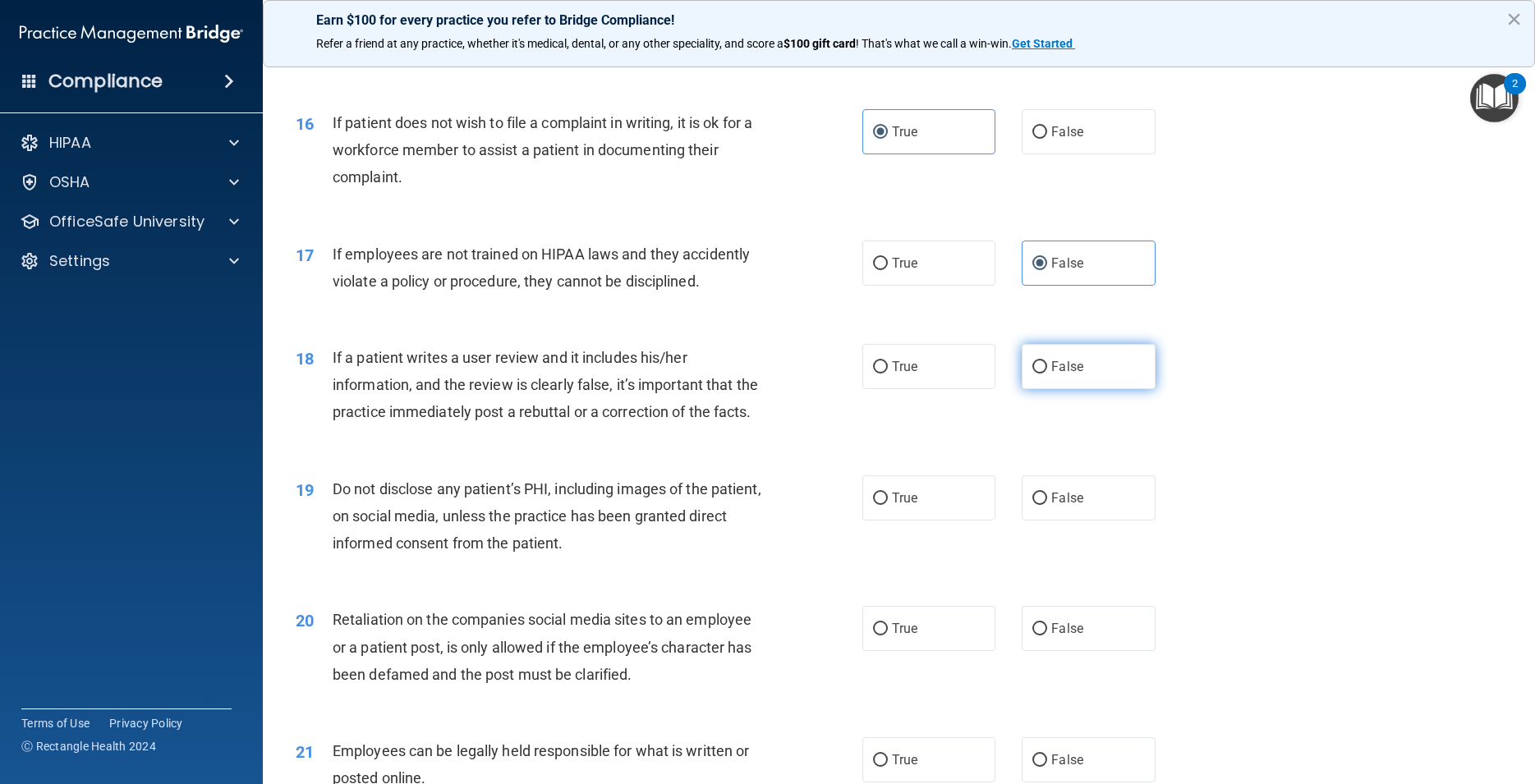
click at [1047, 374] on input "False" at bounding box center [1040, 366] width 15 height 12
radio input "true"
click at [905, 506] on span "True" at bounding box center [905, 498] width 26 height 16
click at [888, 505] on input "True" at bounding box center [881, 498] width 15 height 12
radio input "true"
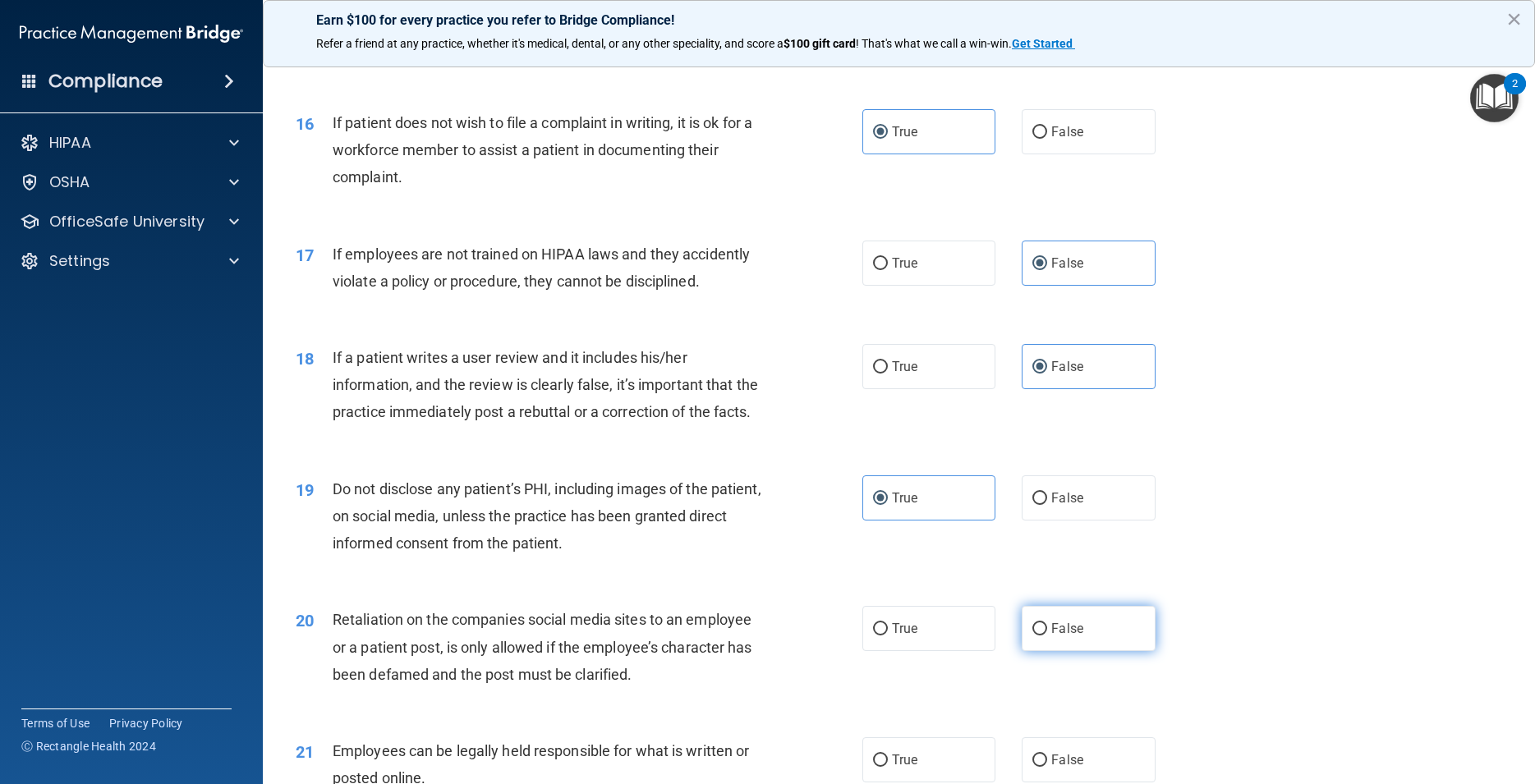
click at [1076, 651] on label "False" at bounding box center [1088, 628] width 133 height 45
click at [1047, 635] on input "False" at bounding box center [1040, 629] width 15 height 12
radio input "true"
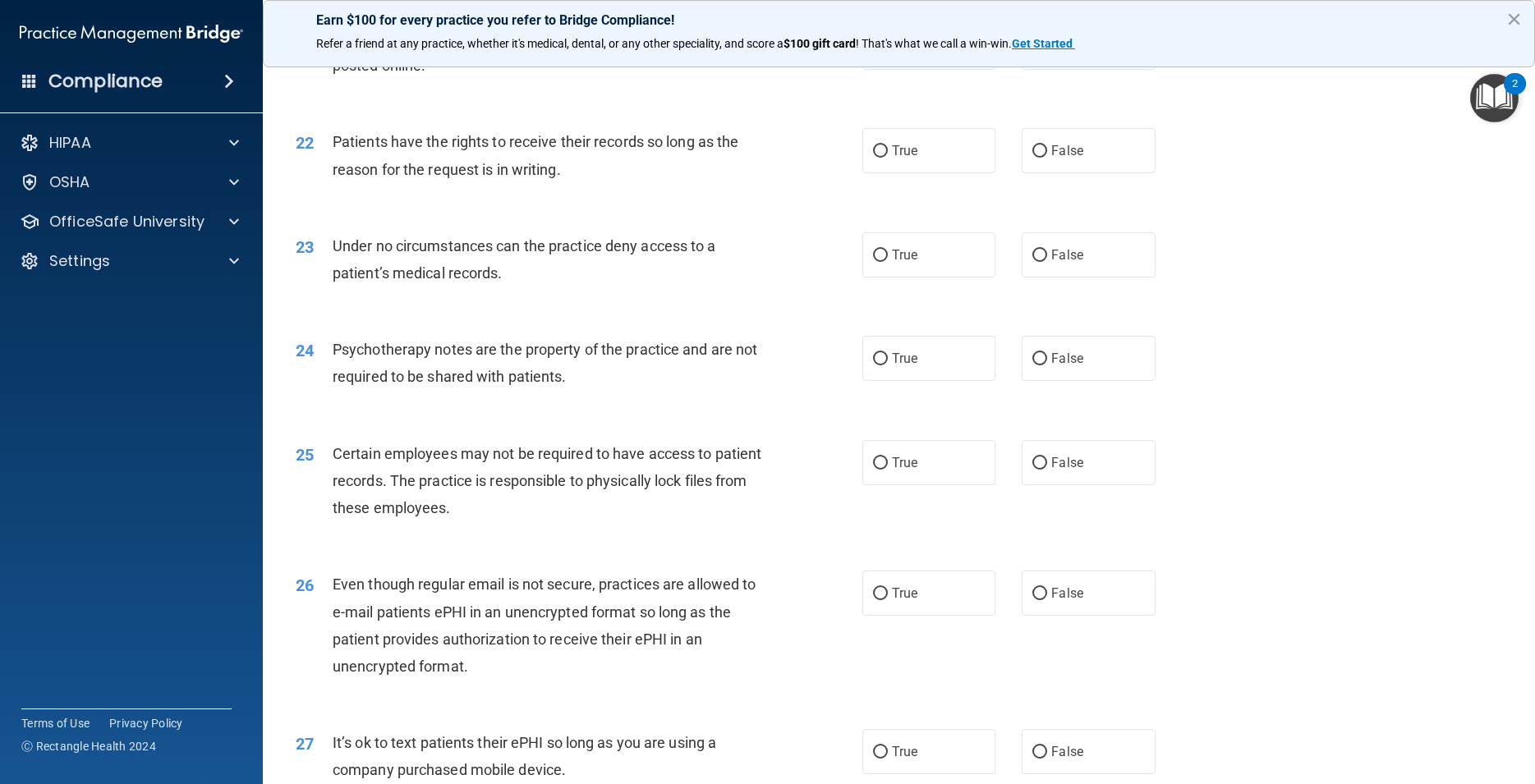
scroll to position [2807, 0]
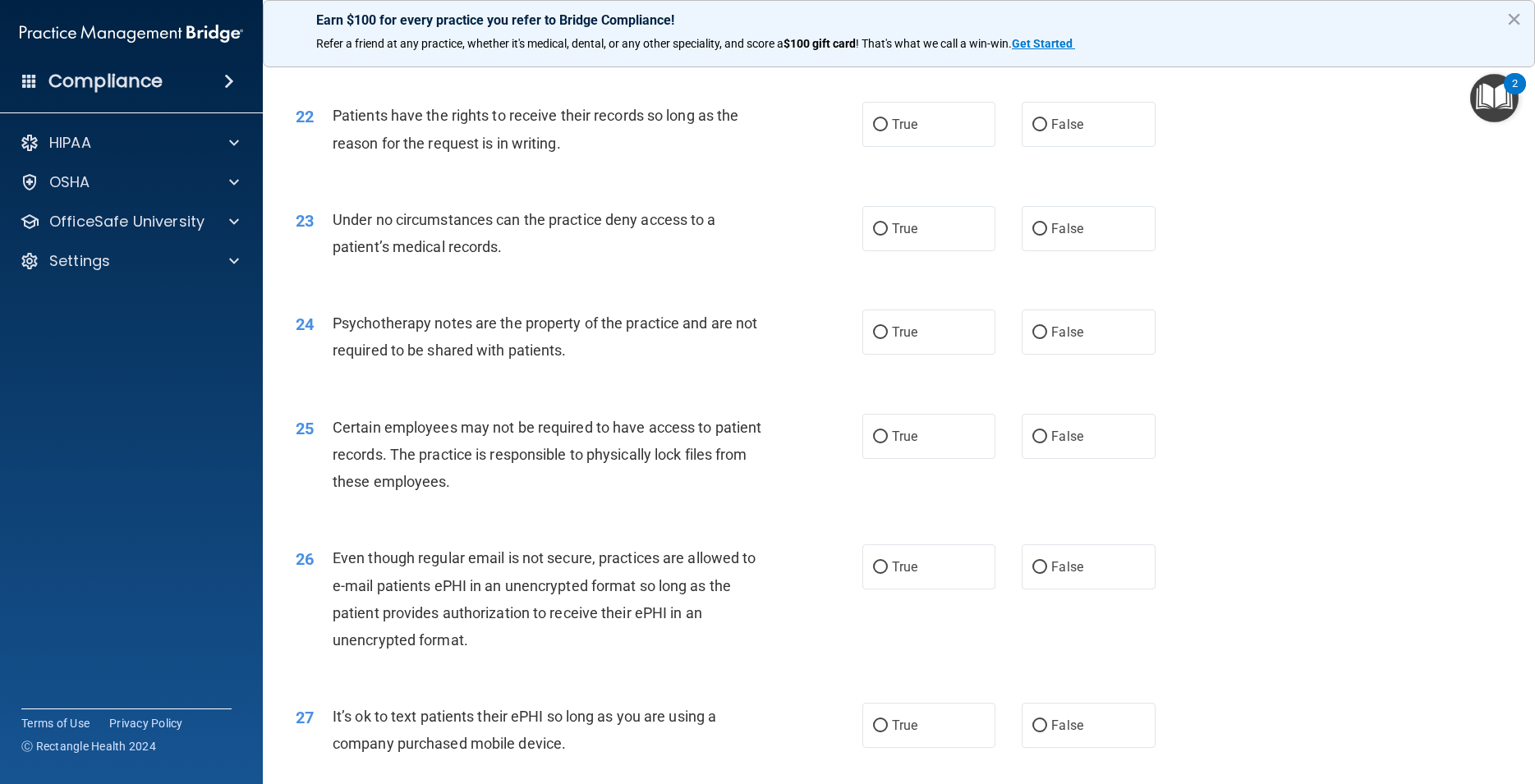
click at [930, 43] on label "True" at bounding box center [929, 20] width 133 height 45
click at [888, 28] on input "True" at bounding box center [881, 21] width 15 height 12
radio input "true"
click at [1095, 147] on label "False" at bounding box center [1088, 124] width 133 height 45
click at [1047, 131] on input "False" at bounding box center [1040, 125] width 15 height 12
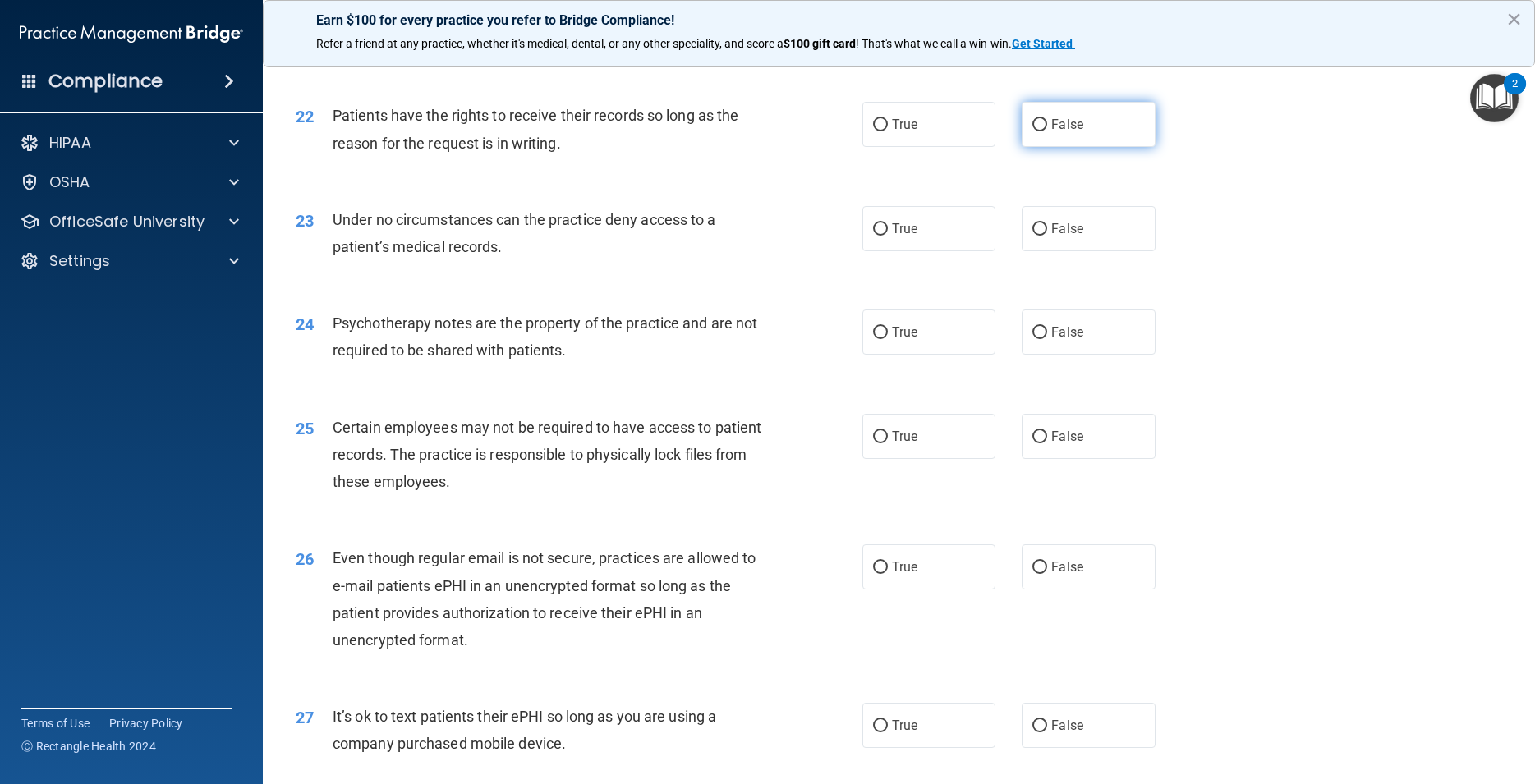
radio input "true"
click at [1042, 252] on label "False" at bounding box center [1088, 228] width 133 height 45
click at [1042, 236] on input "False" at bounding box center [1040, 229] width 15 height 12
radio input "true"
click at [943, 354] on label "True" at bounding box center [929, 331] width 133 height 45
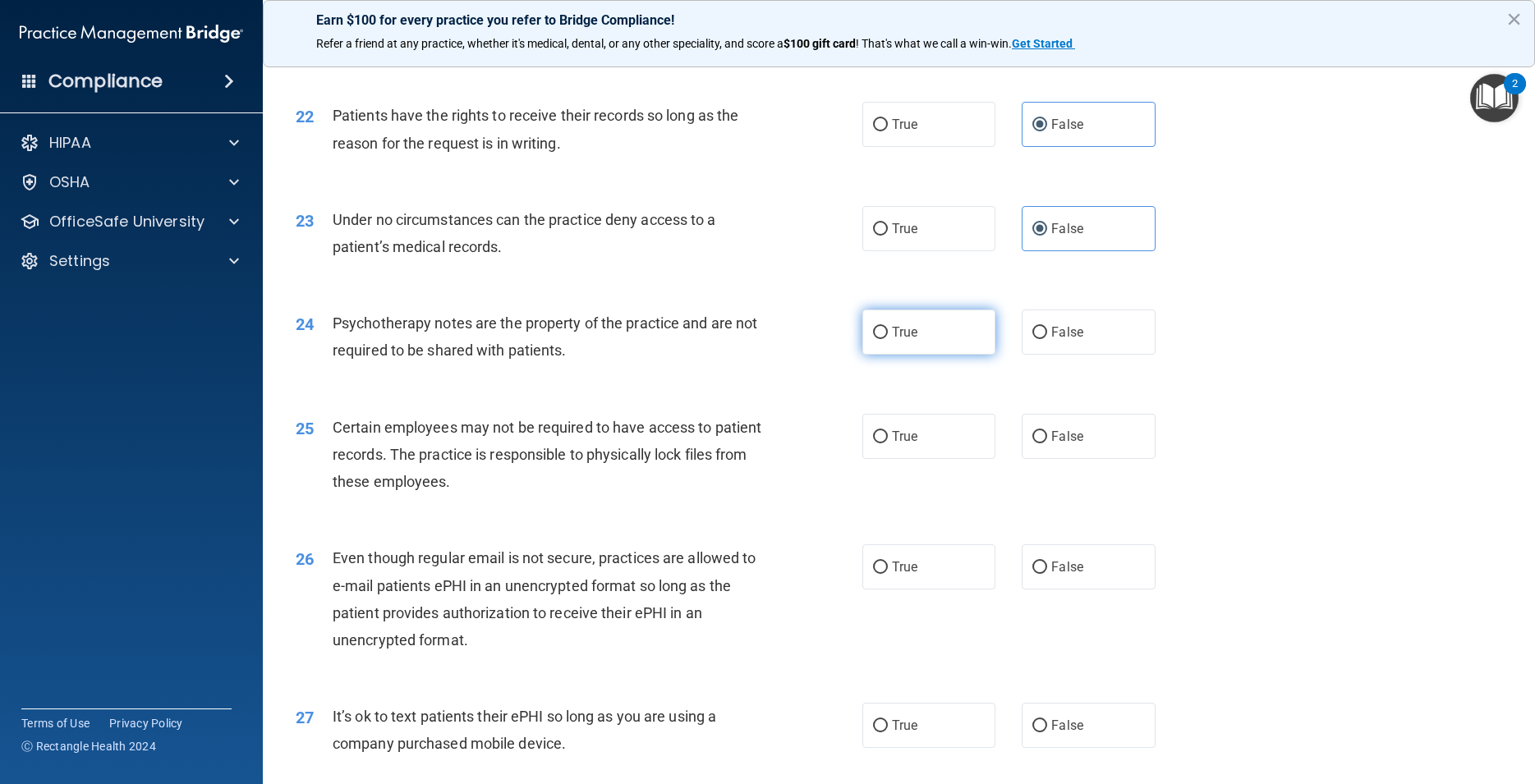
click at [888, 339] on input "True" at bounding box center [881, 332] width 15 height 12
radio input "true"
click at [915, 459] on label "True" at bounding box center [929, 436] width 133 height 45
click at [888, 443] on input "True" at bounding box center [881, 437] width 15 height 12
radio input "true"
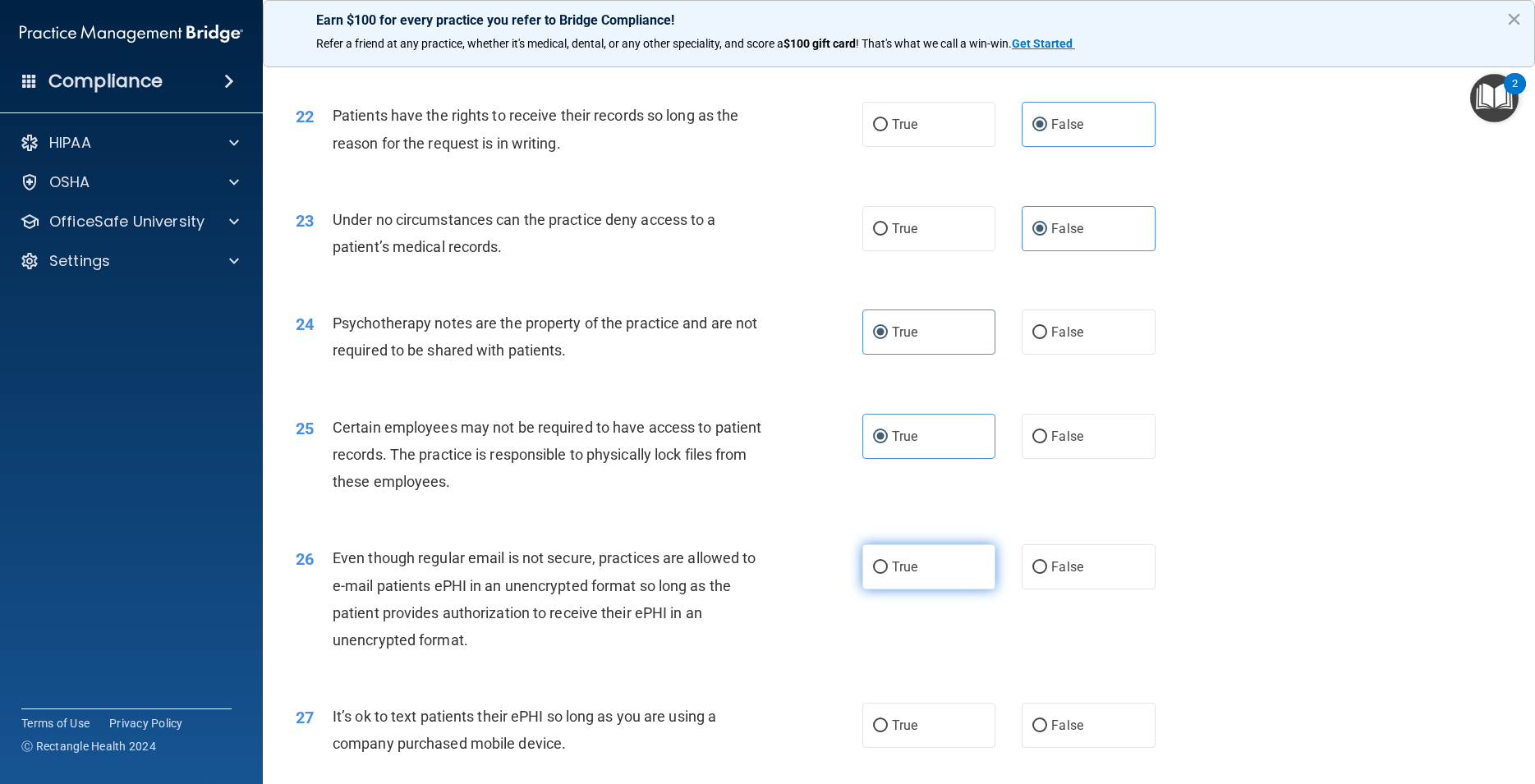
click at [920, 589] on label "True" at bounding box center [929, 566] width 133 height 45
click at [888, 574] on input "True" at bounding box center [881, 567] width 15 height 12
radio input "true"
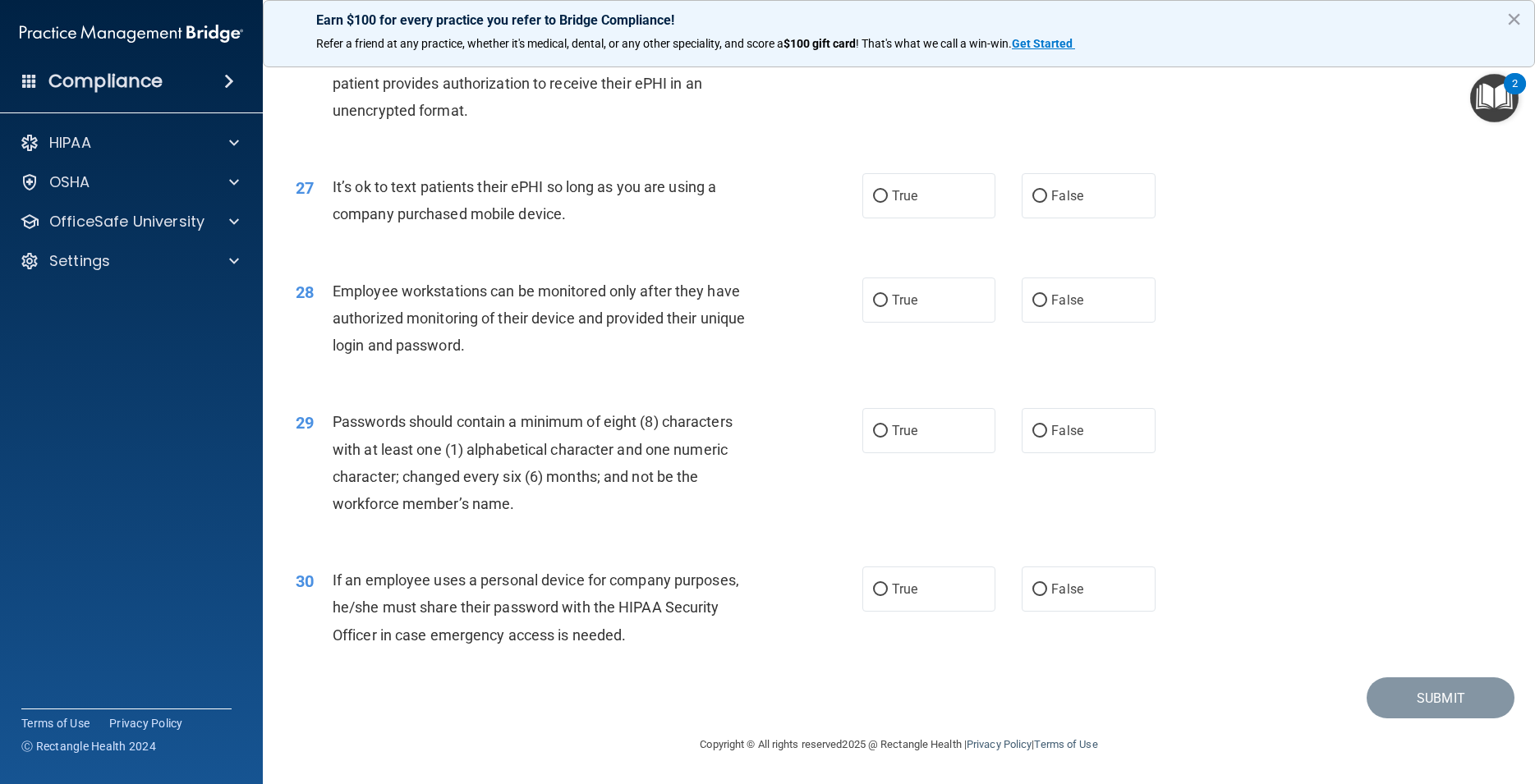
scroll to position [3399, 0]
click at [1061, 204] on span "False" at bounding box center [1067, 196] width 32 height 16
click at [1047, 203] on input "False" at bounding box center [1040, 196] width 15 height 12
radio input "true"
click at [1054, 308] on span "False" at bounding box center [1067, 299] width 32 height 16
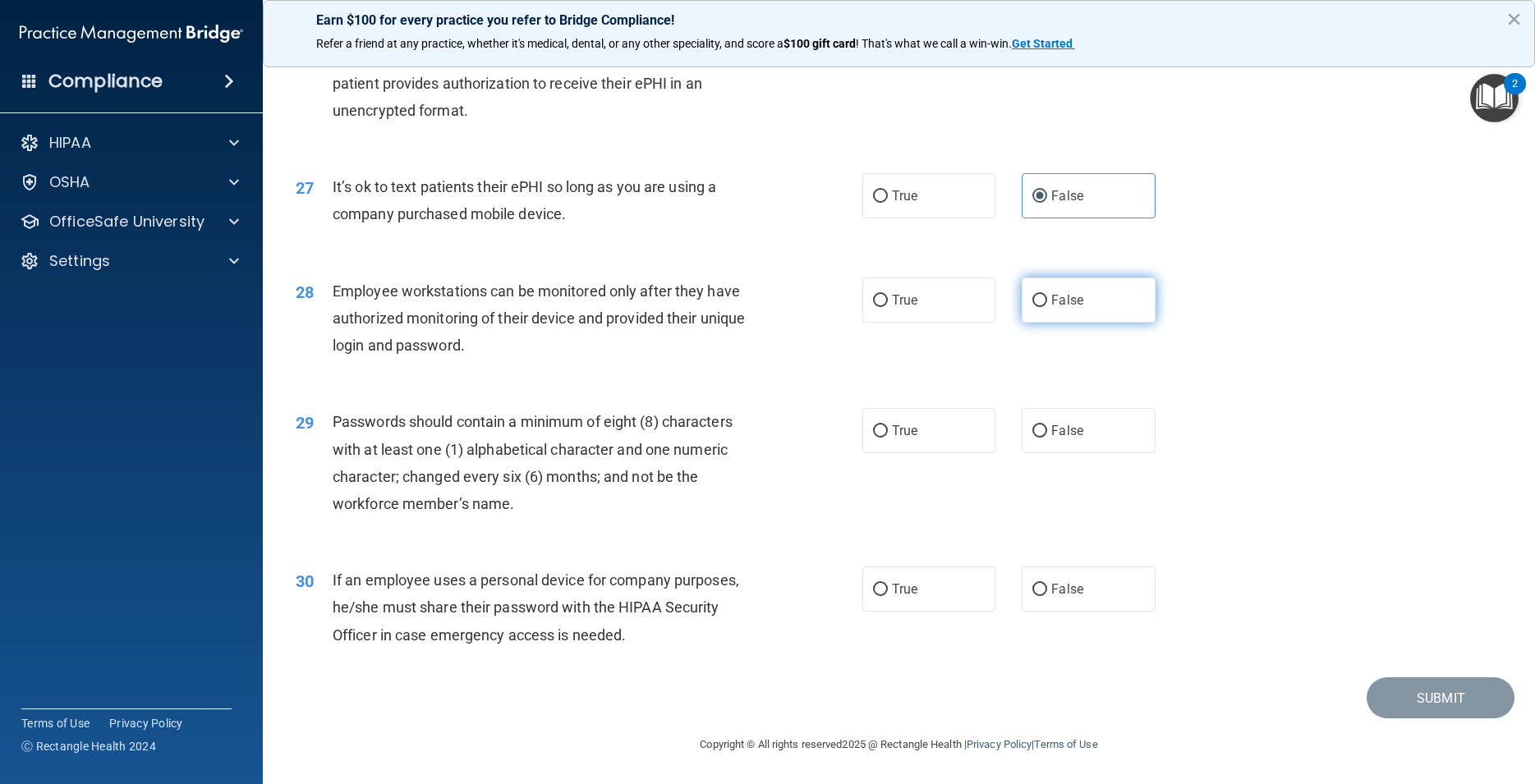
click at [1047, 307] on input "False" at bounding box center [1040, 300] width 15 height 12
radio input "true"
click at [976, 445] on label "True" at bounding box center [929, 430] width 133 height 45
click at [888, 438] on input "True" at bounding box center [881, 431] width 15 height 12
radio input "true"
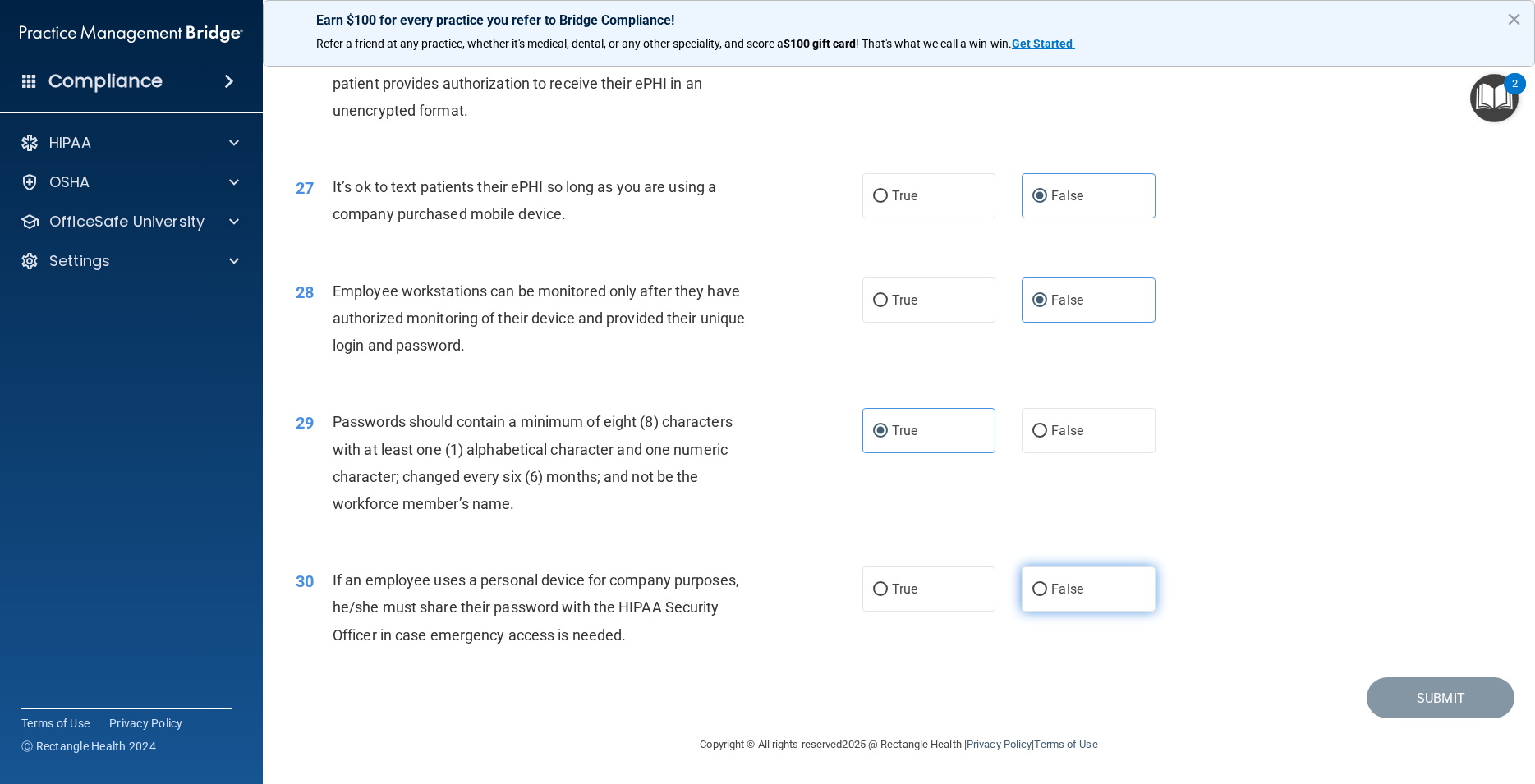
click at [1099, 606] on label "False" at bounding box center [1088, 588] width 133 height 45
click at [1047, 596] on input "False" at bounding box center [1040, 589] width 15 height 12
radio input "true"
click at [1457, 719] on button "Submit" at bounding box center [1440, 699] width 148 height 42
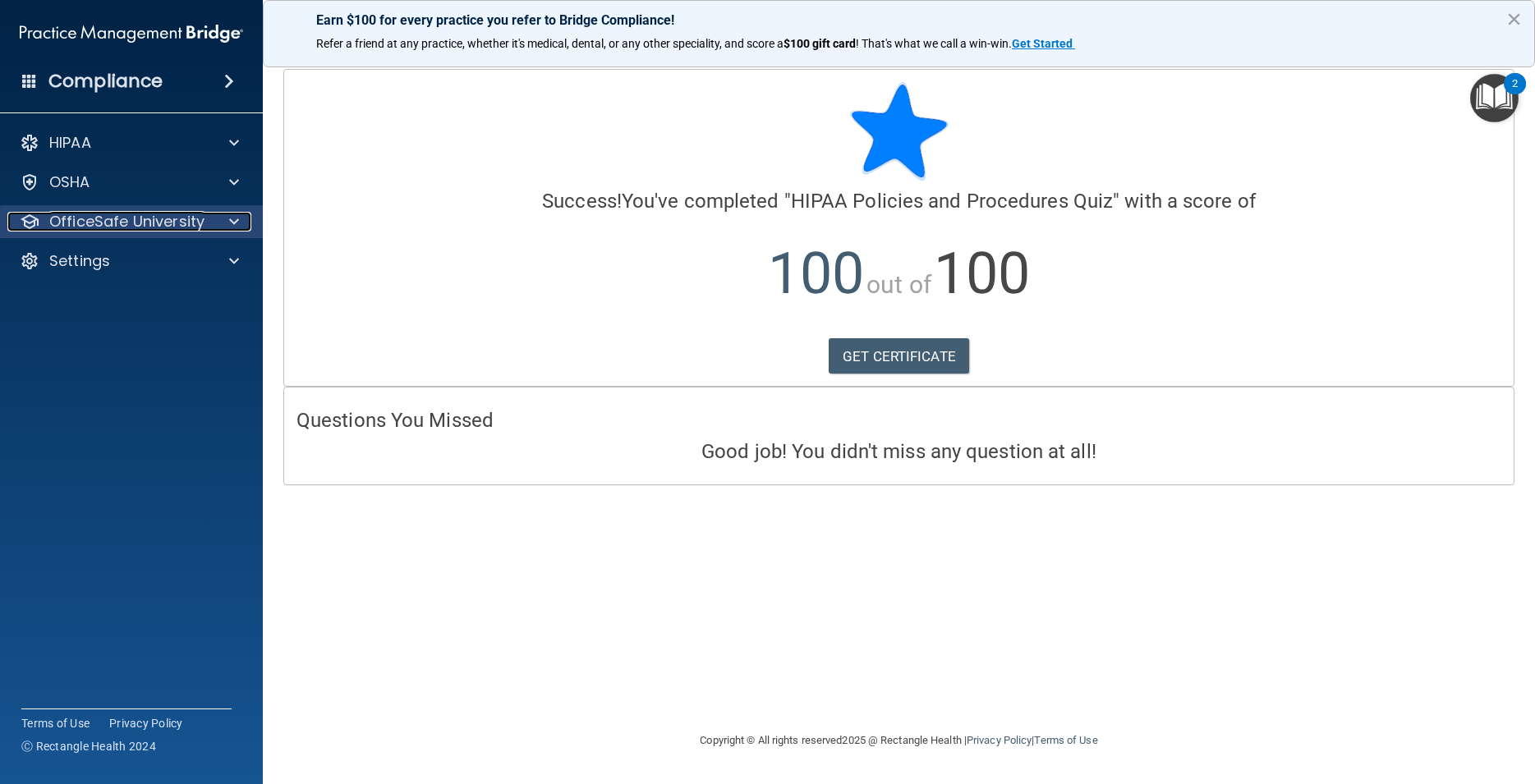
click at [172, 225] on p "OfficeSafe University" at bounding box center [127, 221] width 155 height 19
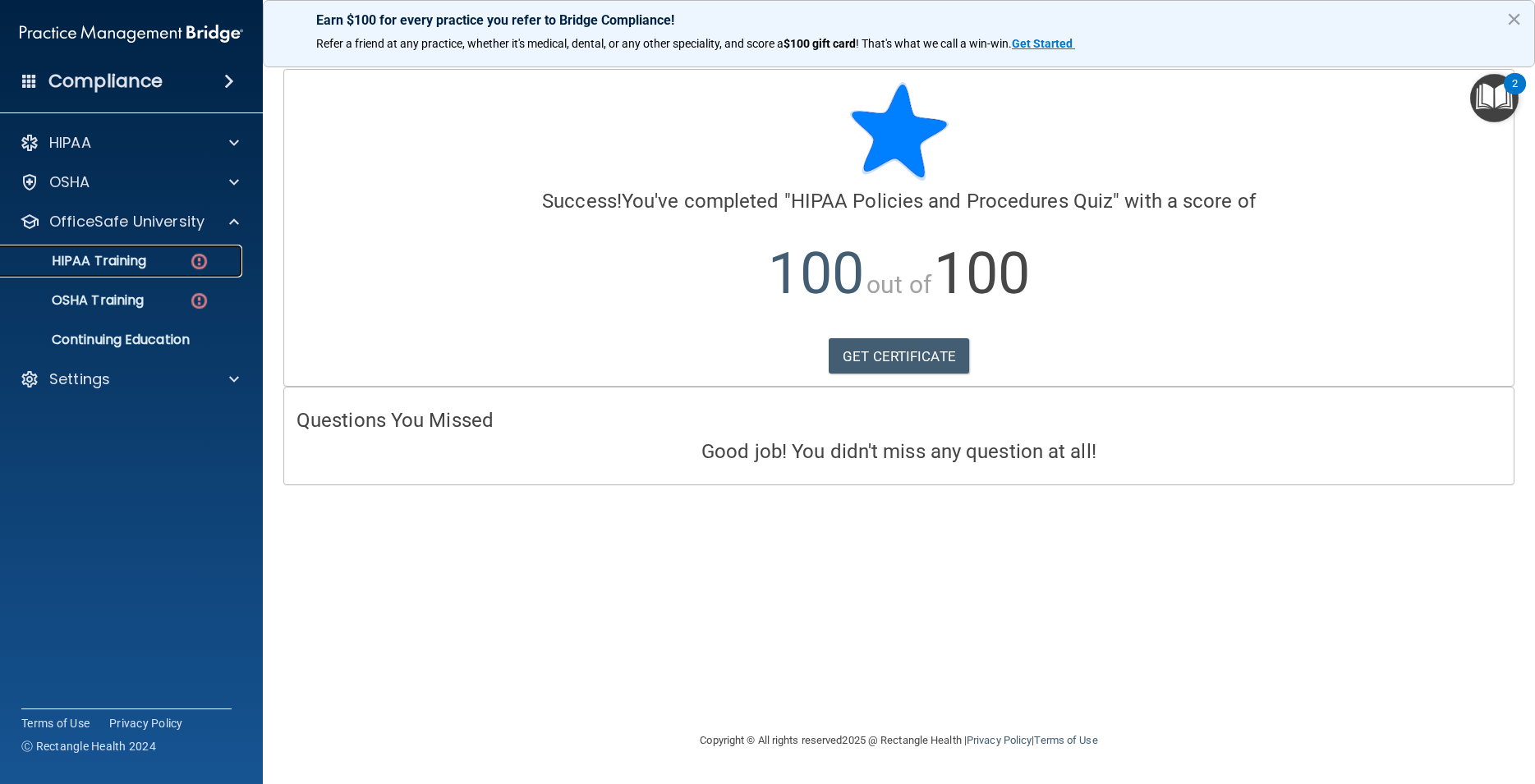
click at [164, 275] on link "HIPAA Training" at bounding box center [113, 261] width 259 height 33
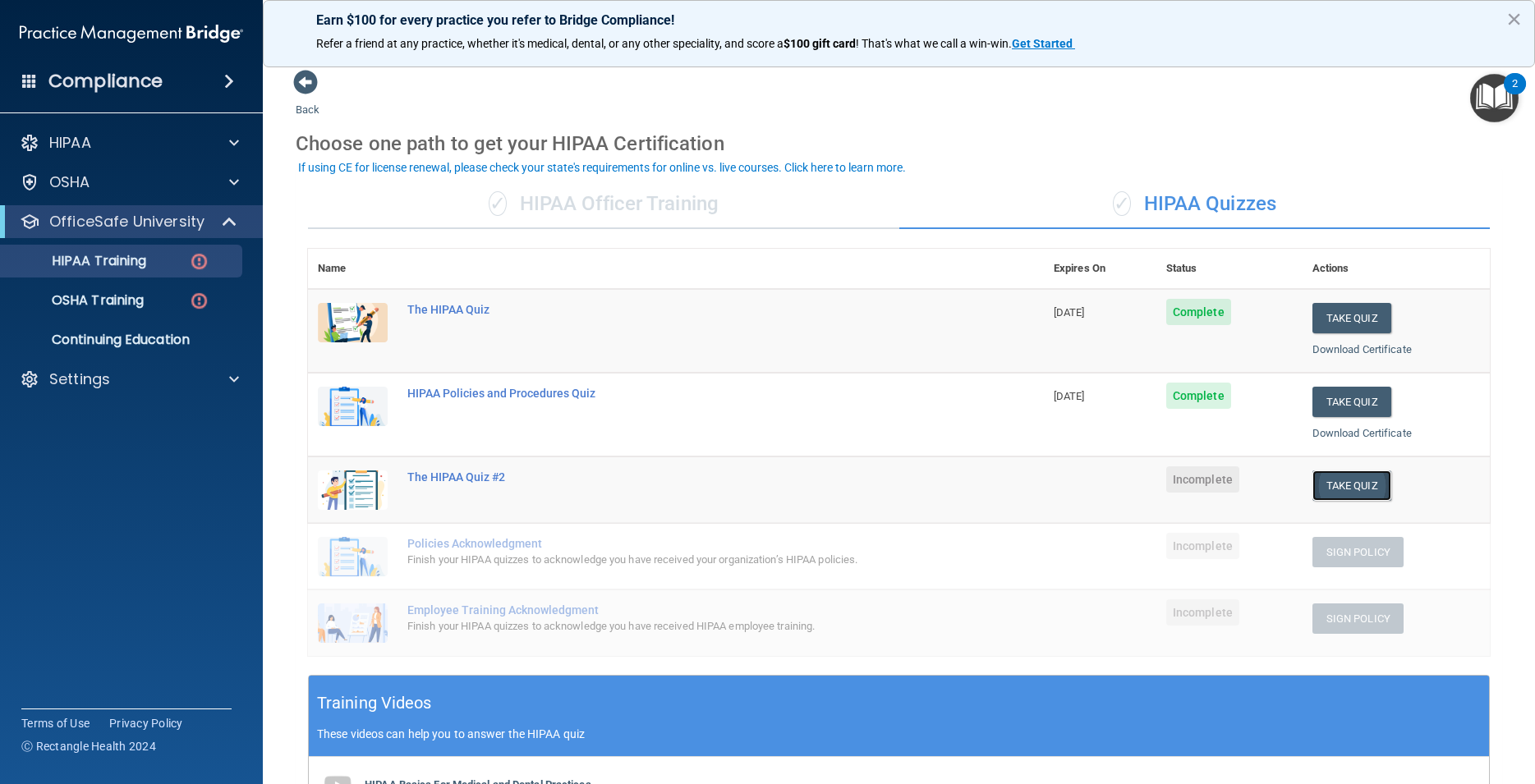
click at [1337, 480] on button "Take Quiz" at bounding box center [1352, 485] width 79 height 30
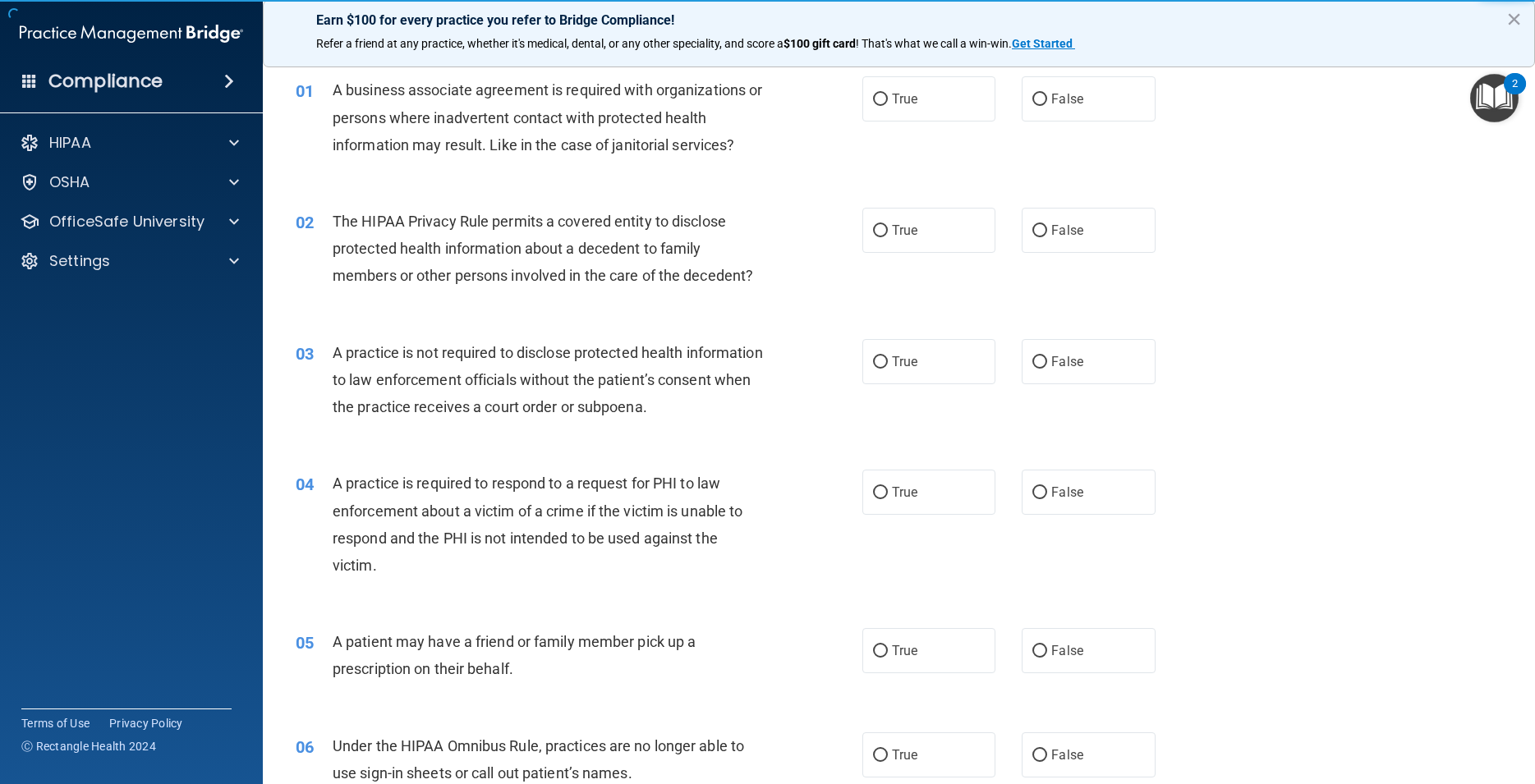
scroll to position [73, 0]
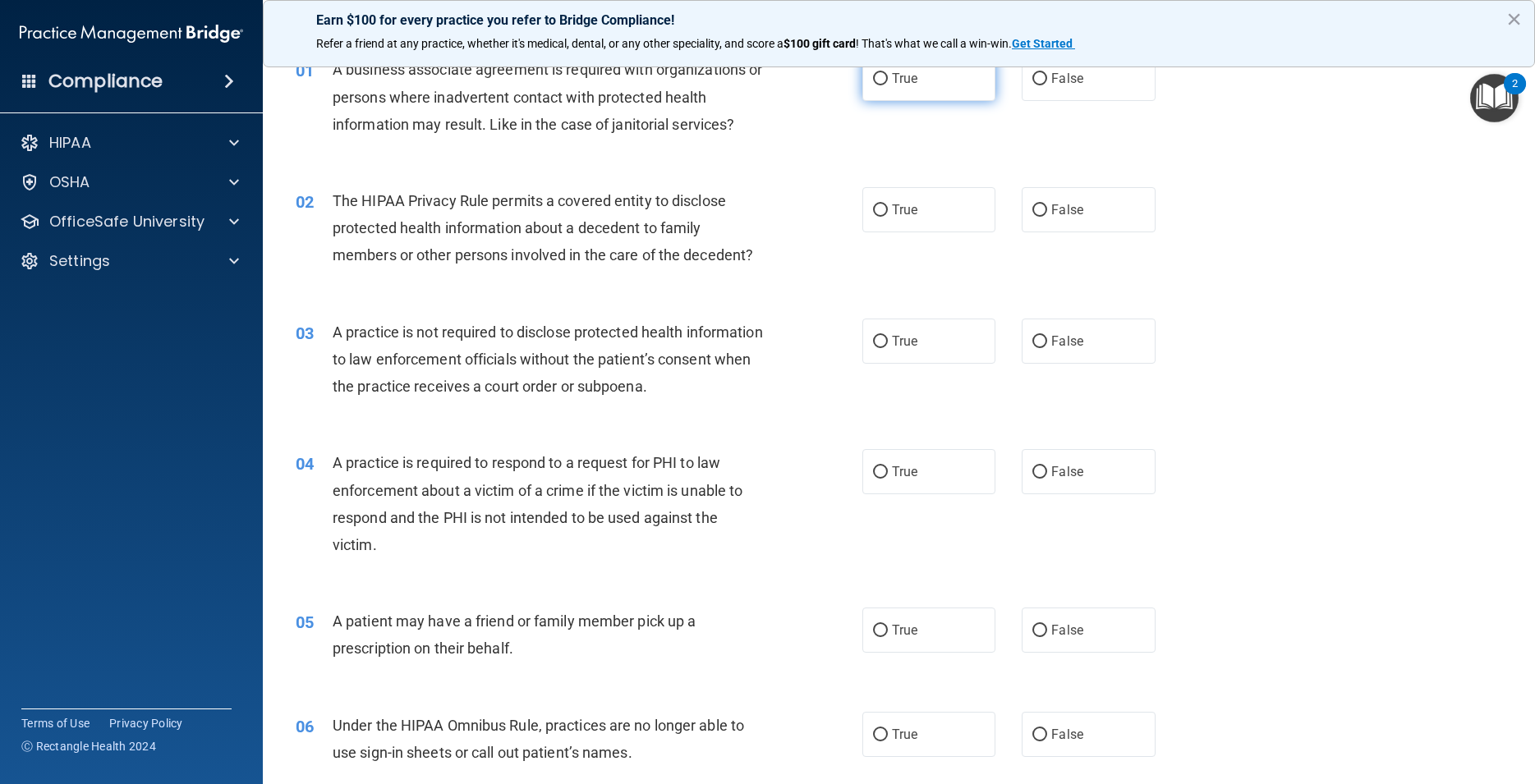
click at [937, 95] on label "True" at bounding box center [929, 78] width 133 height 45
click at [888, 85] on input "True" at bounding box center [881, 79] width 15 height 12
radio input "true"
click at [937, 108] on div "01 A business associate agreement is required with organizations or persons whe…" at bounding box center [899, 100] width 1232 height 131
click at [1086, 74] on label "False" at bounding box center [1088, 78] width 133 height 45
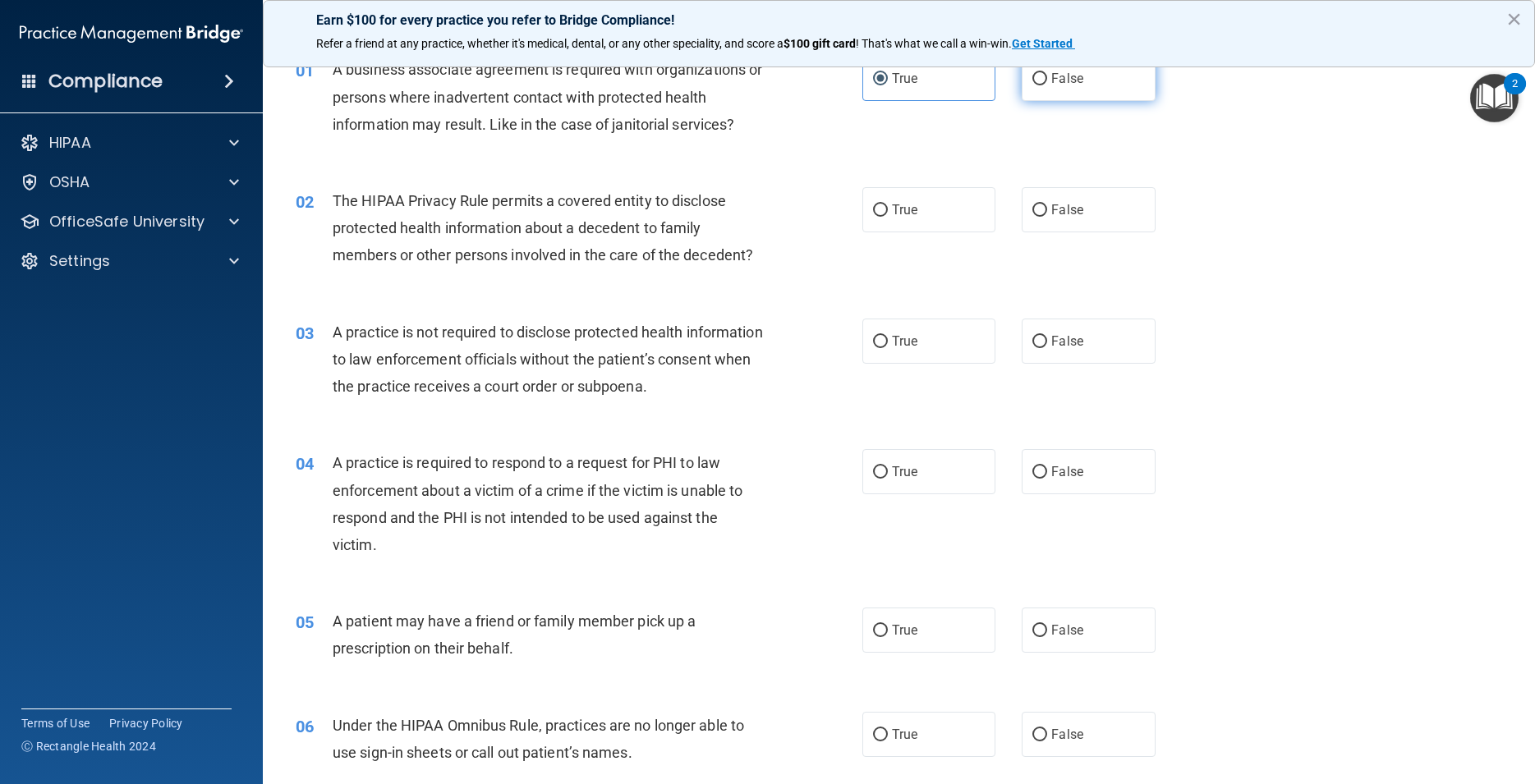
click at [1047, 74] on input "False" at bounding box center [1040, 79] width 15 height 12
radio input "true"
radio input "false"
click at [902, 200] on label "True" at bounding box center [929, 209] width 133 height 45
click at [888, 205] on input "True" at bounding box center [881, 210] width 15 height 12
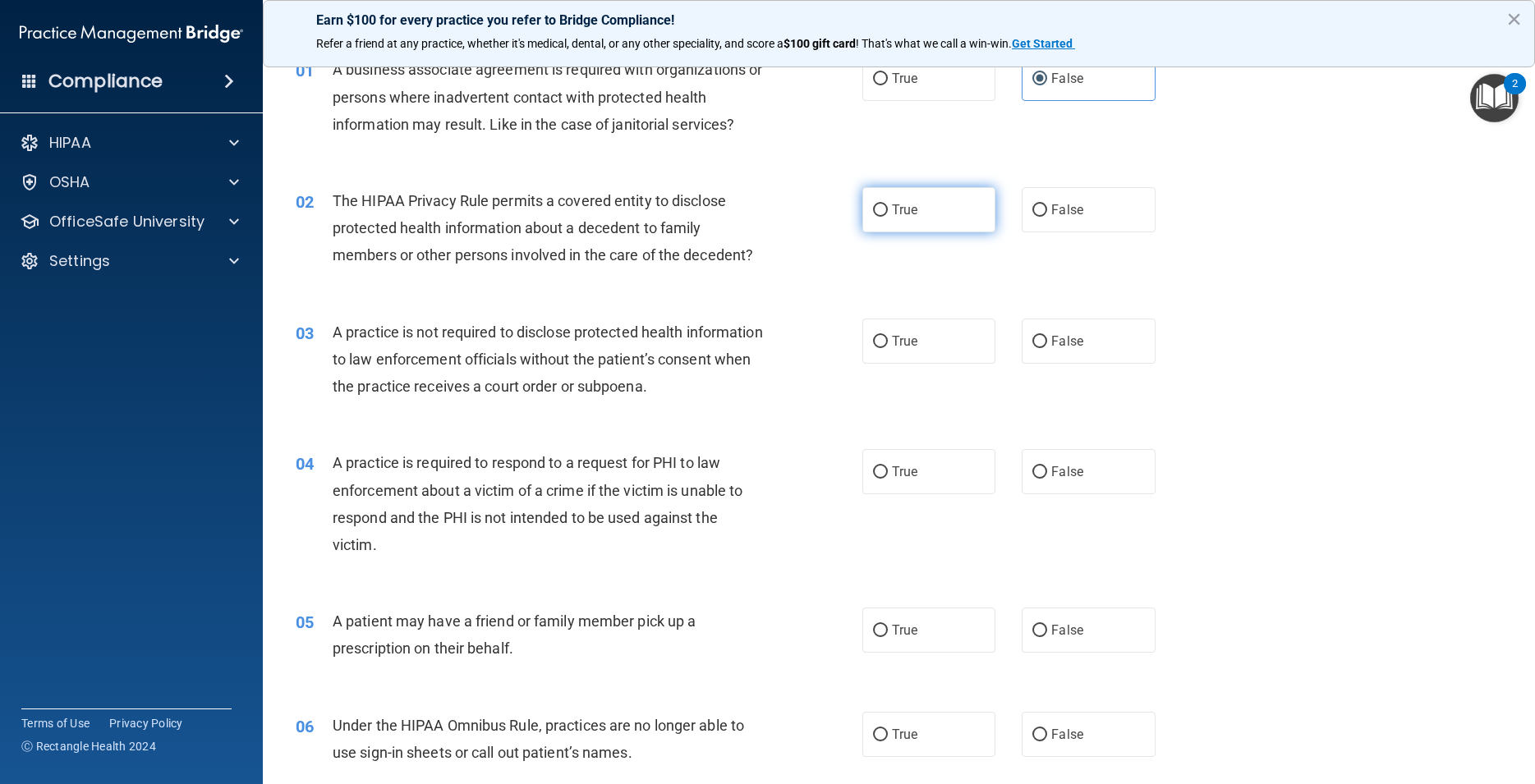
radio input "true"
click at [1040, 331] on label "False" at bounding box center [1088, 341] width 133 height 45
click at [1040, 336] on input "False" at bounding box center [1040, 342] width 15 height 12
radio input "true"
click at [900, 474] on span "True" at bounding box center [905, 471] width 26 height 16
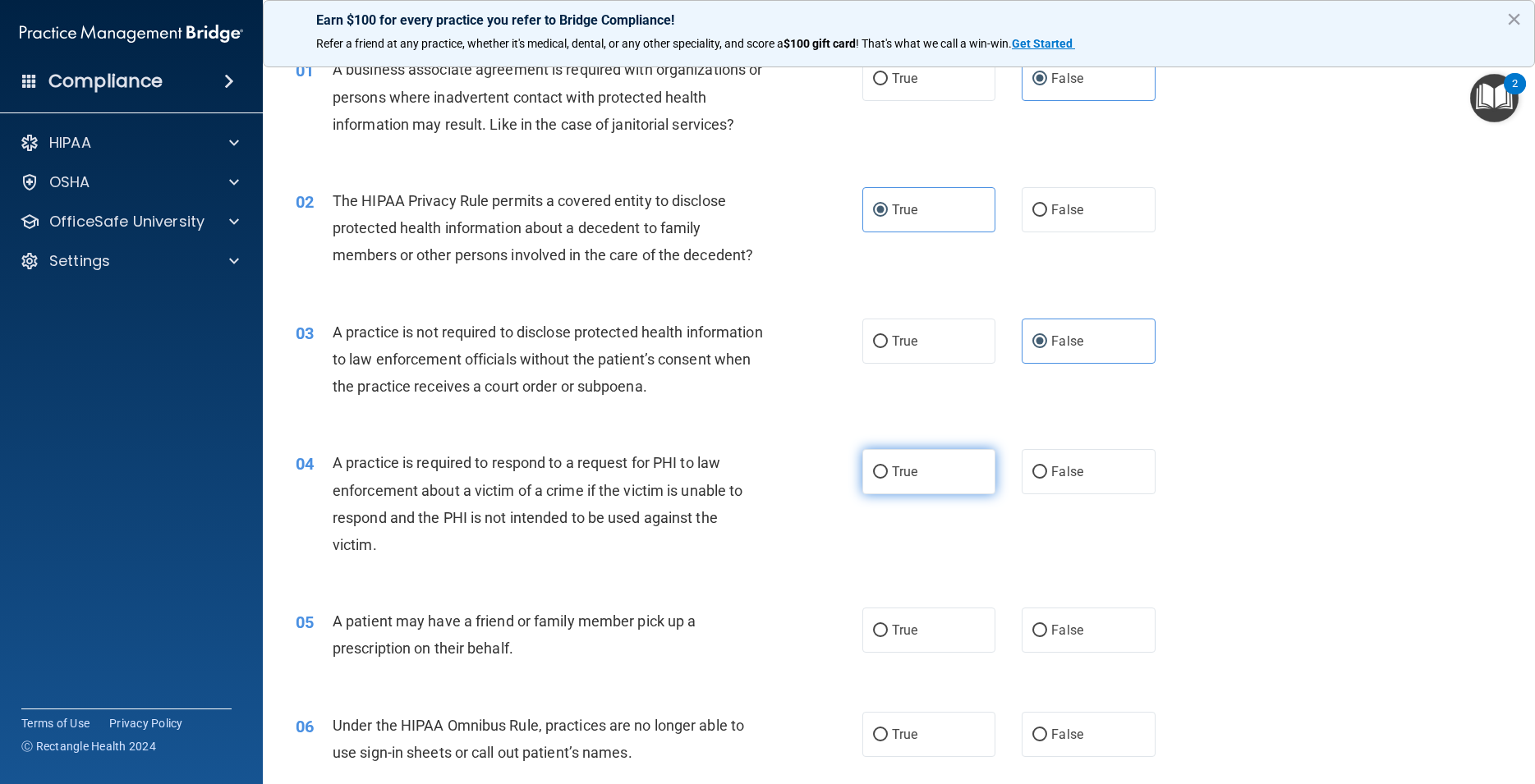
click at [888, 474] on input "True" at bounding box center [881, 472] width 15 height 12
radio input "true"
click at [924, 652] on label "True" at bounding box center [929, 630] width 133 height 45
click at [888, 637] on input "True" at bounding box center [881, 631] width 15 height 12
radio input "true"
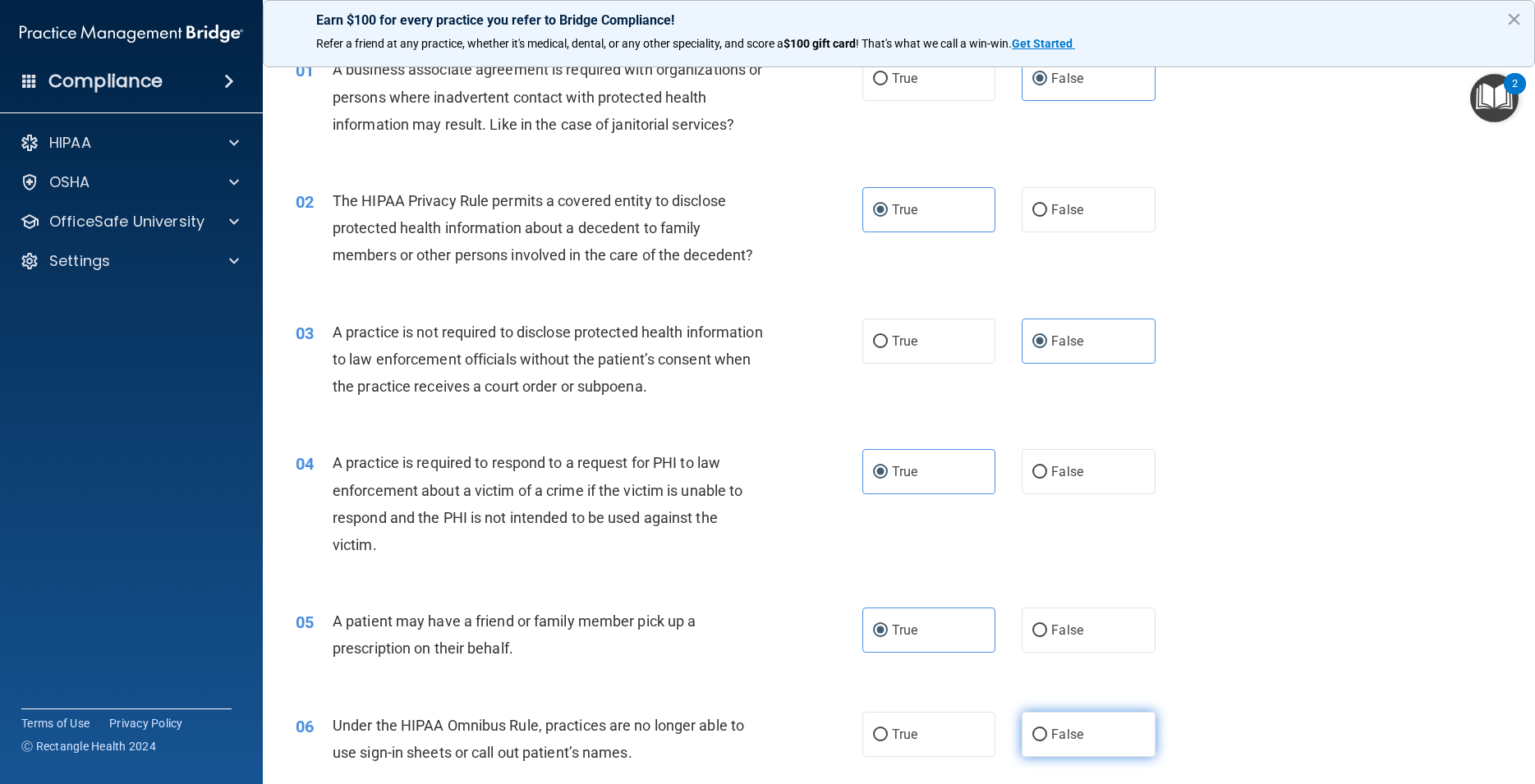
click at [1038, 742] on label "False" at bounding box center [1088, 734] width 133 height 45
click at [1038, 742] on input "False" at bounding box center [1040, 734] width 15 height 12
radio input "true"
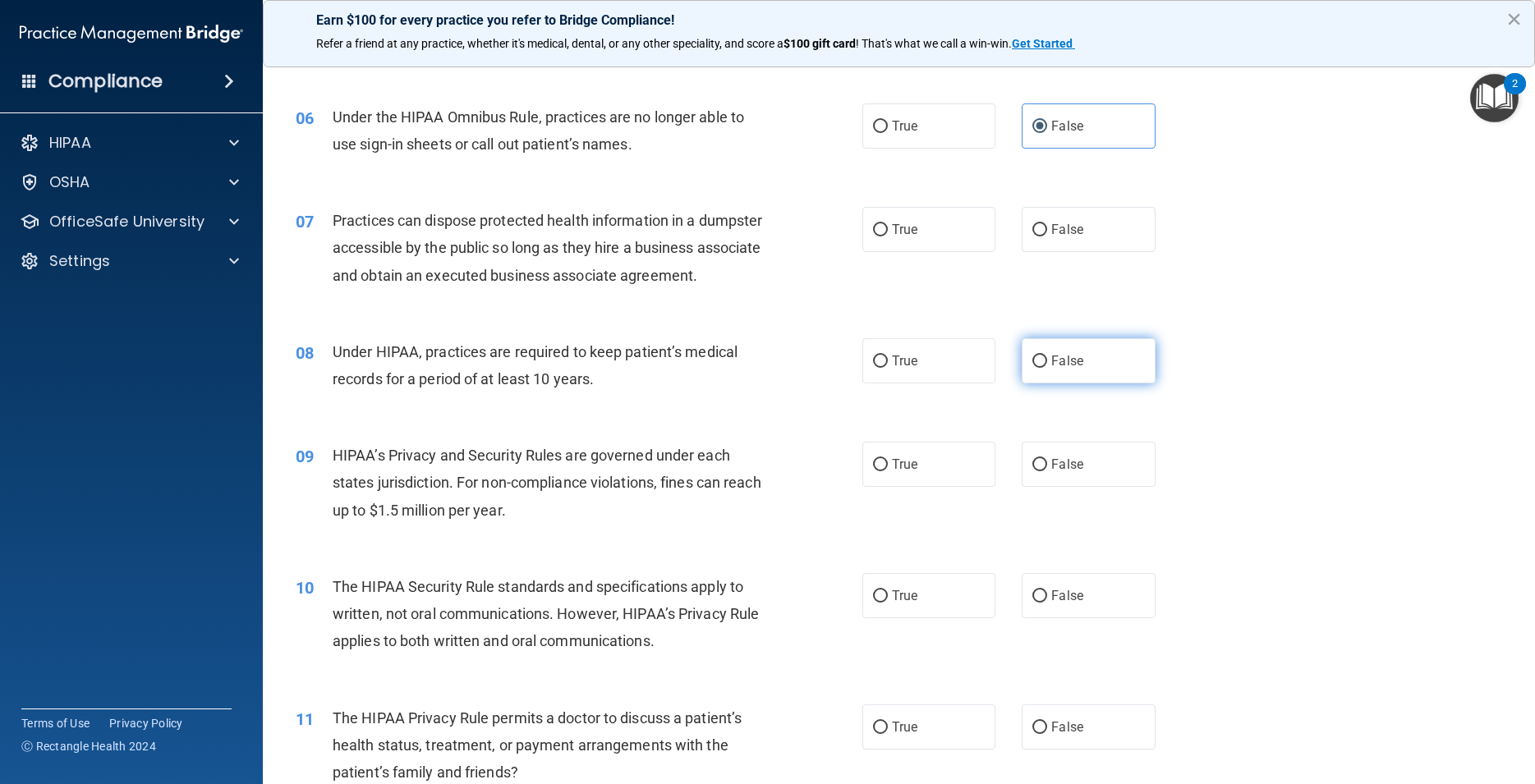
scroll to position [812, 0]
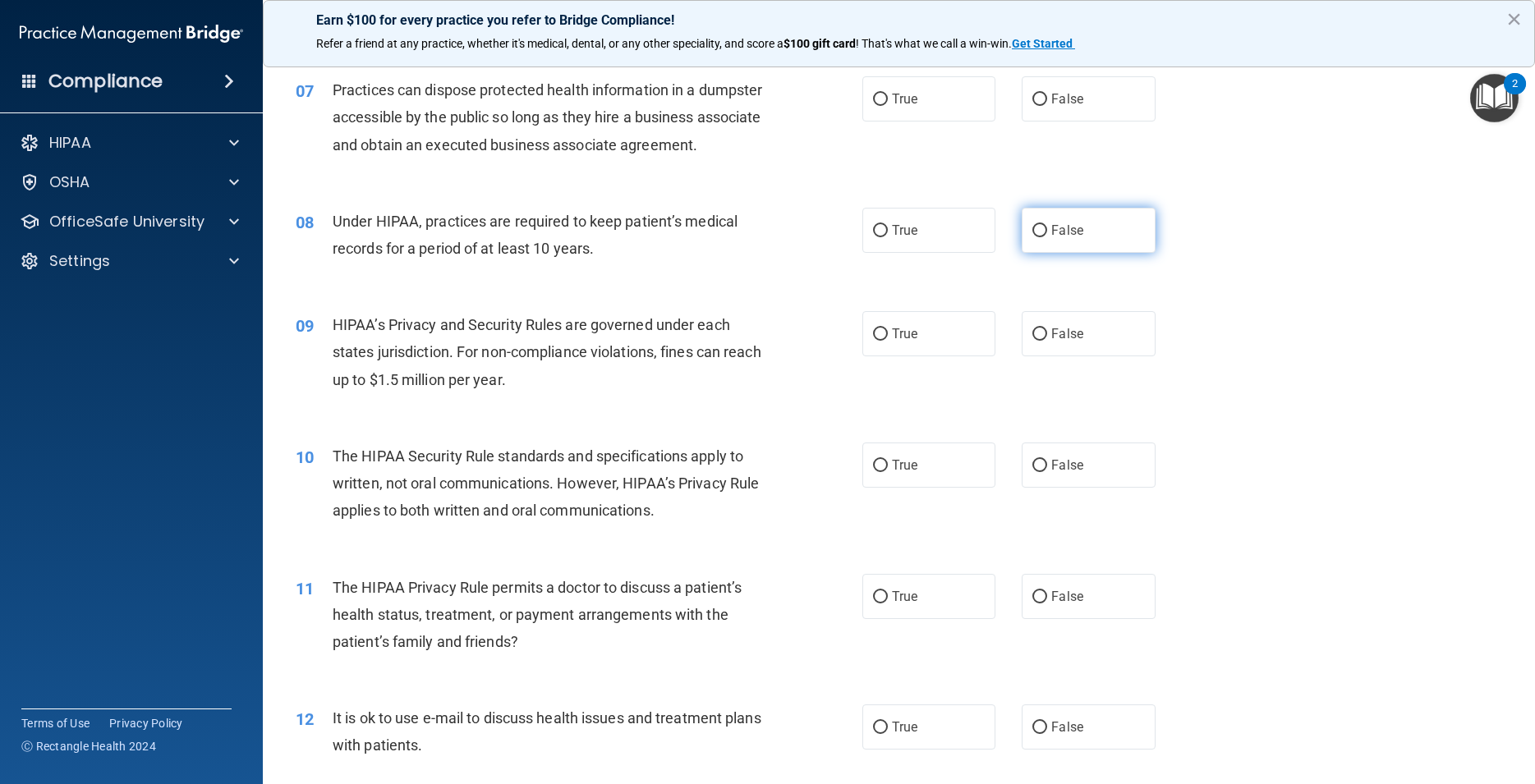
click at [1082, 252] on label "False" at bounding box center [1088, 230] width 133 height 45
click at [1047, 237] on input "False" at bounding box center [1040, 230] width 15 height 12
radio input "true"
click at [1078, 356] on label "False" at bounding box center [1088, 333] width 133 height 45
click at [1047, 341] on input "False" at bounding box center [1040, 334] width 15 height 12
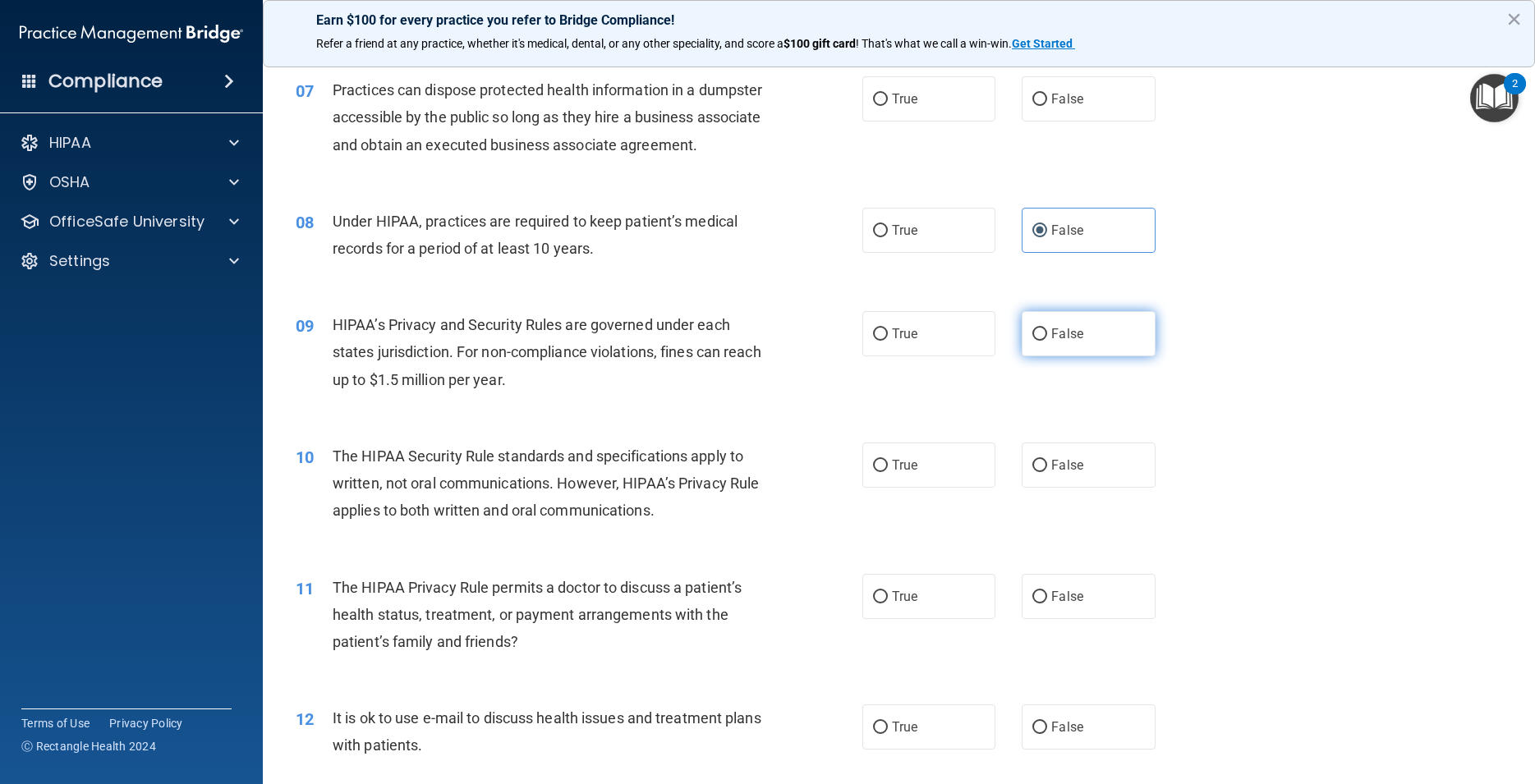
radio input "true"
click at [1064, 487] on label "False" at bounding box center [1088, 465] width 133 height 45
click at [1047, 472] on input "False" at bounding box center [1040, 465] width 15 height 12
radio input "true"
click at [965, 487] on label "True" at bounding box center [929, 465] width 133 height 45
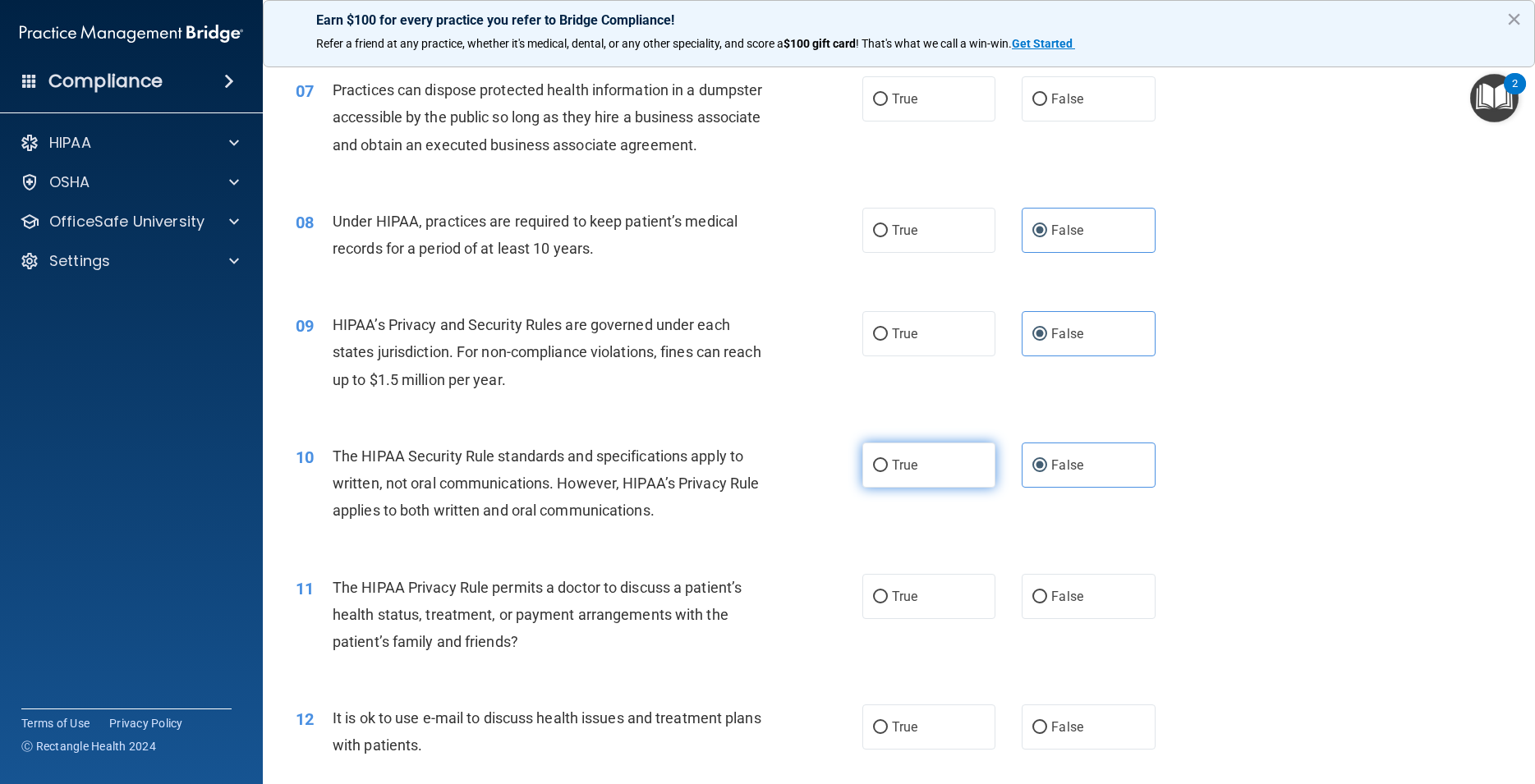
click at [888, 472] on input "True" at bounding box center [881, 465] width 15 height 12
radio input "true"
radio input "false"
click at [1077, 86] on label "False" at bounding box center [1088, 98] width 133 height 45
click at [1047, 94] on input "False" at bounding box center [1040, 99] width 15 height 12
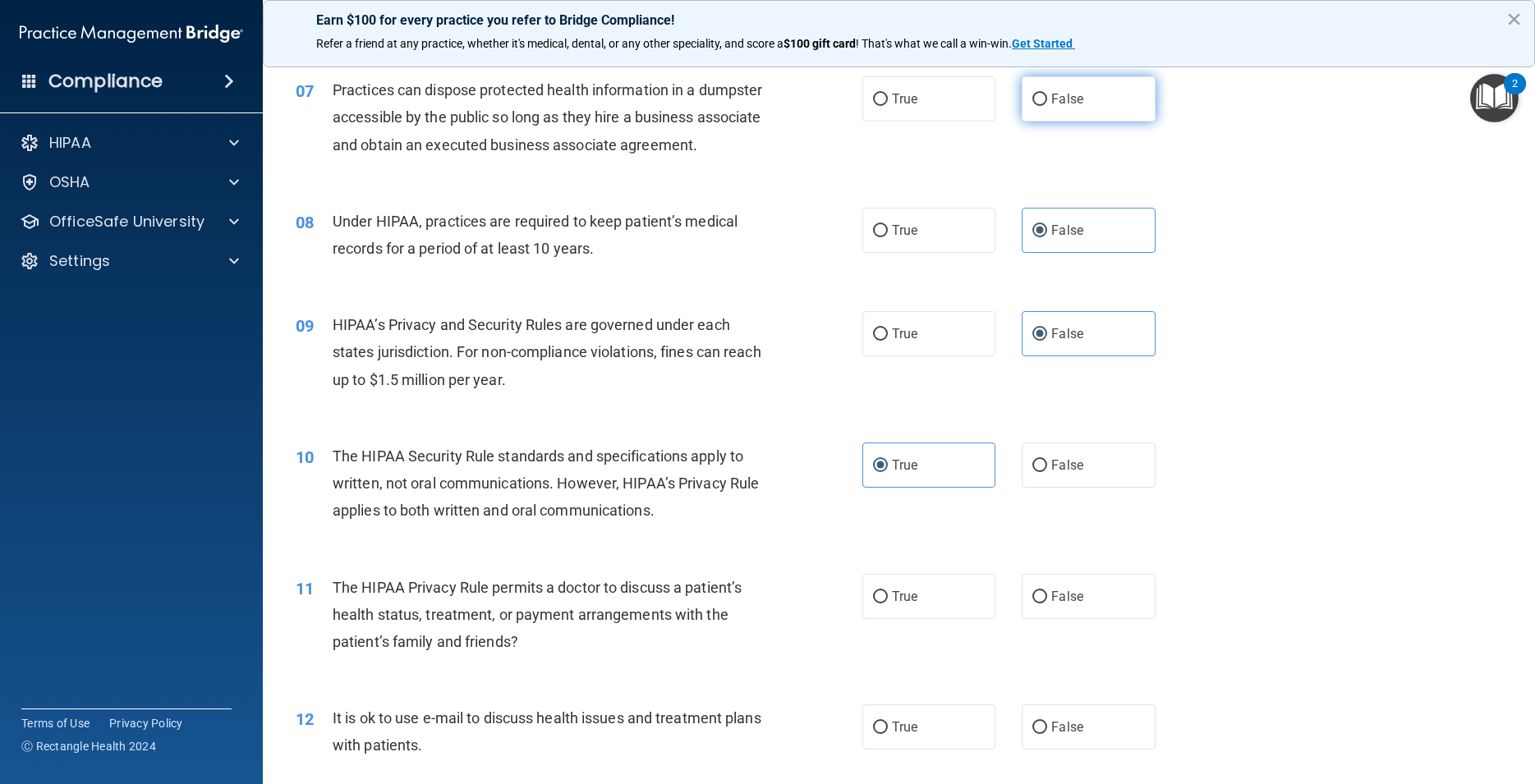
radio input "true"
click at [904, 610] on label "True" at bounding box center [929, 596] width 133 height 45
click at [888, 603] on input "True" at bounding box center [881, 597] width 15 height 12
radio input "true"
click at [910, 741] on label "True" at bounding box center [929, 726] width 133 height 45
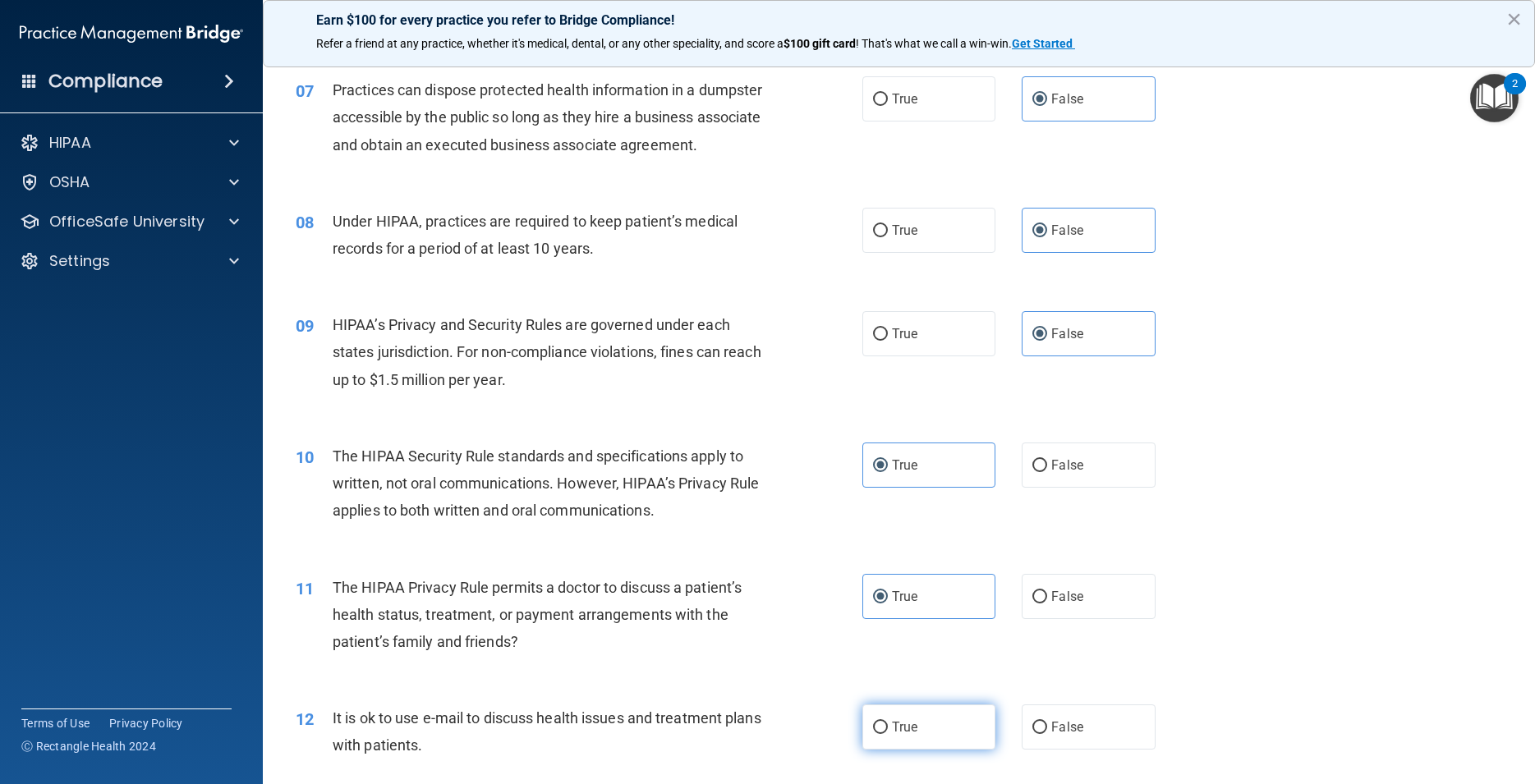
click at [888, 734] on input "True" at bounding box center [881, 727] width 15 height 12
radio input "true"
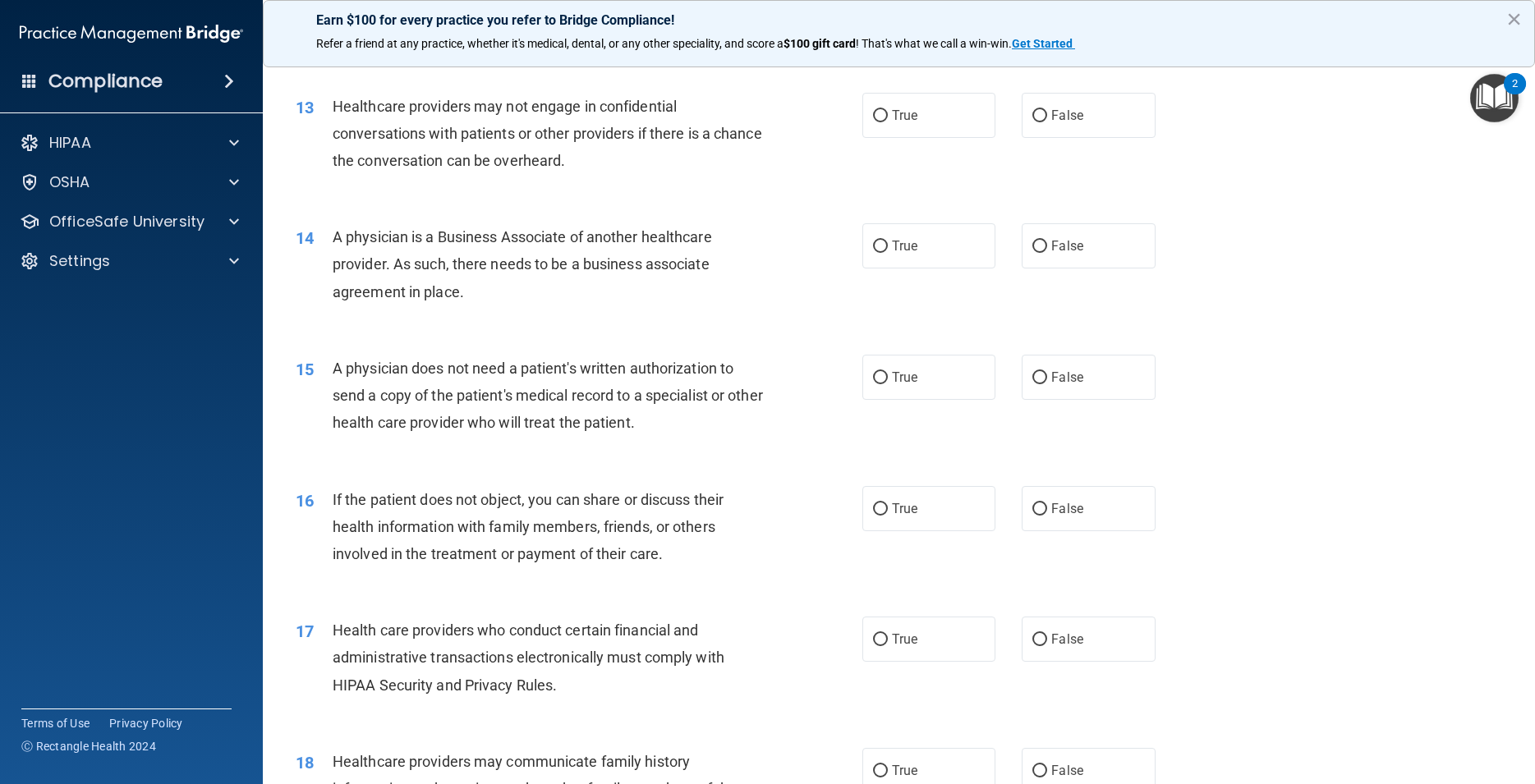
scroll to position [1551, 0]
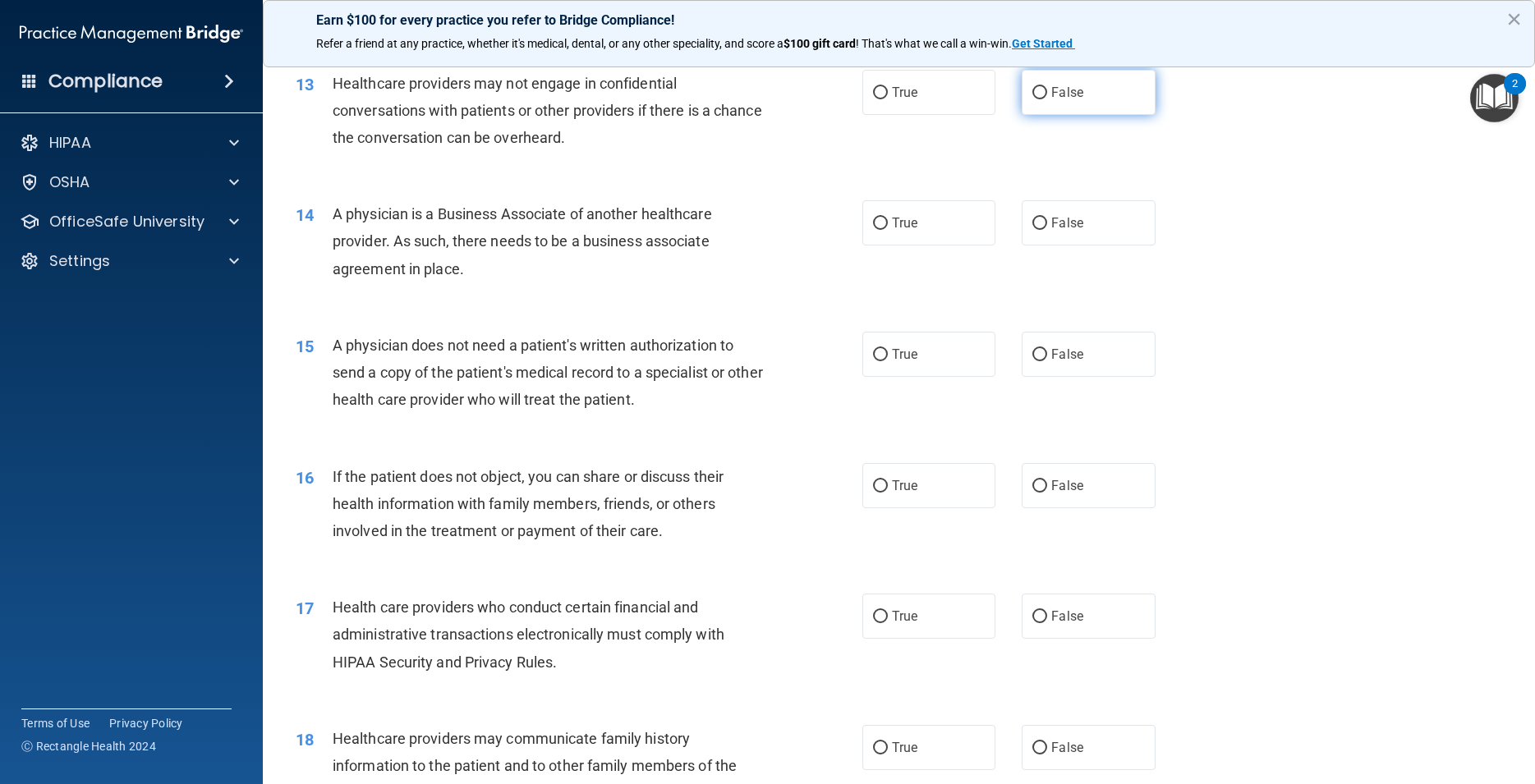
click at [1089, 115] on label "False" at bounding box center [1088, 92] width 133 height 45
click at [1047, 99] on input "False" at bounding box center [1040, 93] width 15 height 12
radio input "true"
click at [1098, 277] on div "14 A physician is a Business Associate of another healthcare provider. As such,…" at bounding box center [899, 245] width 1232 height 131
click at [1103, 245] on label "False" at bounding box center [1088, 222] width 133 height 45
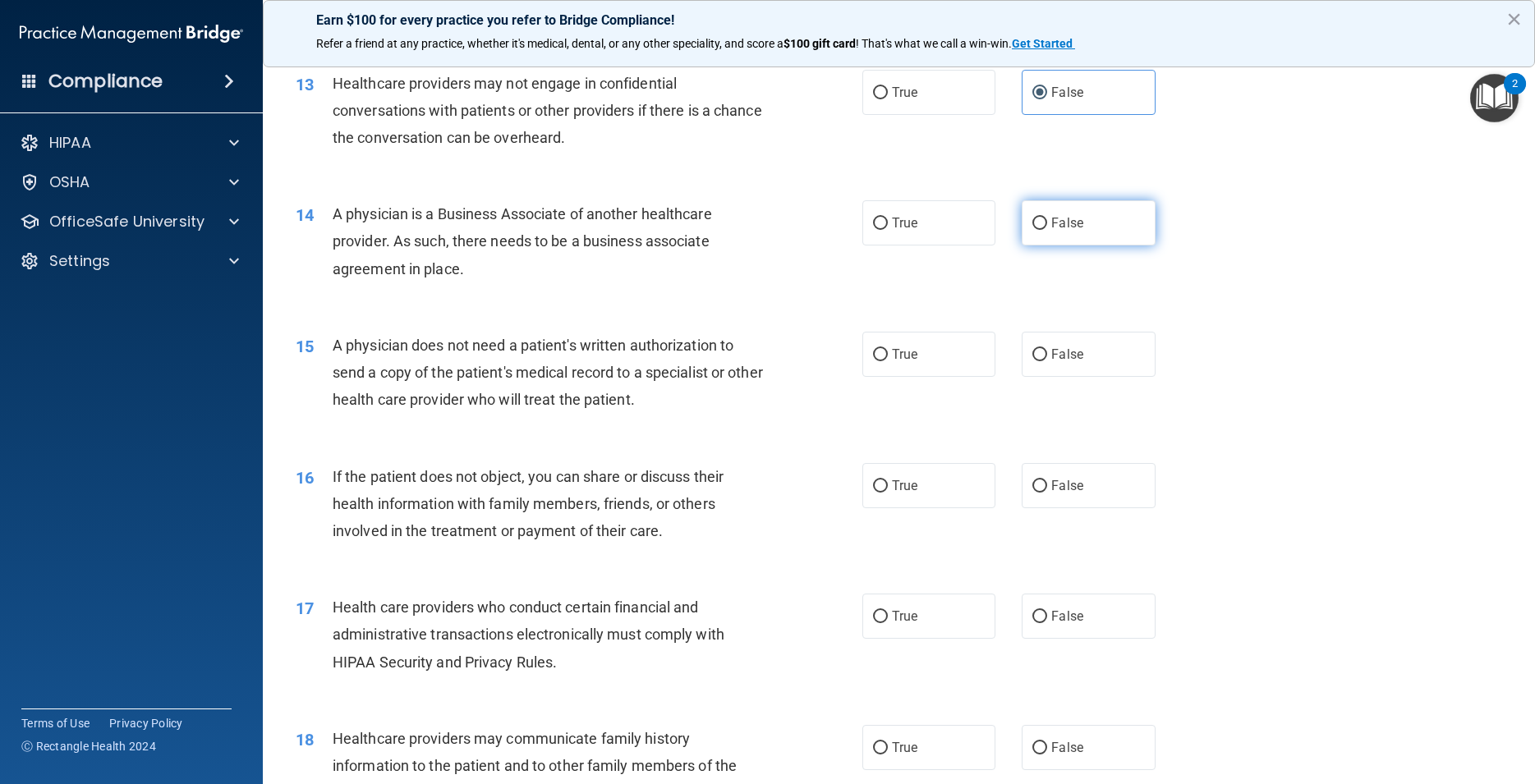
click at [1047, 230] on input "False" at bounding box center [1040, 223] width 15 height 12
radio input "true"
click at [879, 419] on div "15 A physician does not need a patient's written authorization to send a copy o…" at bounding box center [579, 376] width 616 height 90
click at [882, 376] on label "True" at bounding box center [929, 353] width 133 height 45
click at [882, 361] on input "True" at bounding box center [881, 354] width 15 height 12
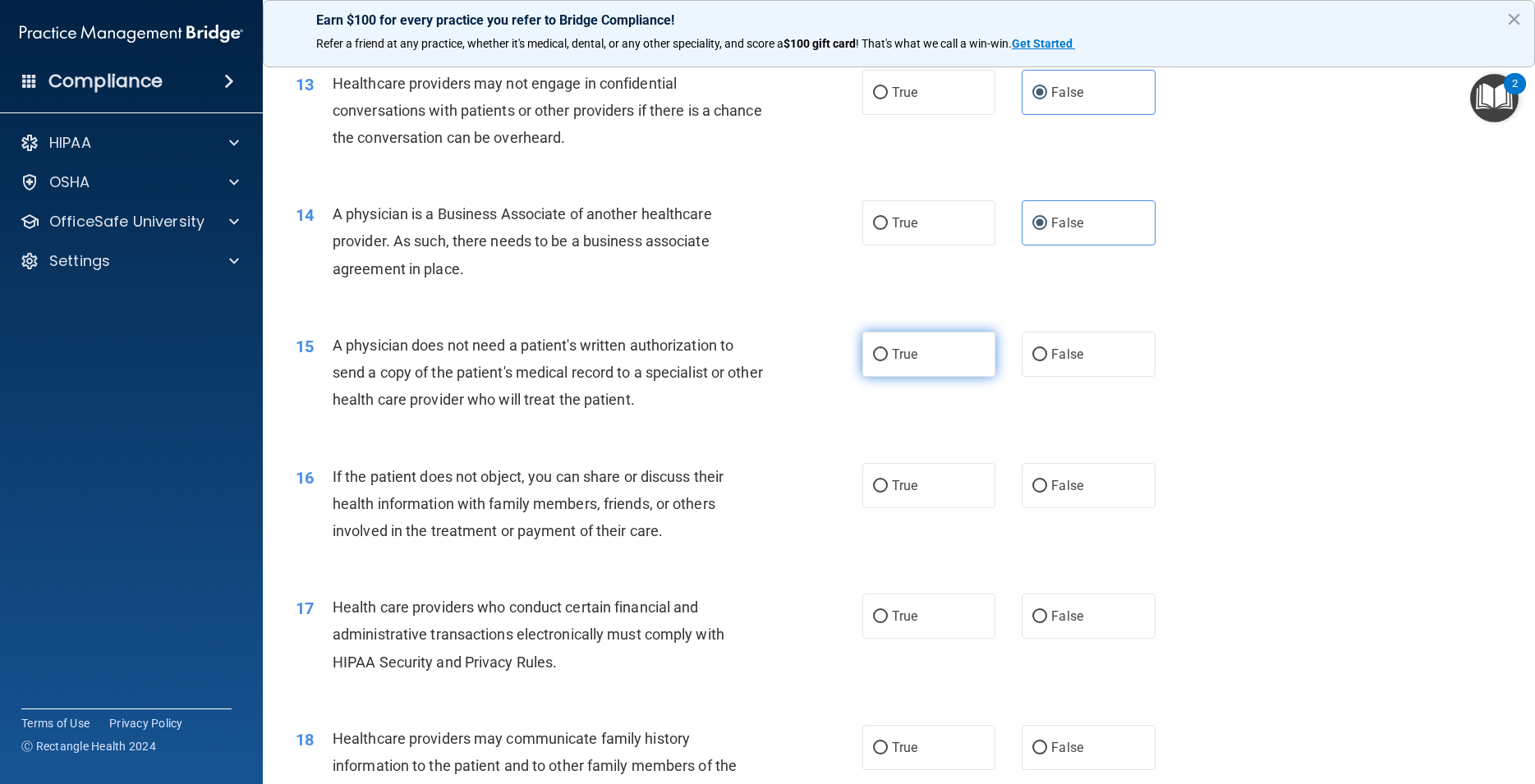
radio input "true"
click at [915, 509] on label "True" at bounding box center [929, 485] width 133 height 45
click at [888, 493] on input "True" at bounding box center [881, 486] width 15 height 12
radio input "true"
click at [928, 639] on label "True" at bounding box center [929, 616] width 133 height 45
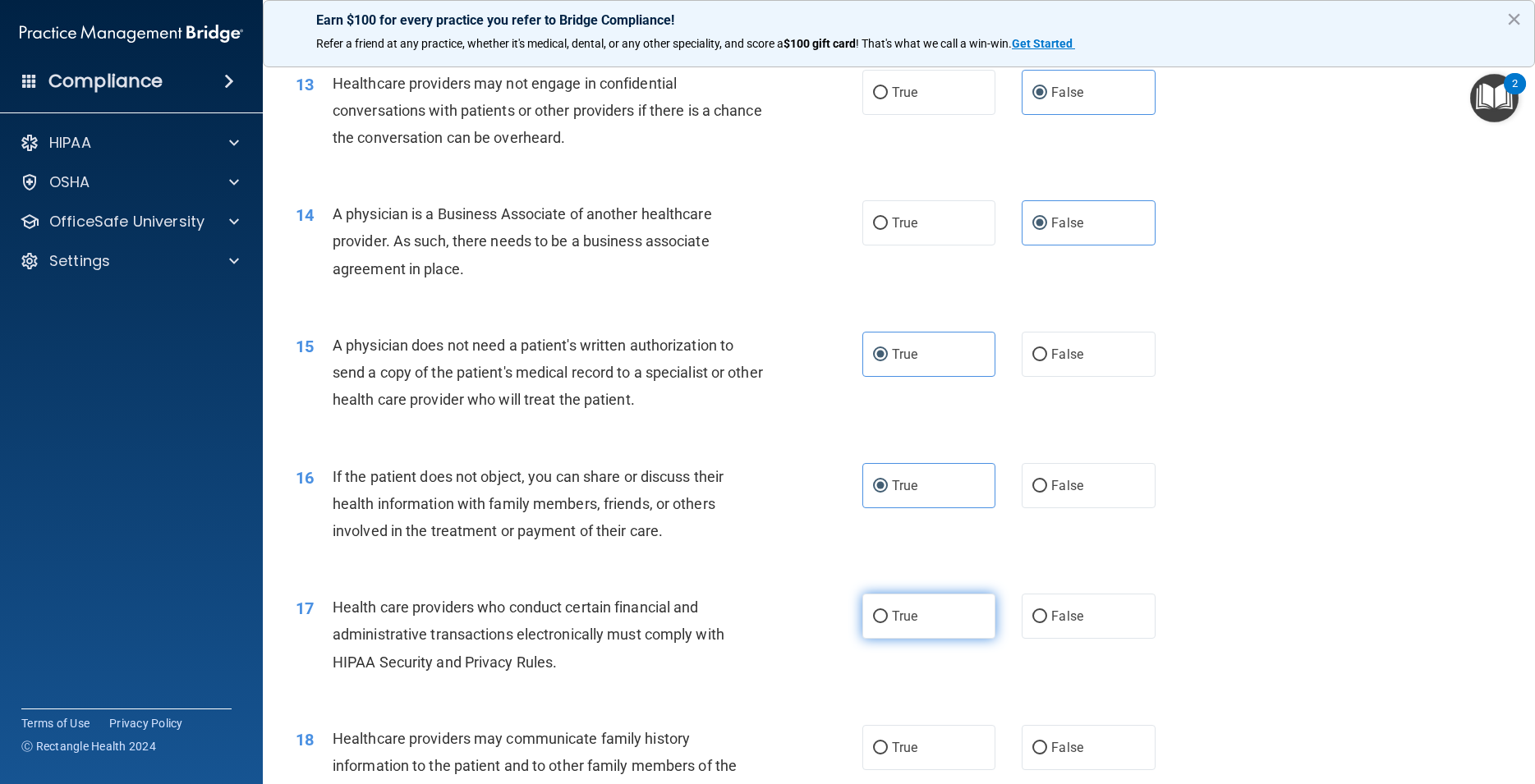
click at [888, 623] on input "True" at bounding box center [881, 616] width 15 height 12
radio input "true"
click at [1072, 756] on span "False" at bounding box center [1067, 747] width 32 height 16
click at [1047, 755] on input "False" at bounding box center [1040, 747] width 15 height 12
radio input "true"
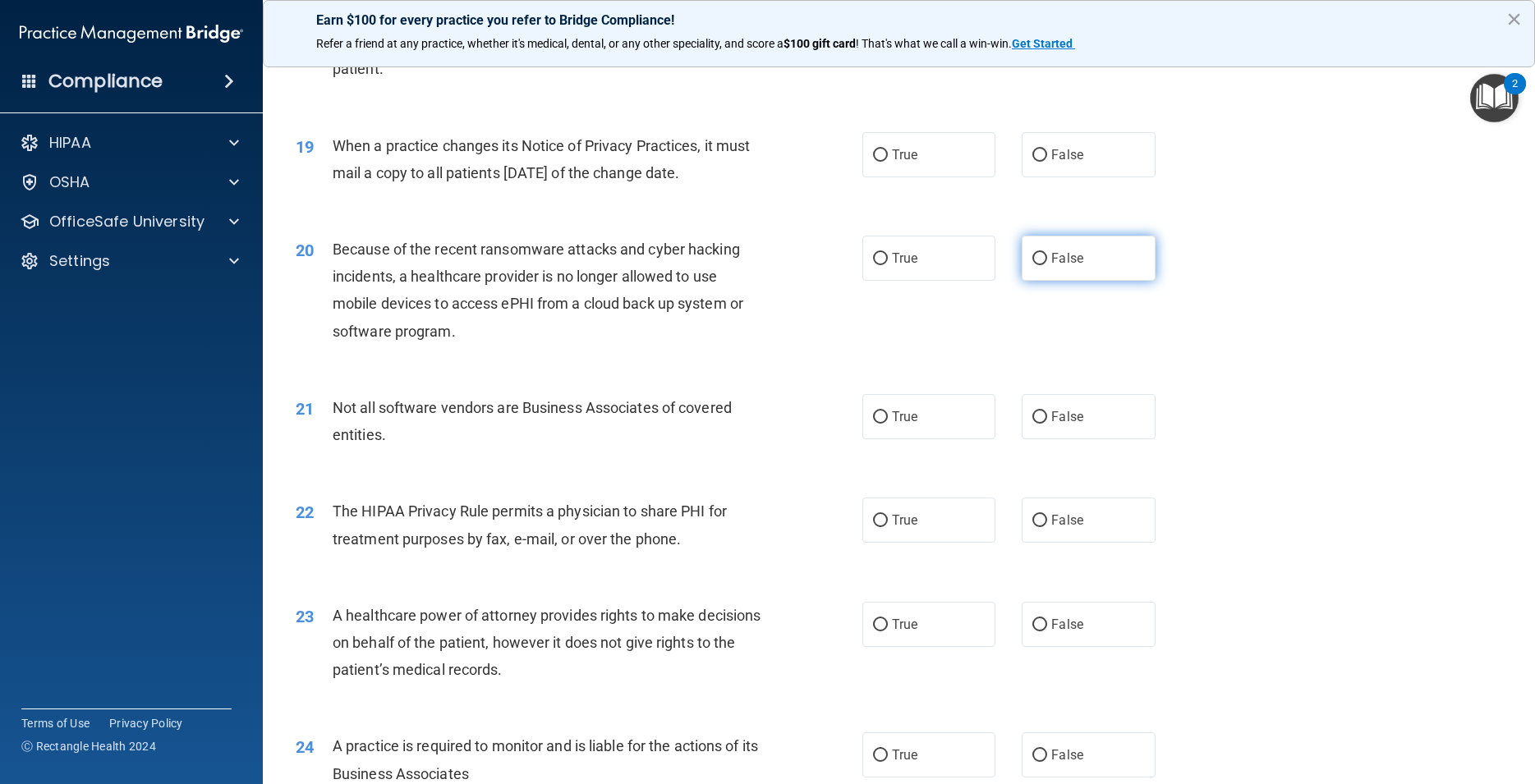
scroll to position [2365, 0]
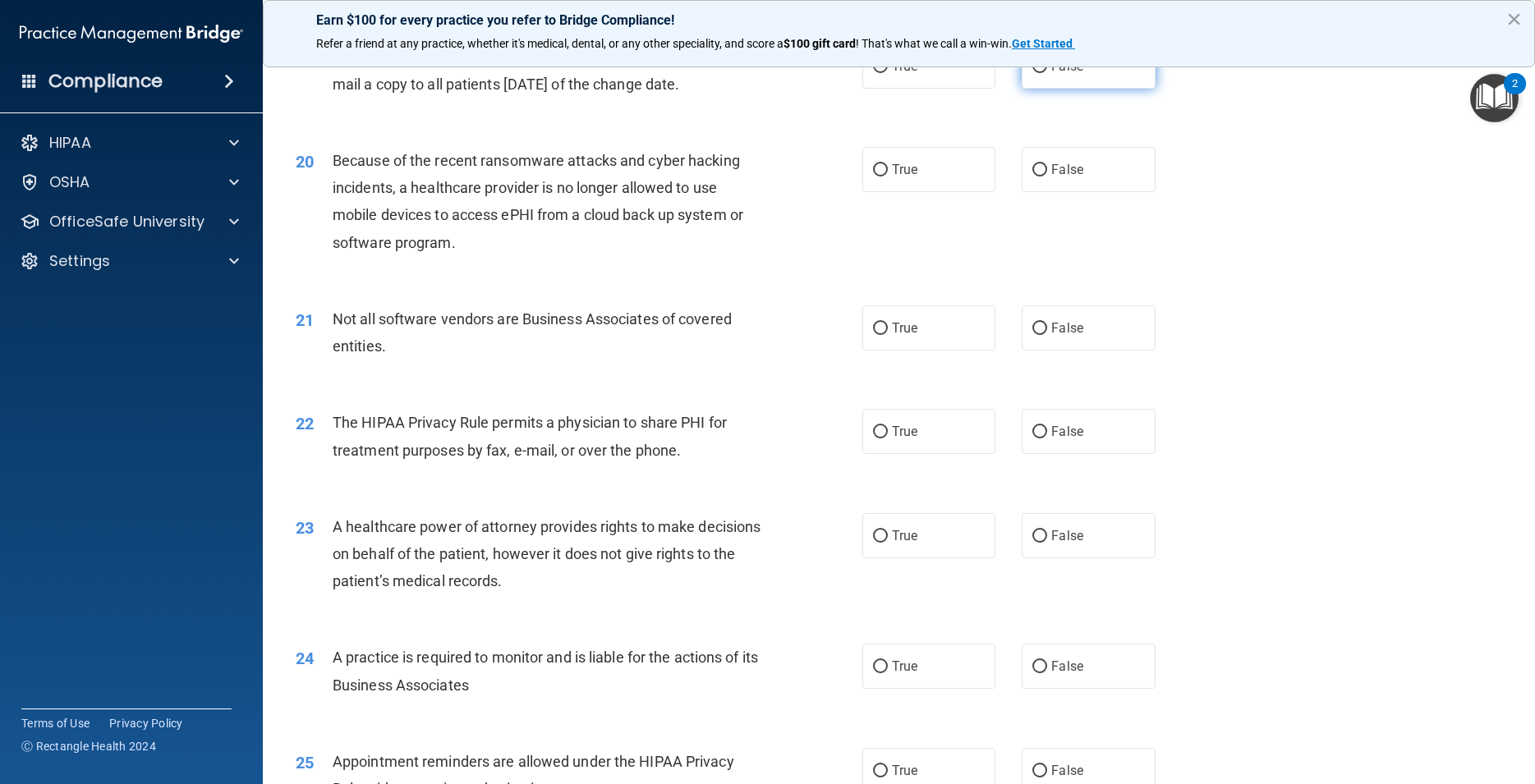
click at [1067, 89] on label "False" at bounding box center [1088, 65] width 133 height 45
click at [1047, 73] on input "False" at bounding box center [1040, 66] width 15 height 12
radio input "true"
click at [1078, 181] on label "False" at bounding box center [1088, 169] width 133 height 45
click at [1078, 185] on label "False" at bounding box center [1088, 169] width 133 height 45
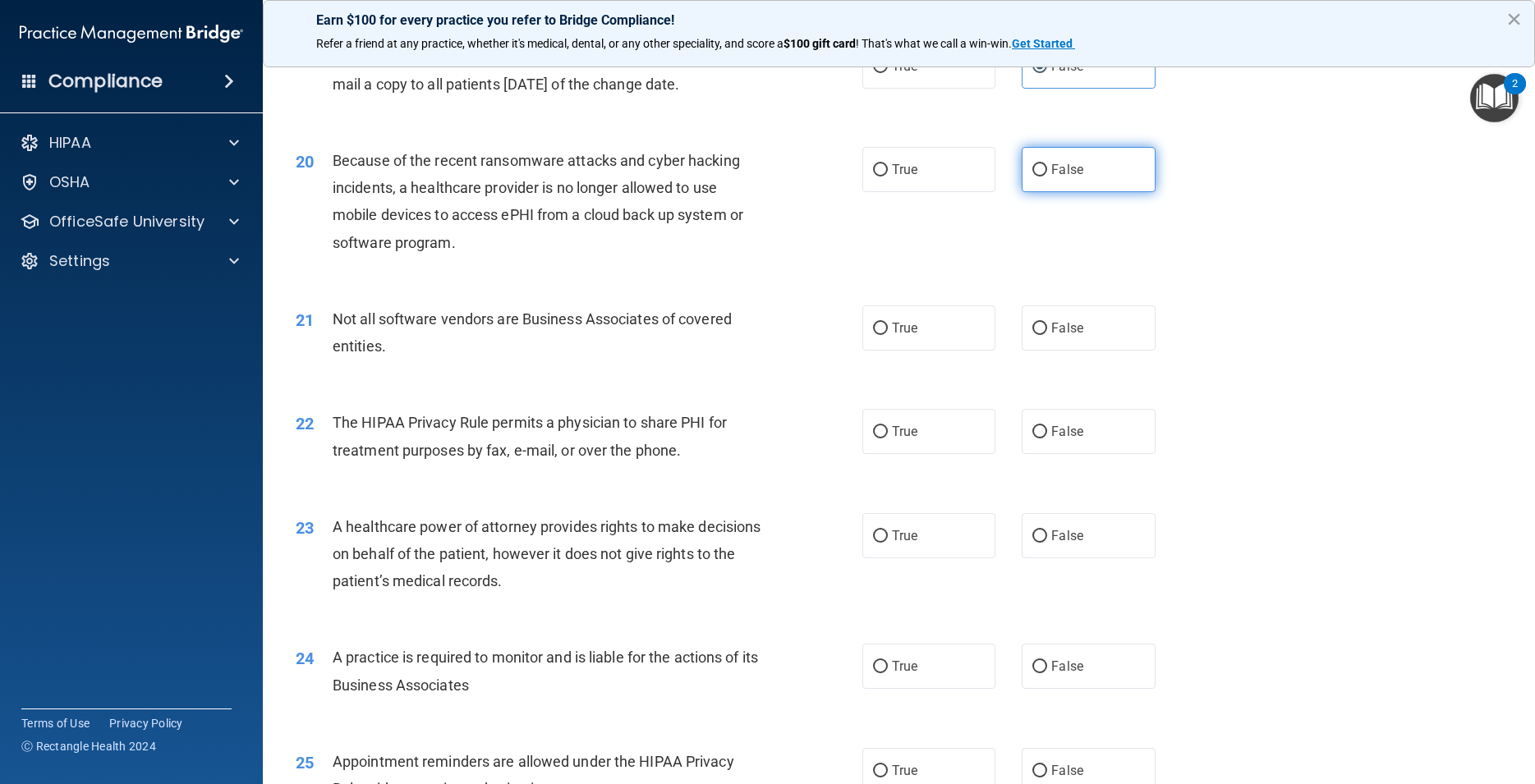
click at [1047, 176] on input "False" at bounding box center [1040, 170] width 15 height 12
radio input "true"
click at [909, 336] on span "True" at bounding box center [905, 328] width 26 height 16
click at [888, 335] on input "True" at bounding box center [881, 328] width 15 height 12
radio input "true"
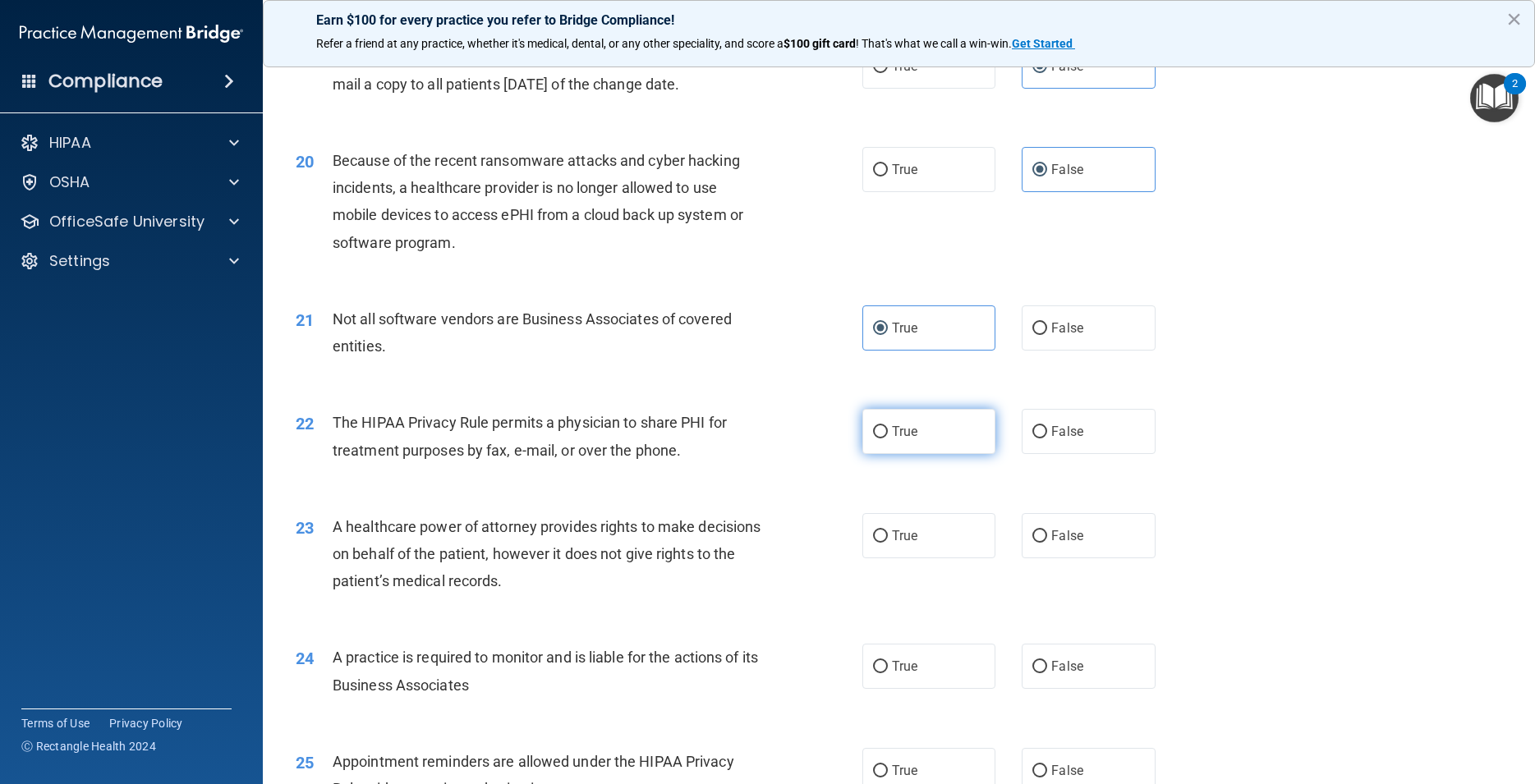
click at [918, 454] on label "True" at bounding box center [929, 431] width 133 height 45
click at [888, 439] on input "True" at bounding box center [881, 431] width 15 height 12
radio input "true"
click at [1054, 553] on label "False" at bounding box center [1088, 535] width 133 height 45
click at [1047, 543] on input "False" at bounding box center [1040, 536] width 15 height 12
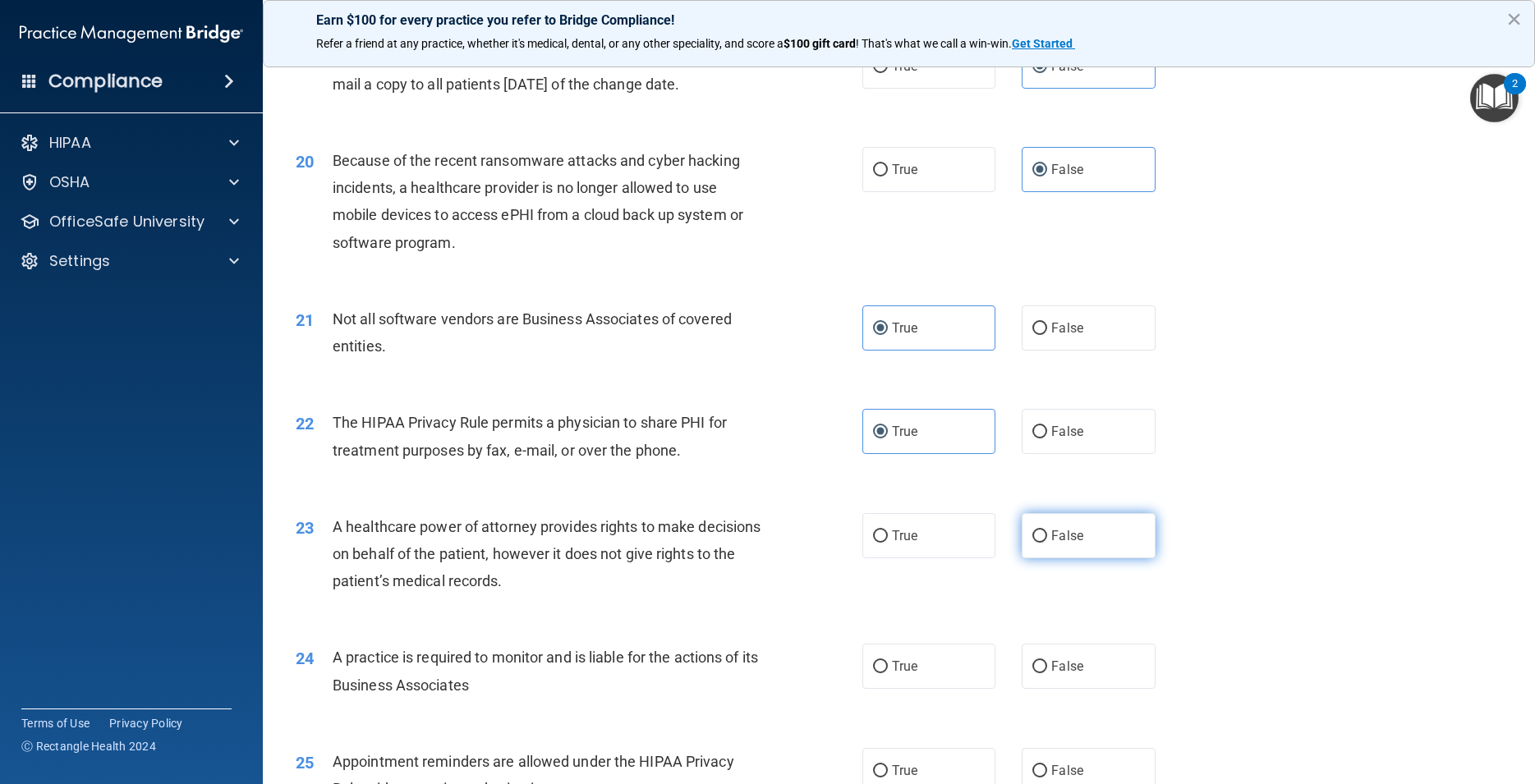
radio input "true"
click at [1052, 679] on label "False" at bounding box center [1088, 666] width 133 height 45
click at [1047, 673] on input "False" at bounding box center [1040, 666] width 15 height 12
radio input "true"
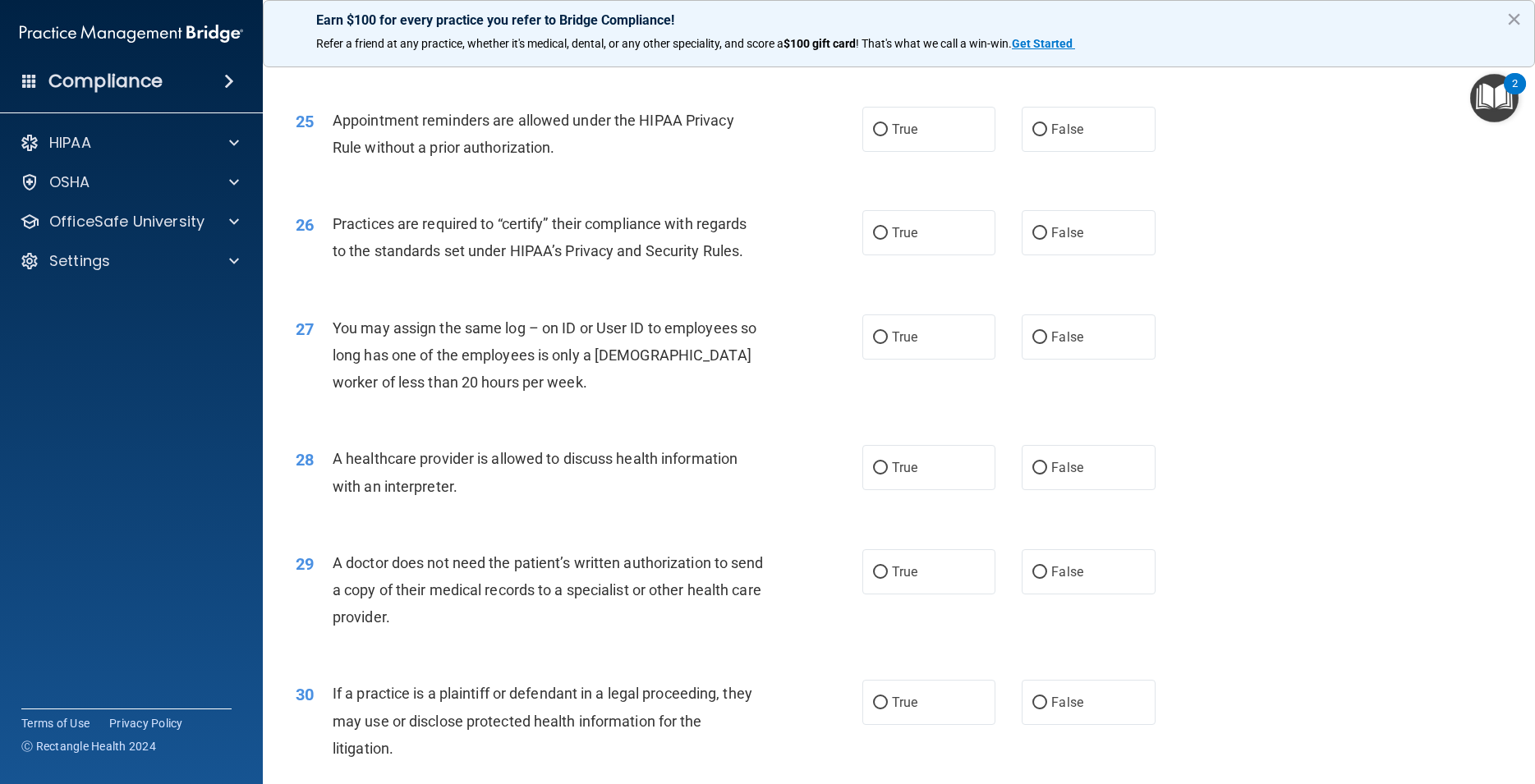
scroll to position [3030, 0]
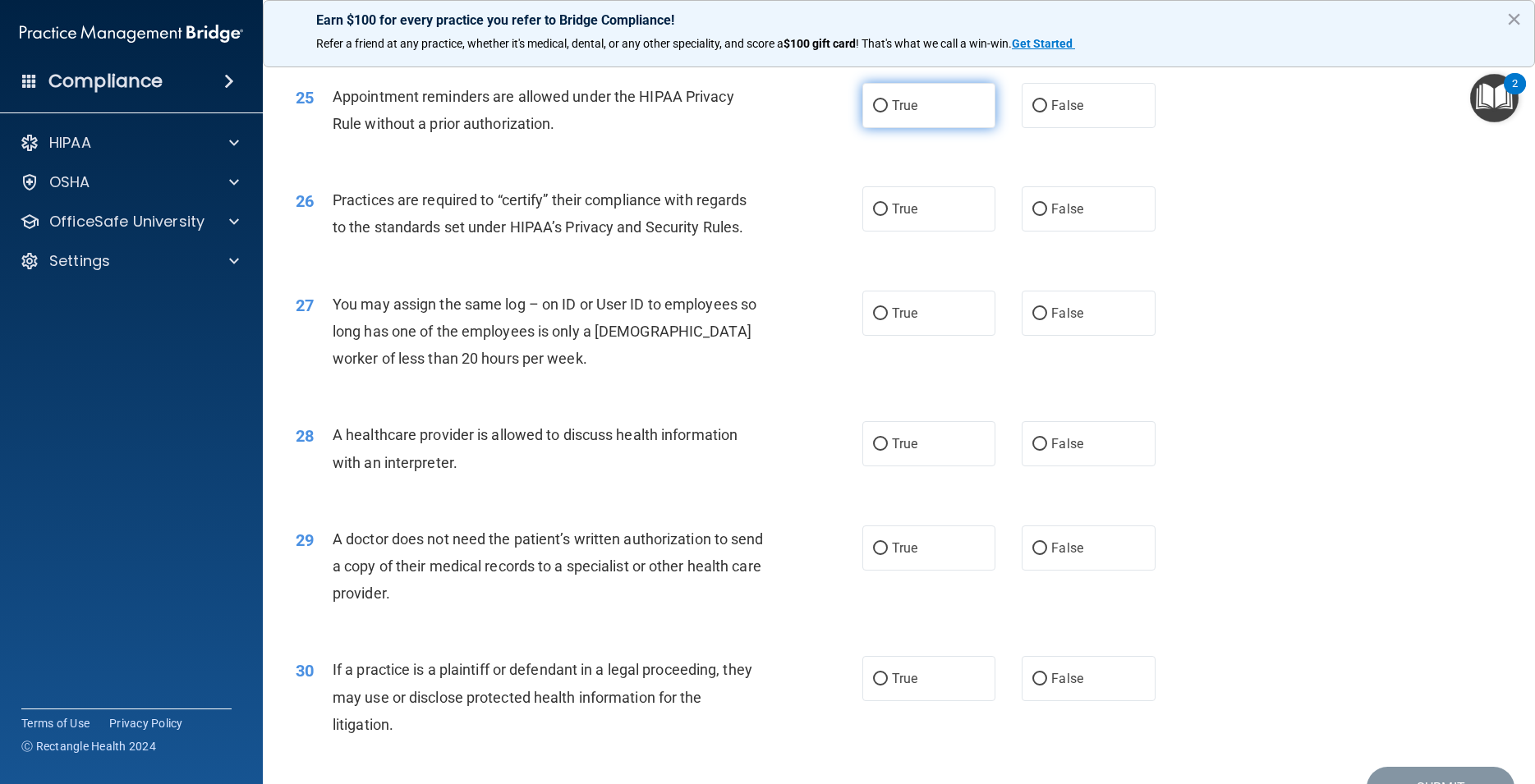
click at [904, 113] on span "True" at bounding box center [905, 105] width 26 height 16
click at [888, 113] on input "True" at bounding box center [881, 106] width 15 height 12
radio input "true"
click at [1078, 263] on div "26 Practices are required to “certify” their compliance with regards to the sta…" at bounding box center [899, 218] width 1232 height 104
click at [1081, 231] on label "False" at bounding box center [1088, 208] width 133 height 45
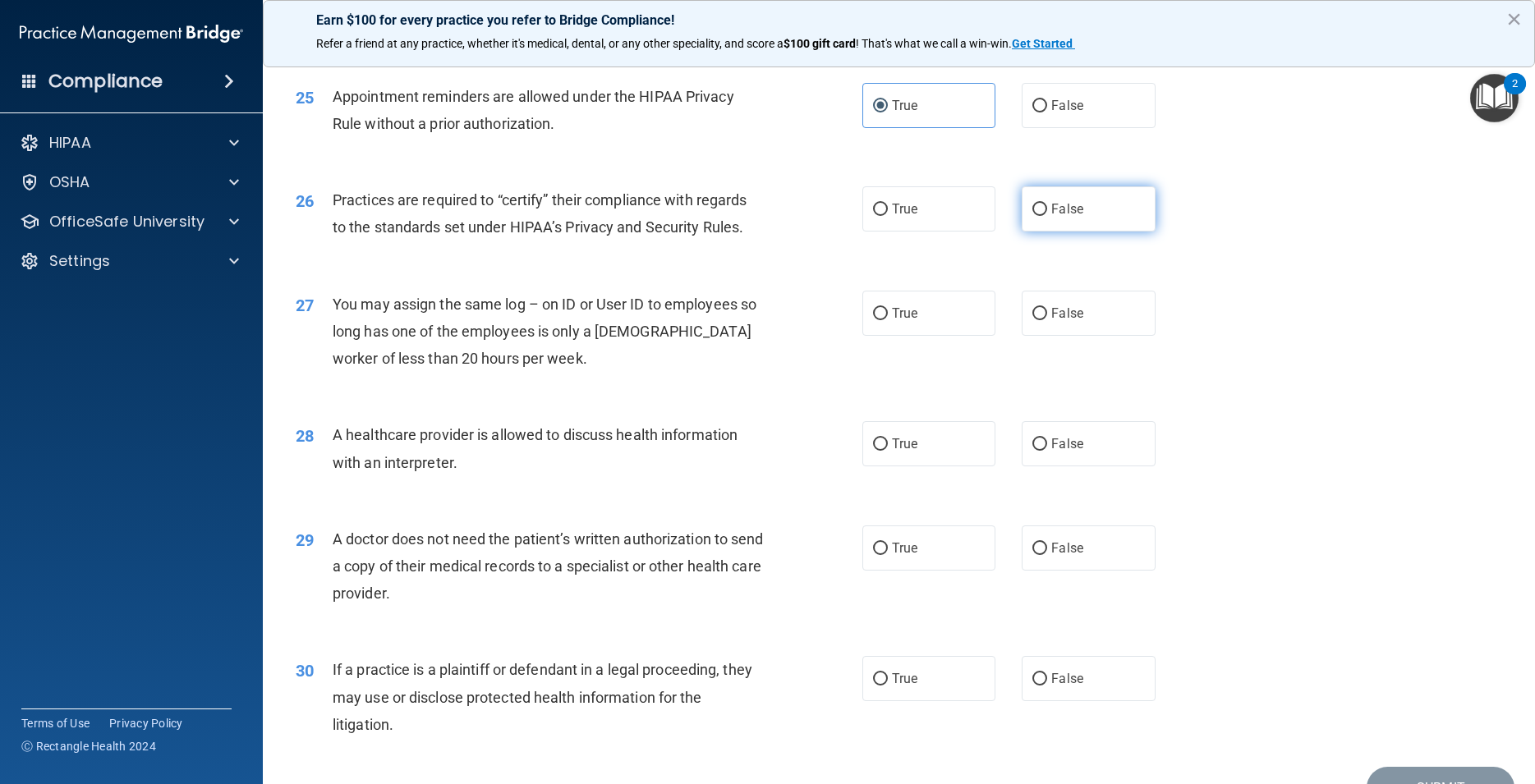
click at [1047, 216] on input "False" at bounding box center [1040, 209] width 15 height 12
radio input "true"
click at [1052, 321] on span "False" at bounding box center [1067, 313] width 32 height 16
click at [1047, 320] on input "False" at bounding box center [1040, 313] width 15 height 12
radio input "true"
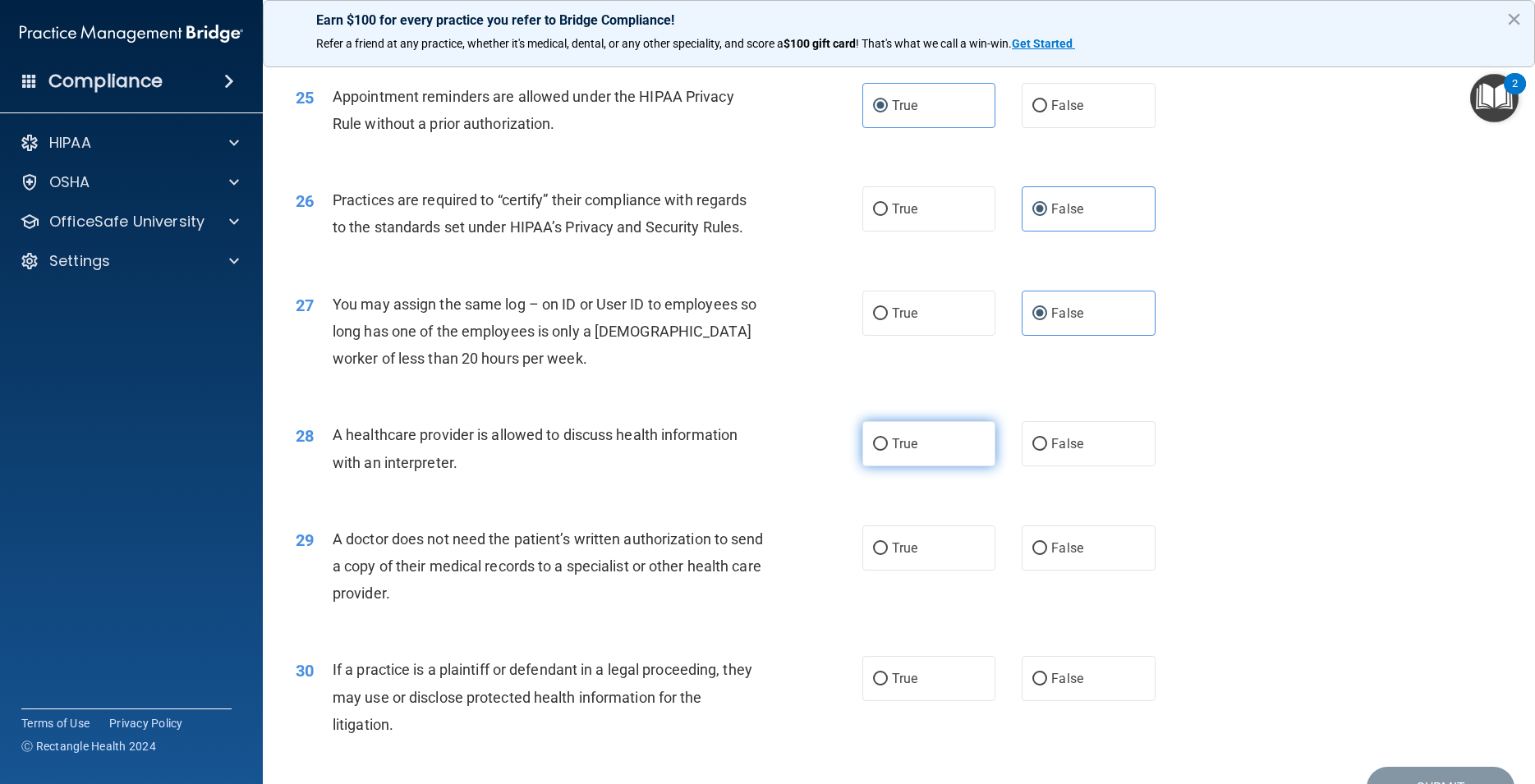
click at [931, 466] on label "True" at bounding box center [929, 443] width 133 height 45
click at [888, 451] on input "True" at bounding box center [881, 444] width 15 height 12
radio input "true"
click at [932, 553] on div "29 A doctor does not need the patient’s written authorization to send a copy of…" at bounding box center [899, 570] width 1232 height 131
click at [935, 564] on label "True" at bounding box center [929, 547] width 133 height 45
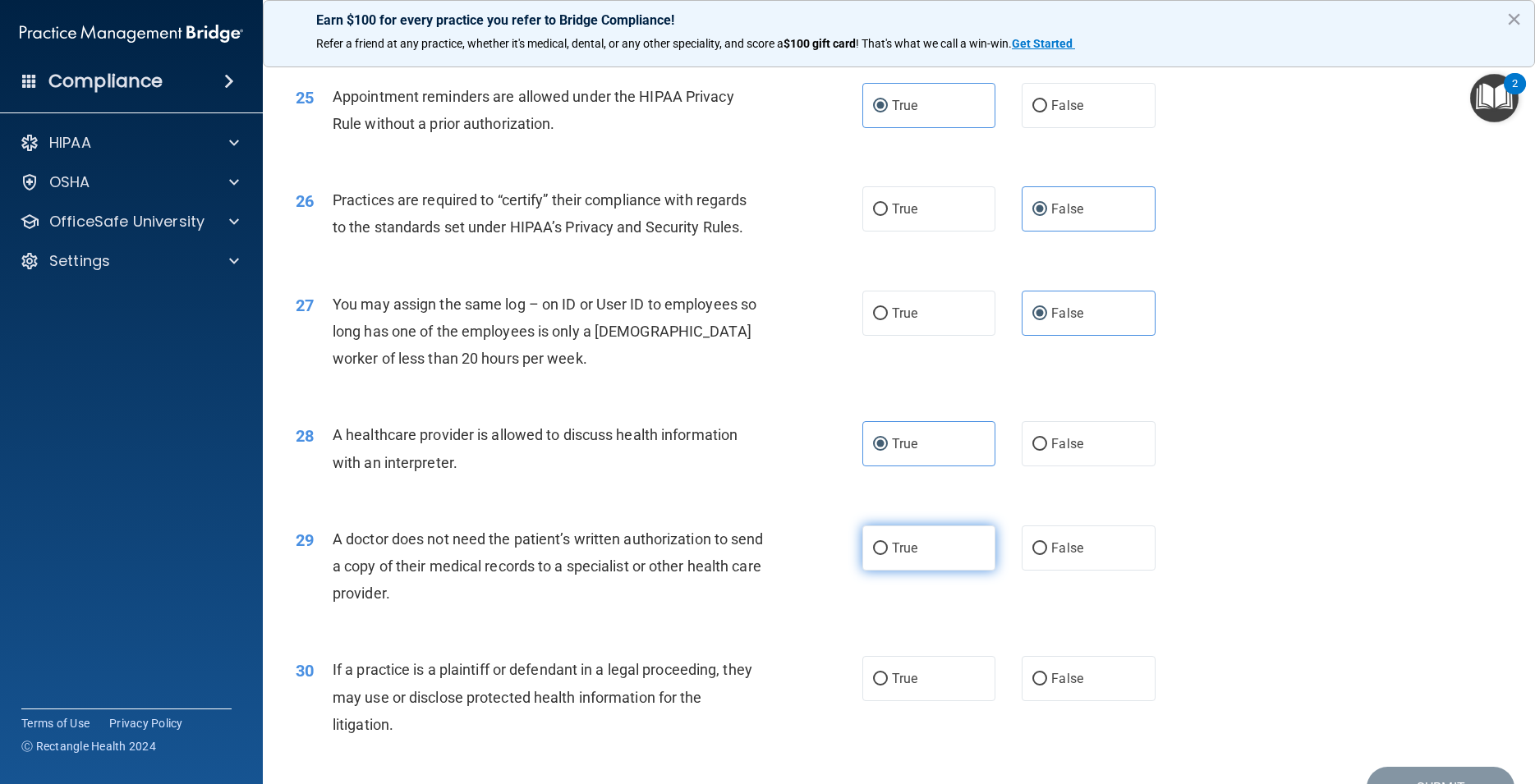
click at [888, 555] on input "True" at bounding box center [881, 548] width 15 height 12
radio input "true"
click at [939, 701] on label "True" at bounding box center [929, 678] width 133 height 45
click at [888, 686] on input "True" at bounding box center [881, 678] width 15 height 12
radio input "true"
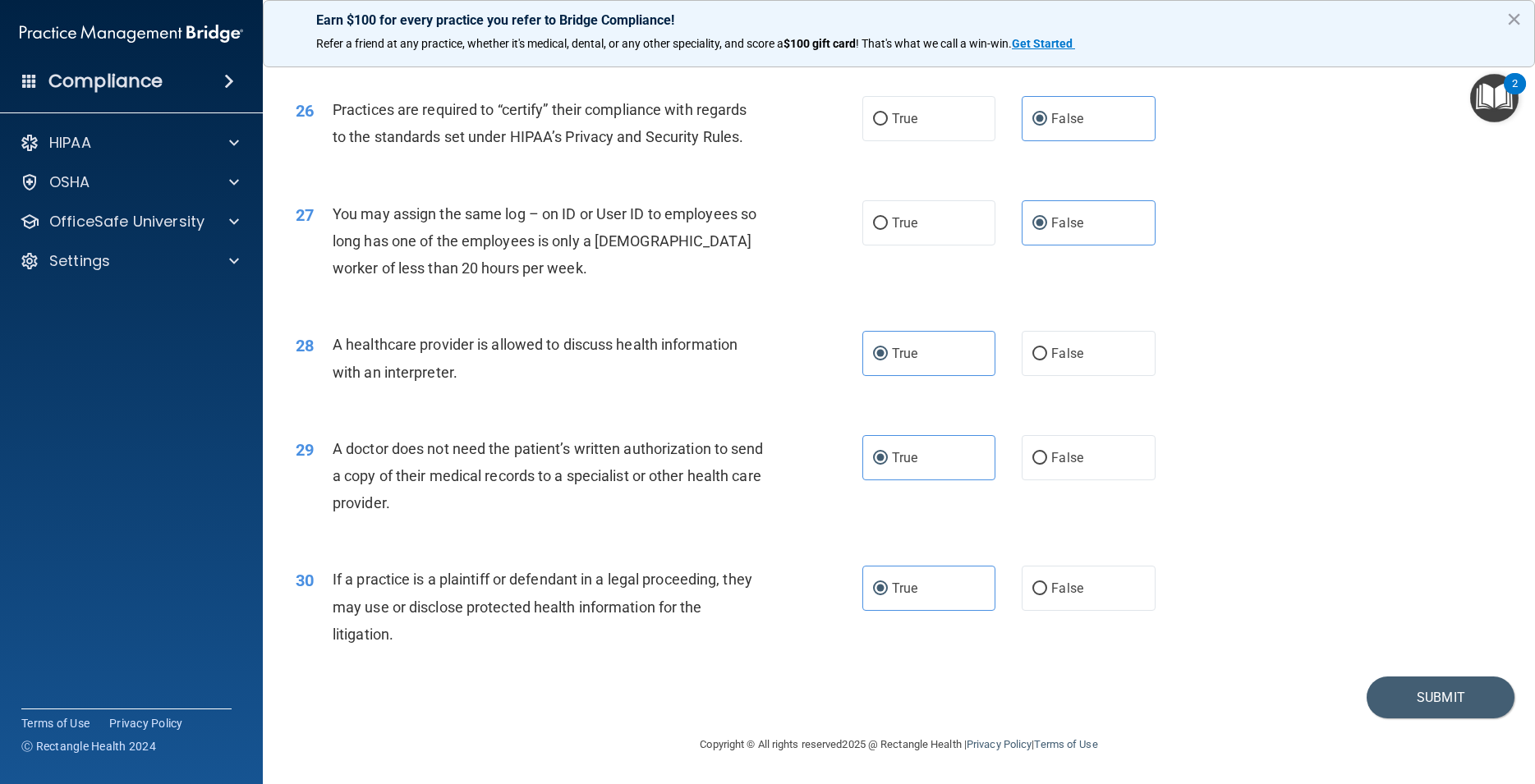
scroll to position [3148, 0]
click at [1398, 696] on button "Submit" at bounding box center [1440, 698] width 148 height 42
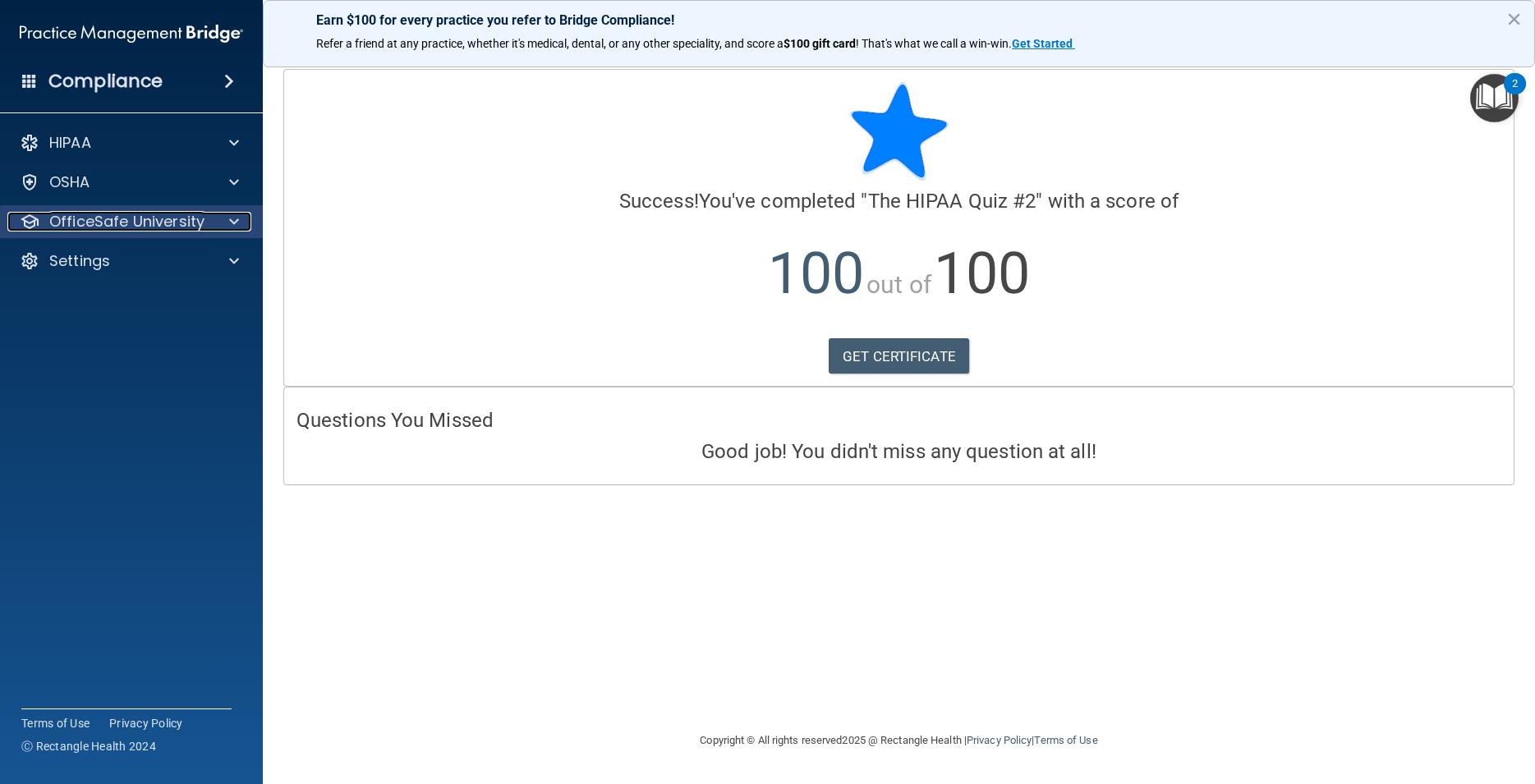
click at [130, 216] on p "OfficeSafe University" at bounding box center [127, 221] width 155 height 19
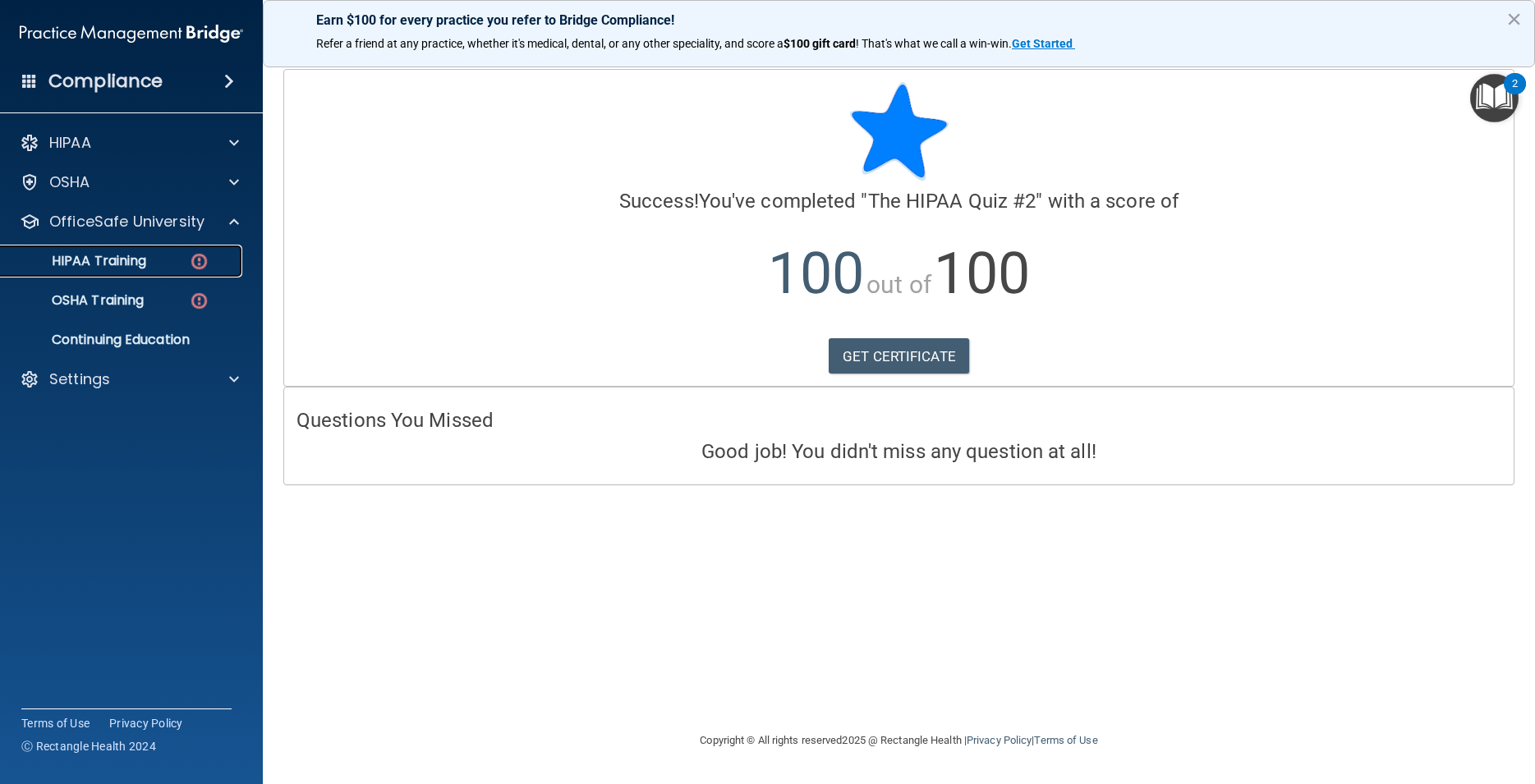
click at [154, 260] on div "HIPAA Training" at bounding box center [123, 261] width 224 height 17
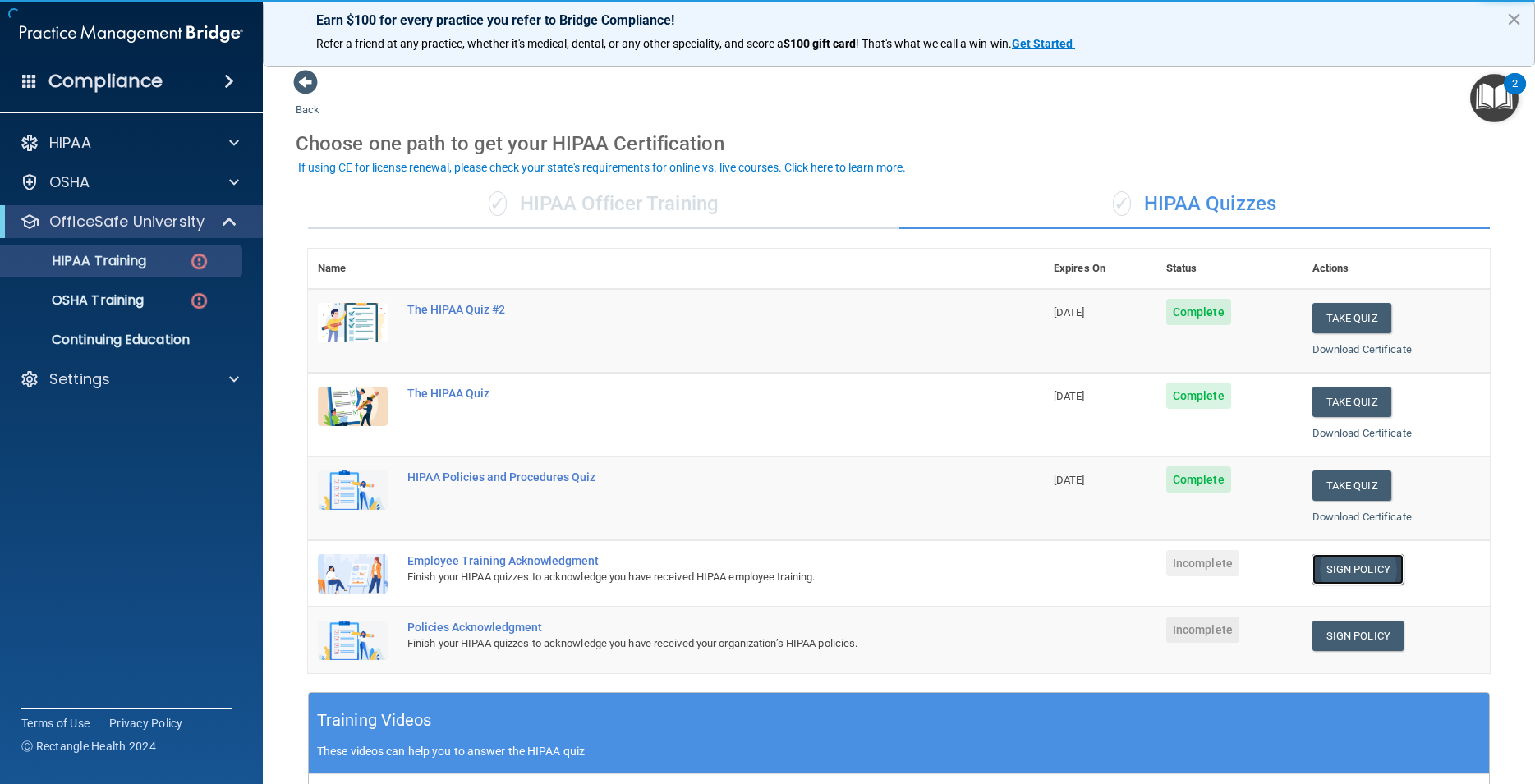
click at [1373, 577] on link "Sign Policy" at bounding box center [1358, 569] width 91 height 30
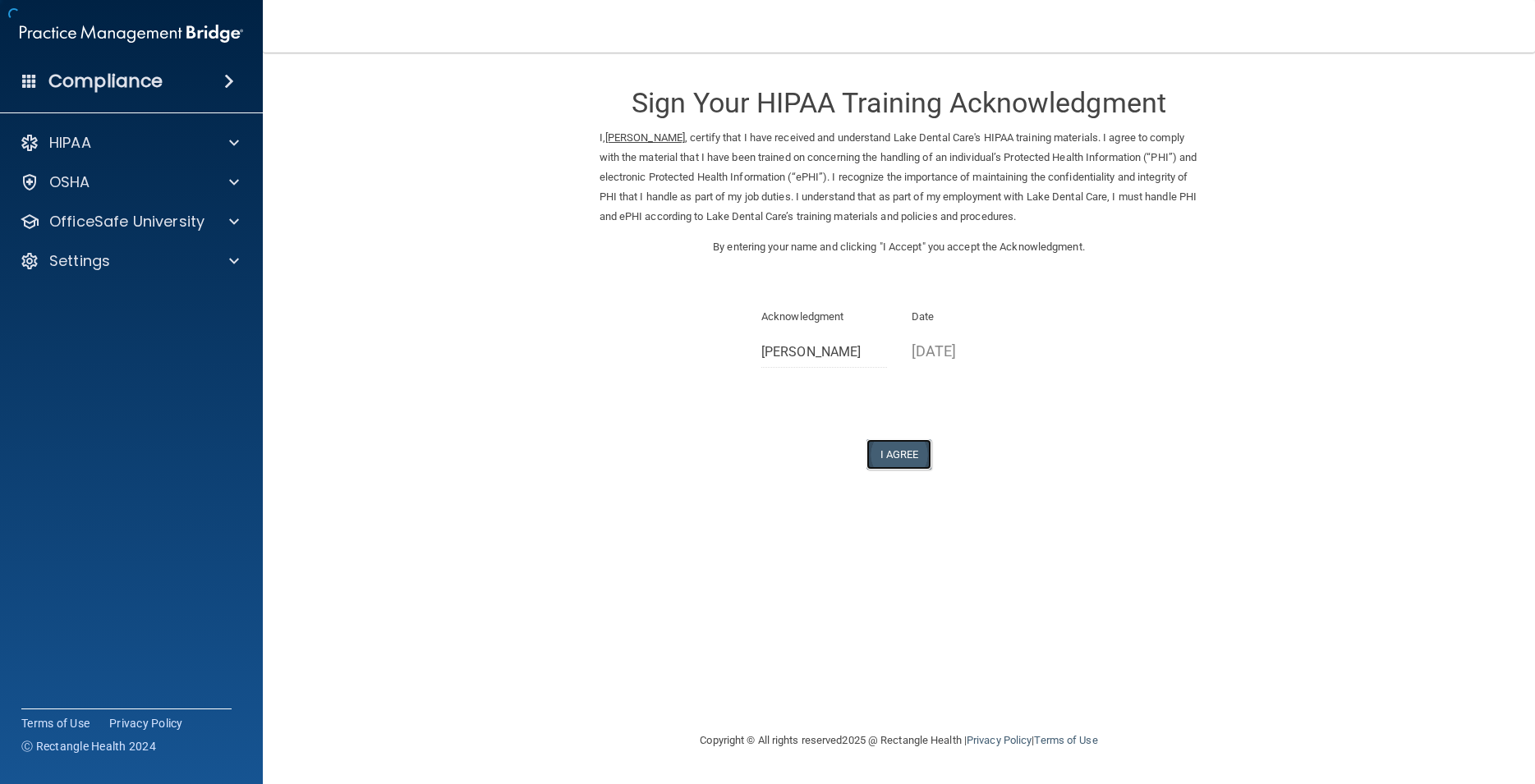
click at [913, 456] on button "I Agree" at bounding box center [899, 454] width 66 height 30
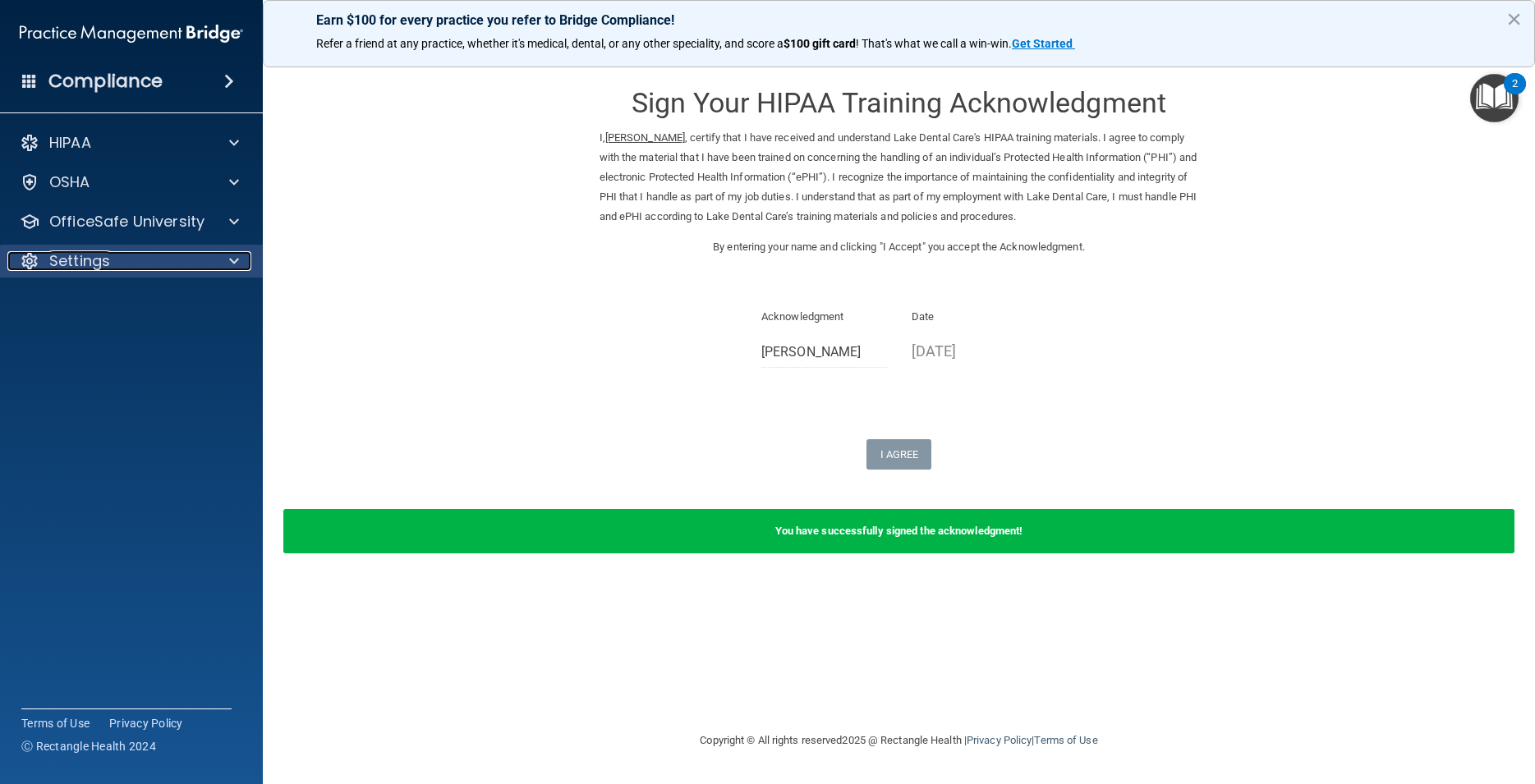
click at [136, 260] on div "Settings" at bounding box center [109, 261] width 204 height 19
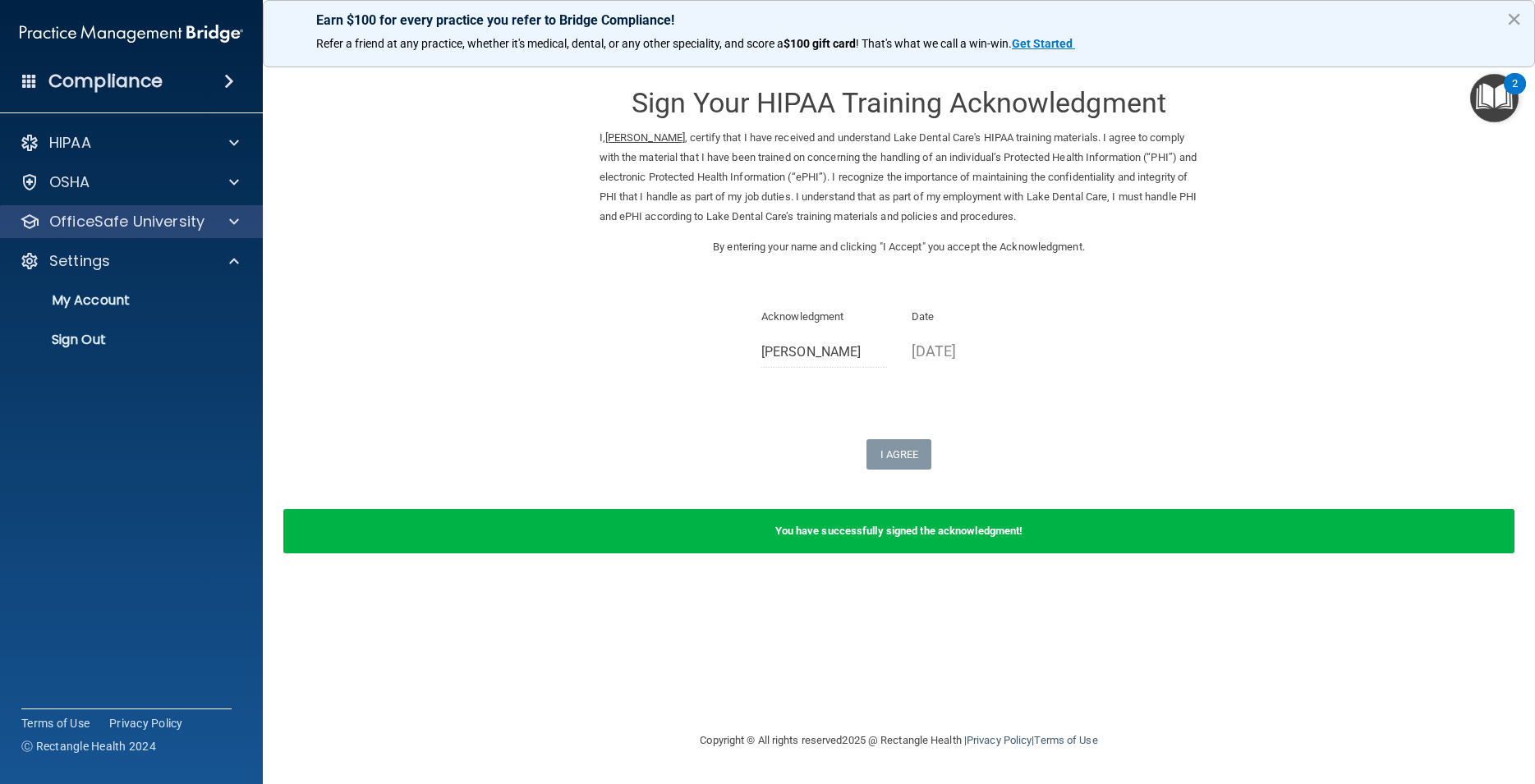
click at [151, 234] on div "OfficeSafe University" at bounding box center [131, 222] width 264 height 33
click at [154, 227] on p "OfficeSafe University" at bounding box center [127, 221] width 155 height 19
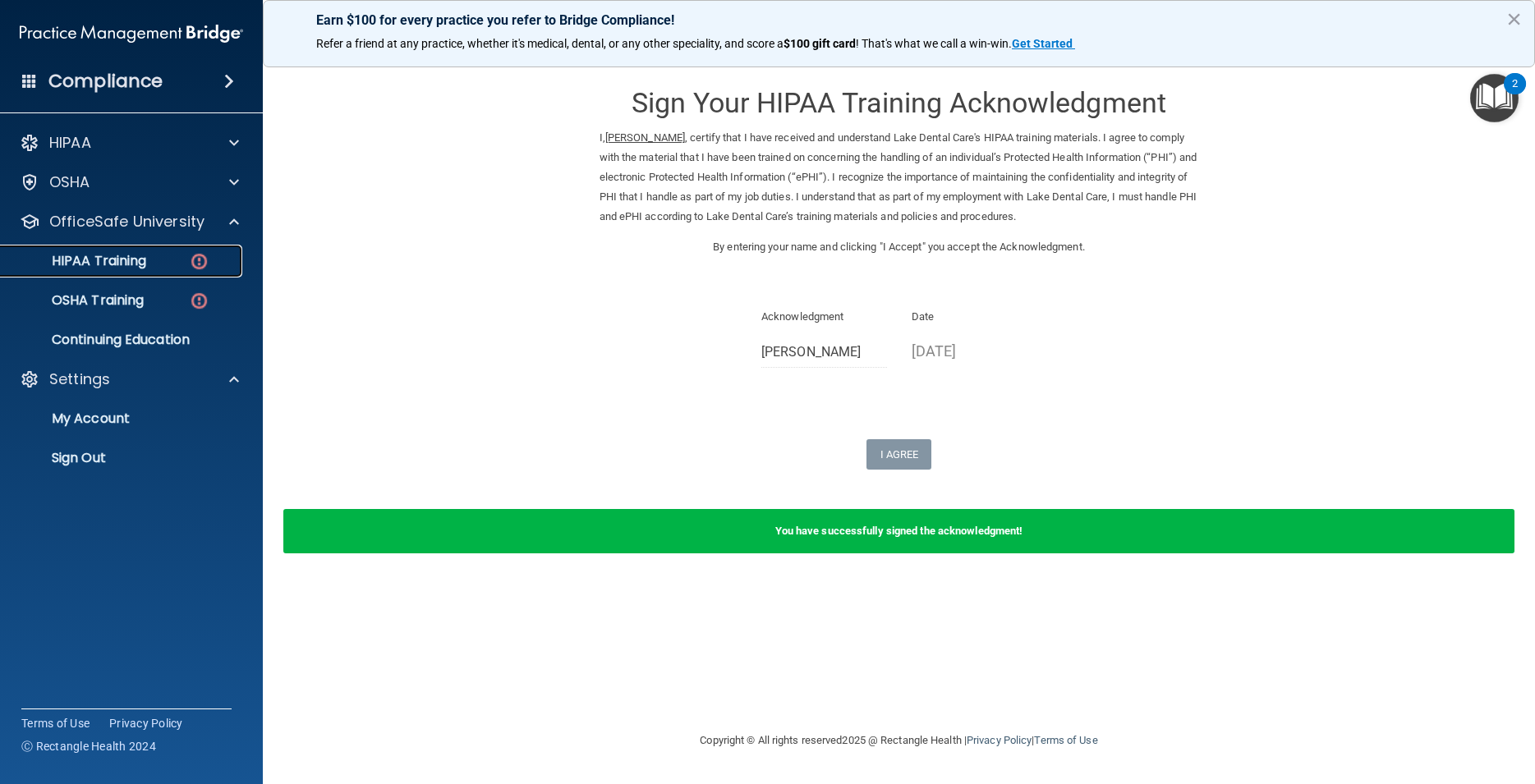
click at [154, 260] on div "HIPAA Training" at bounding box center [123, 261] width 224 height 17
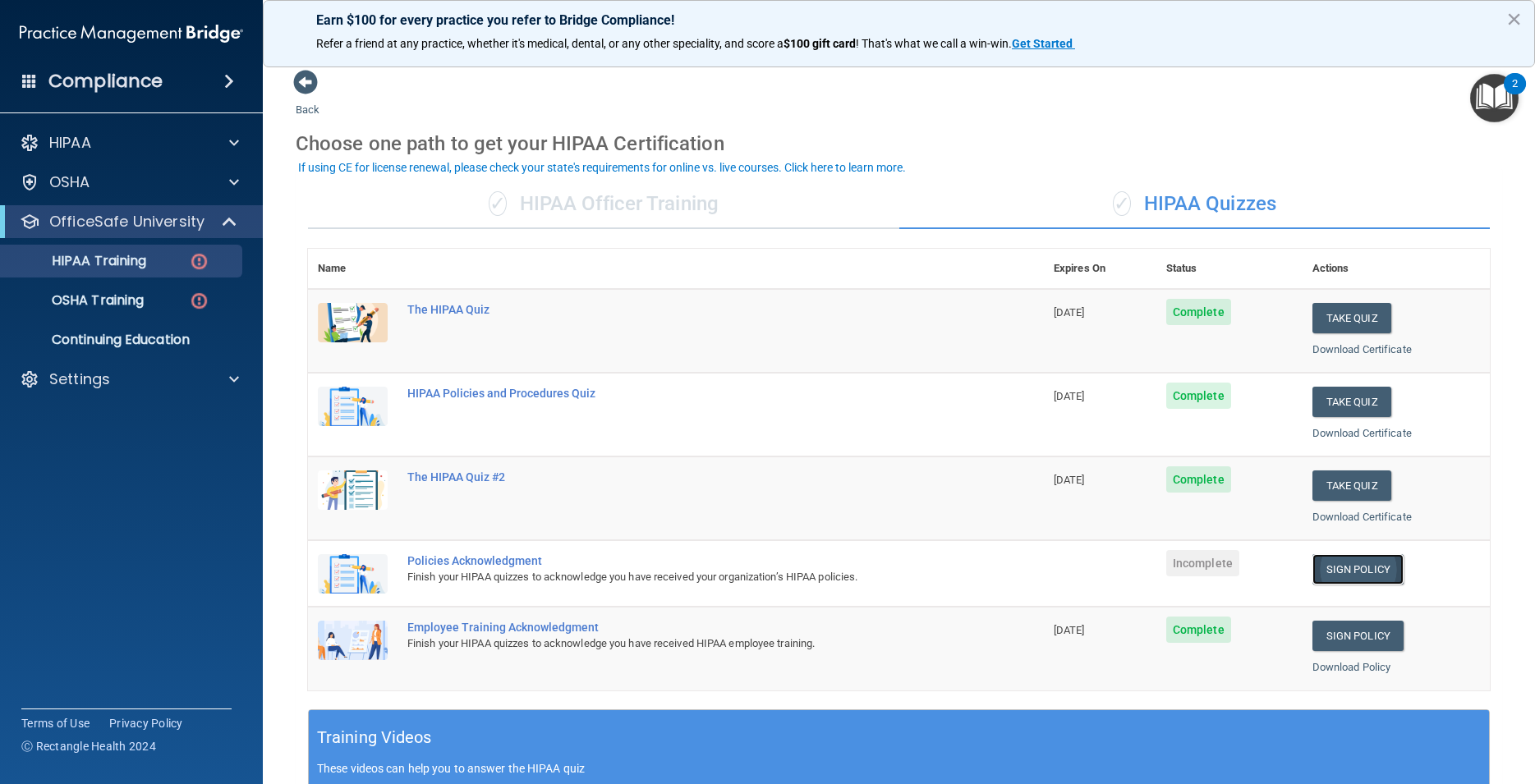
click at [1318, 569] on link "Sign Policy" at bounding box center [1358, 569] width 91 height 30
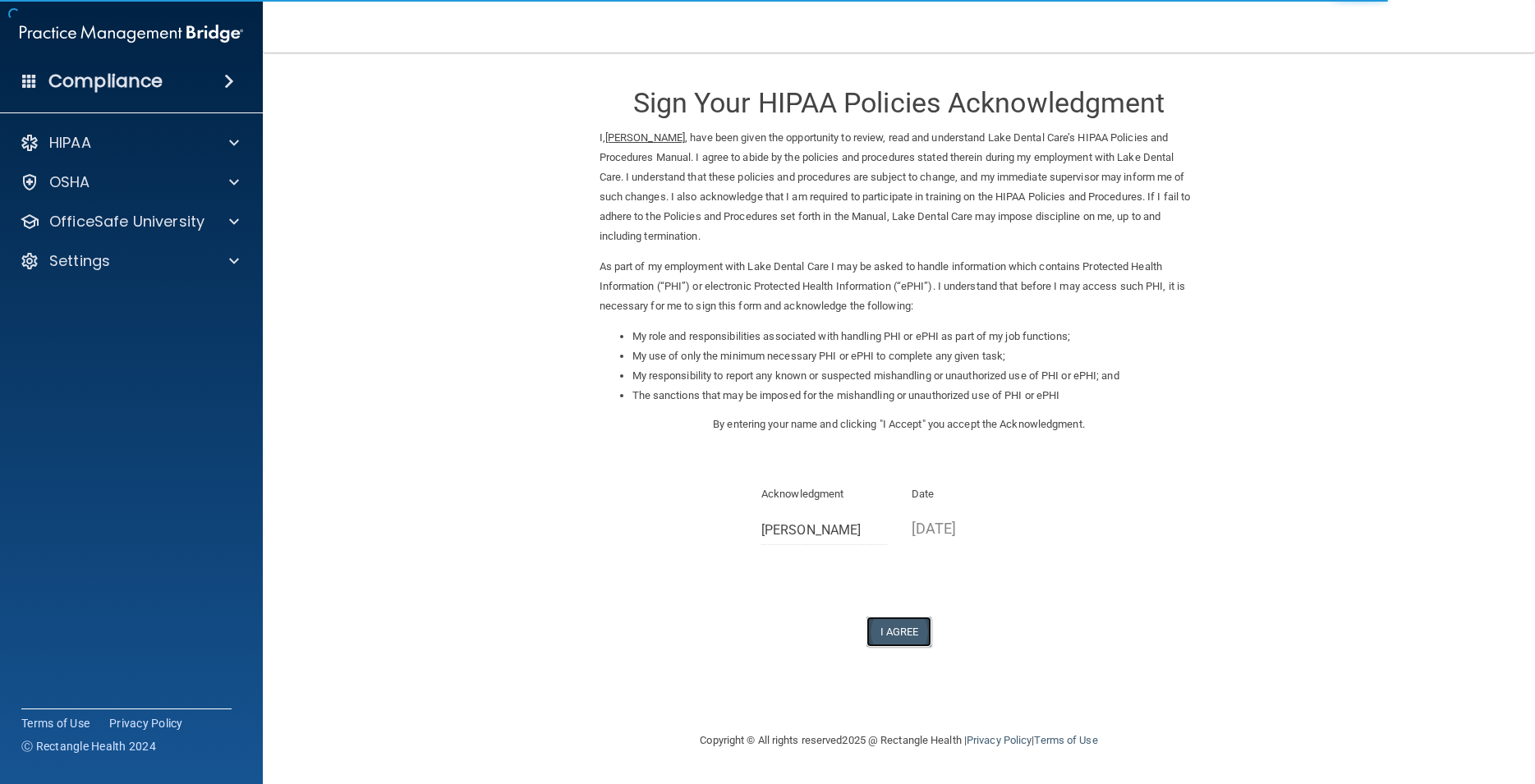
click at [920, 636] on button "I Agree" at bounding box center [899, 632] width 66 height 30
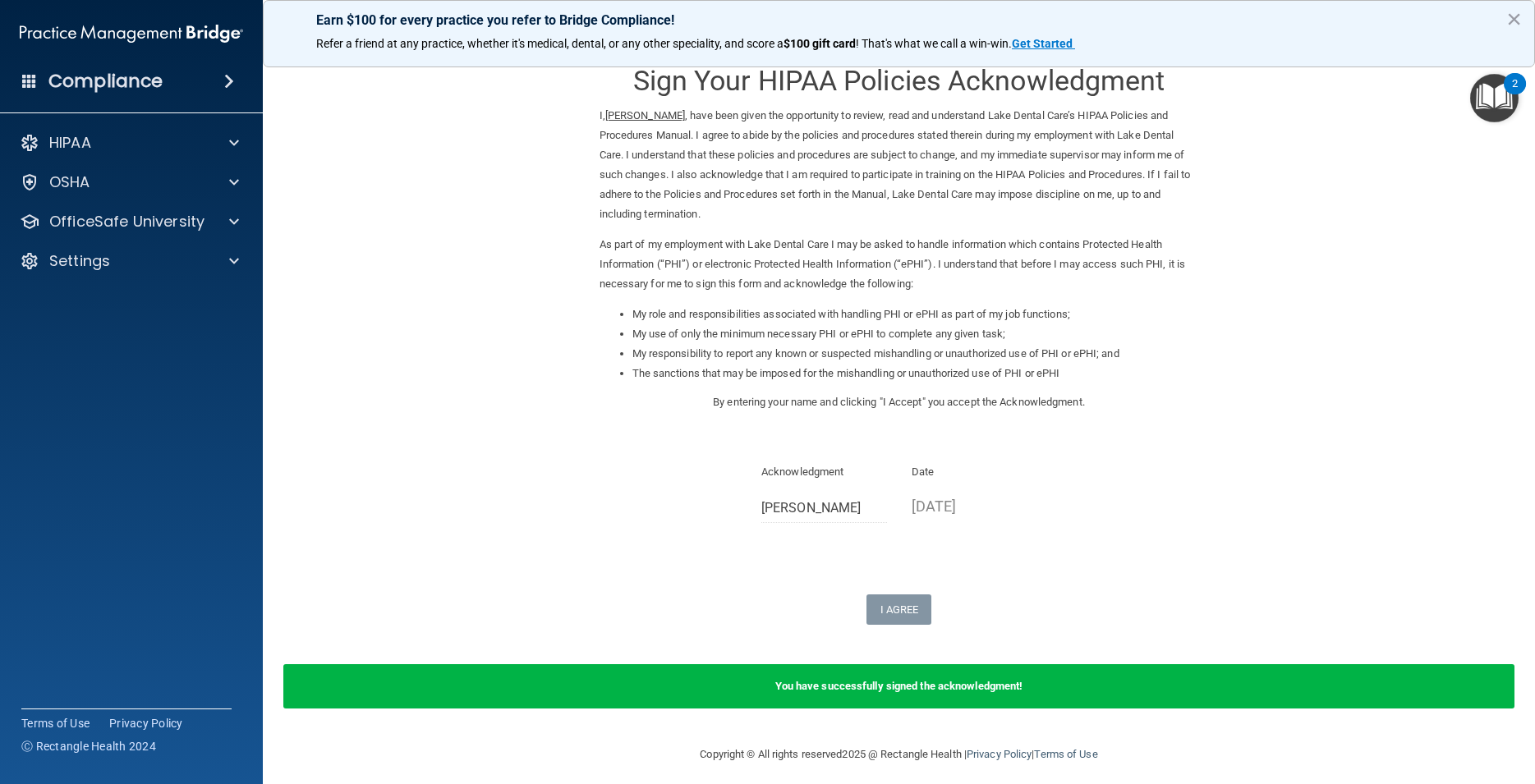
scroll to position [32, 0]
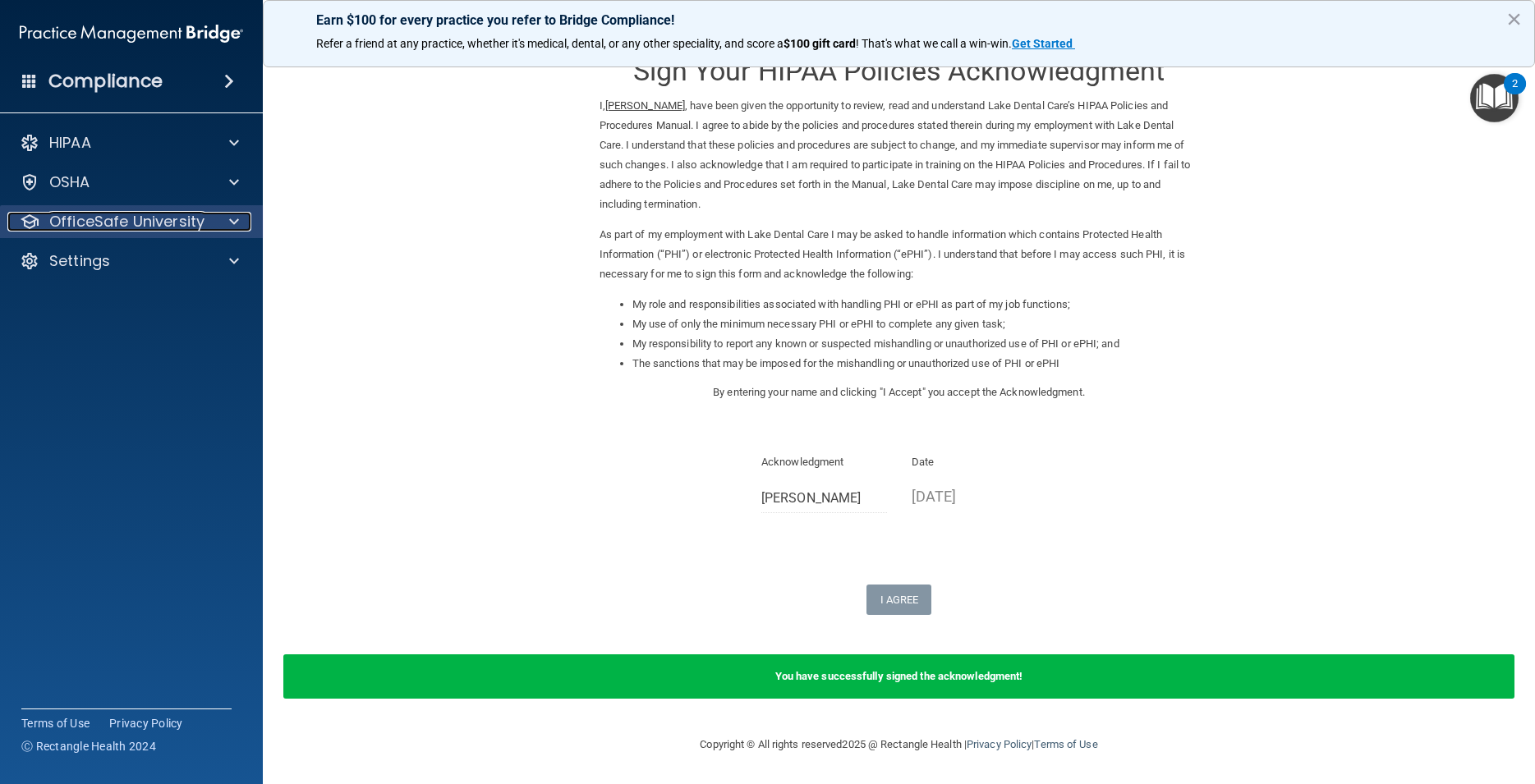
click at [169, 215] on p "OfficeSafe University" at bounding box center [127, 221] width 155 height 19
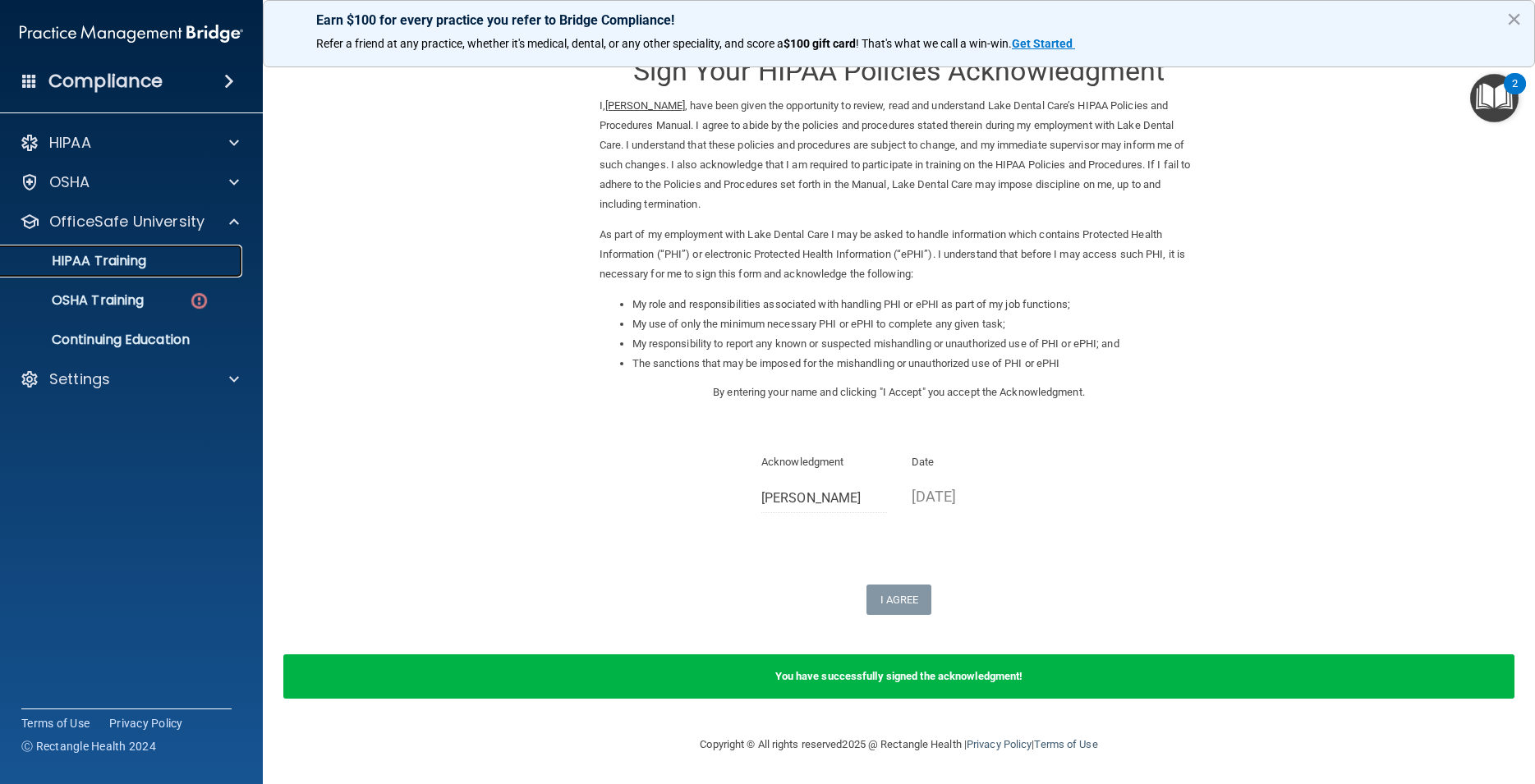
click at [160, 271] on link "HIPAA Training" at bounding box center [113, 261] width 259 height 33
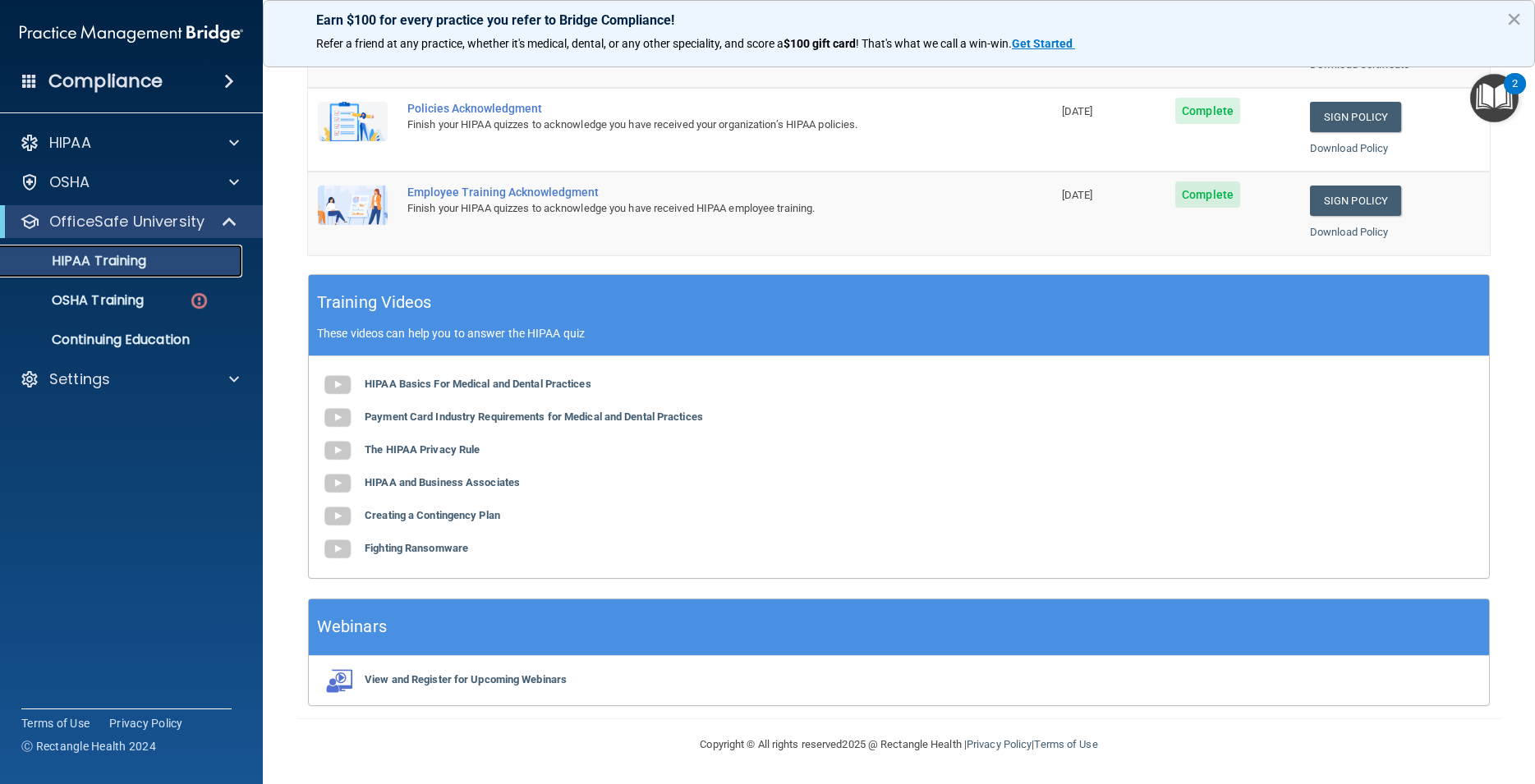
scroll to position [157, 0]
